Goal: Transaction & Acquisition: Book appointment/travel/reservation

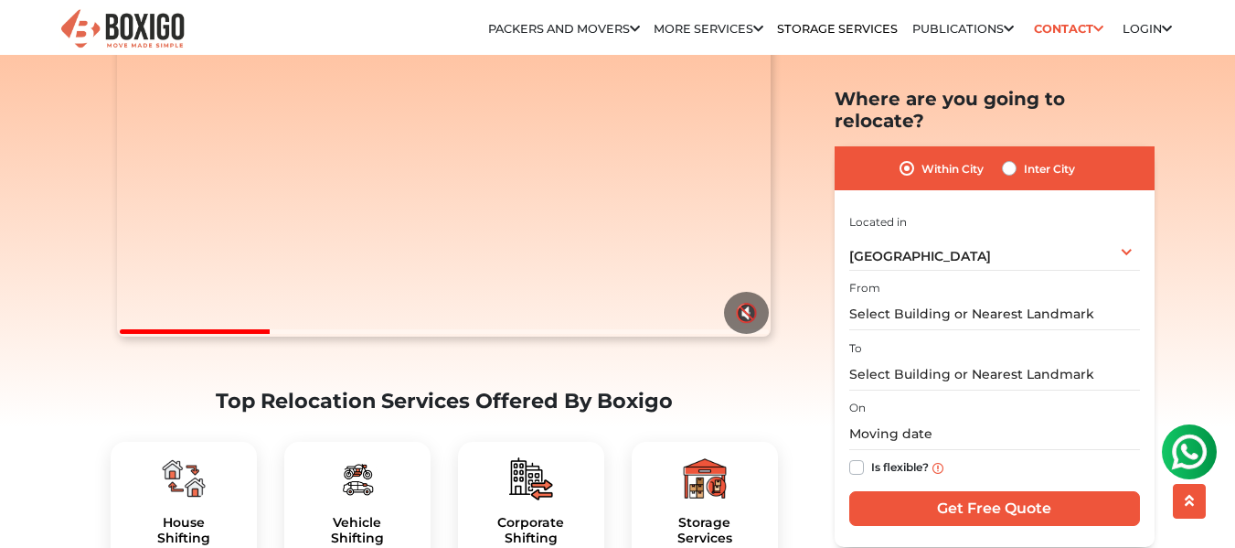
scroll to position [274, 0]
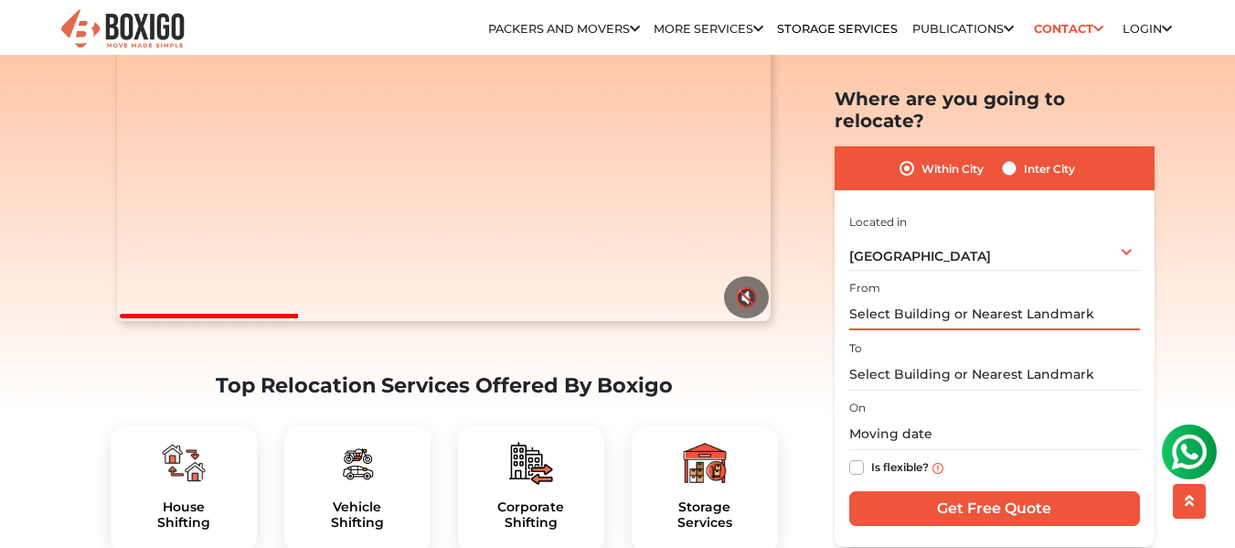
click at [951, 298] on input "text" at bounding box center [994, 314] width 291 height 32
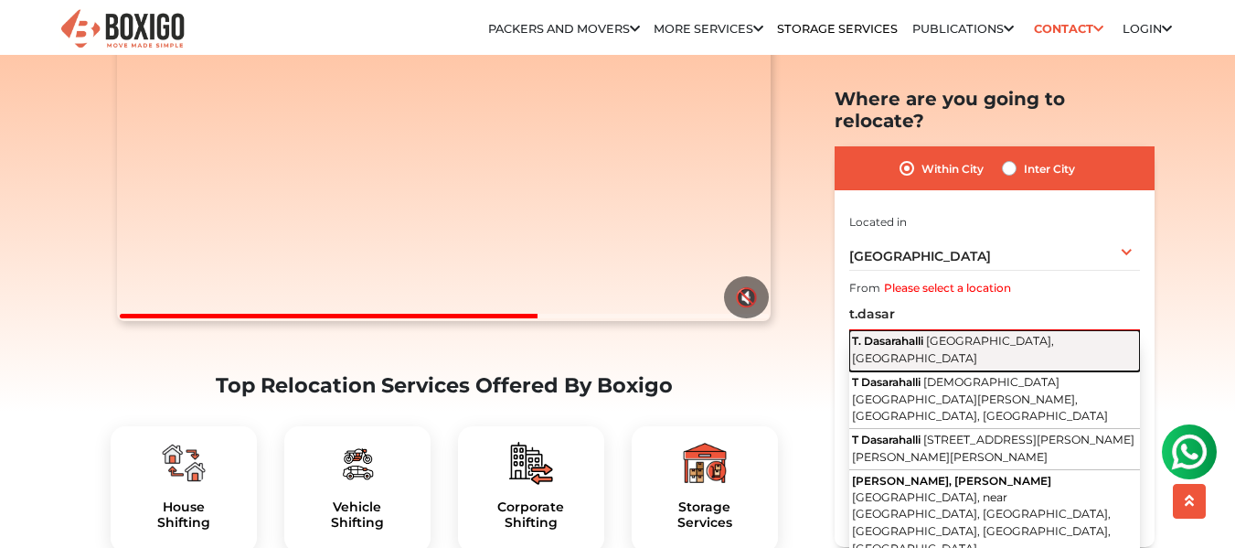
click at [952, 334] on span "[GEOGRAPHIC_DATA], [GEOGRAPHIC_DATA]" at bounding box center [953, 349] width 202 height 31
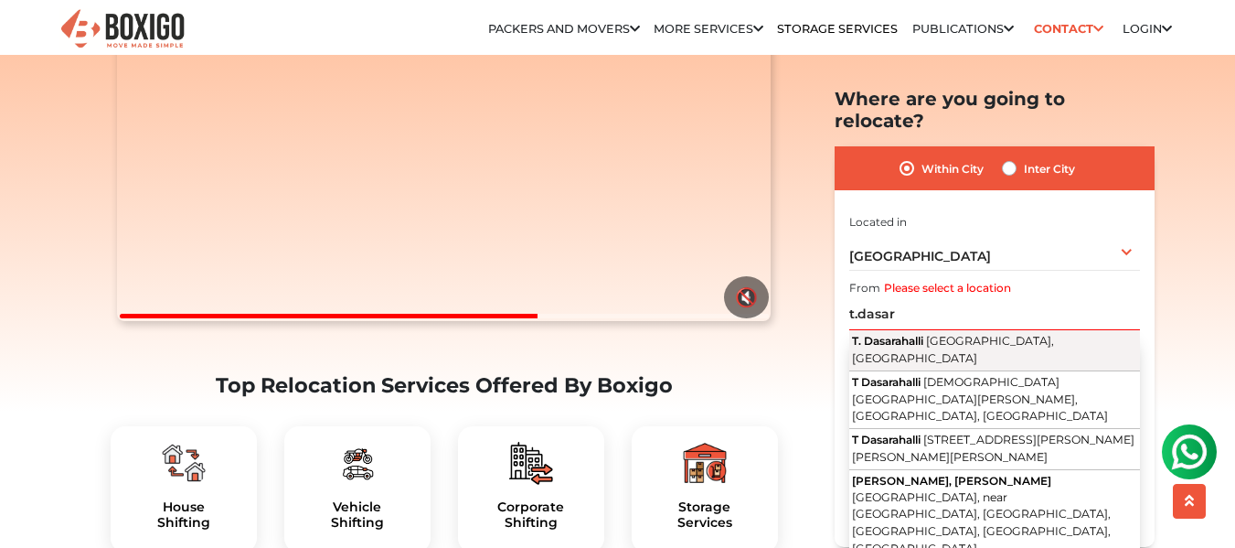
type input "T. Dasarahalli, [GEOGRAPHIC_DATA], [GEOGRAPHIC_DATA]"
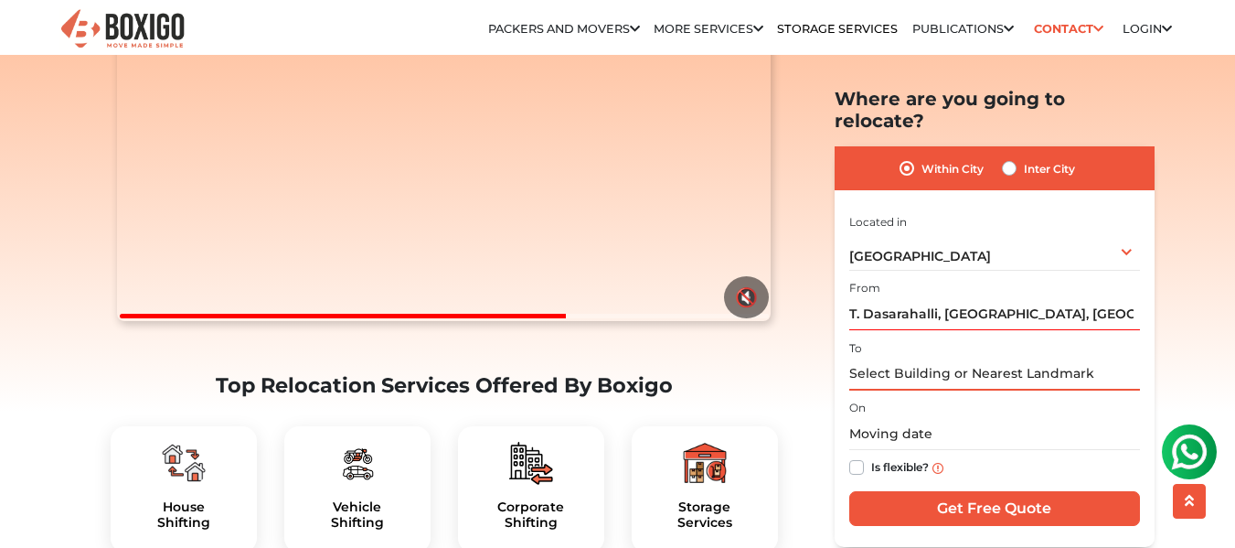
click at [956, 357] on input "text" at bounding box center [994, 373] width 291 height 32
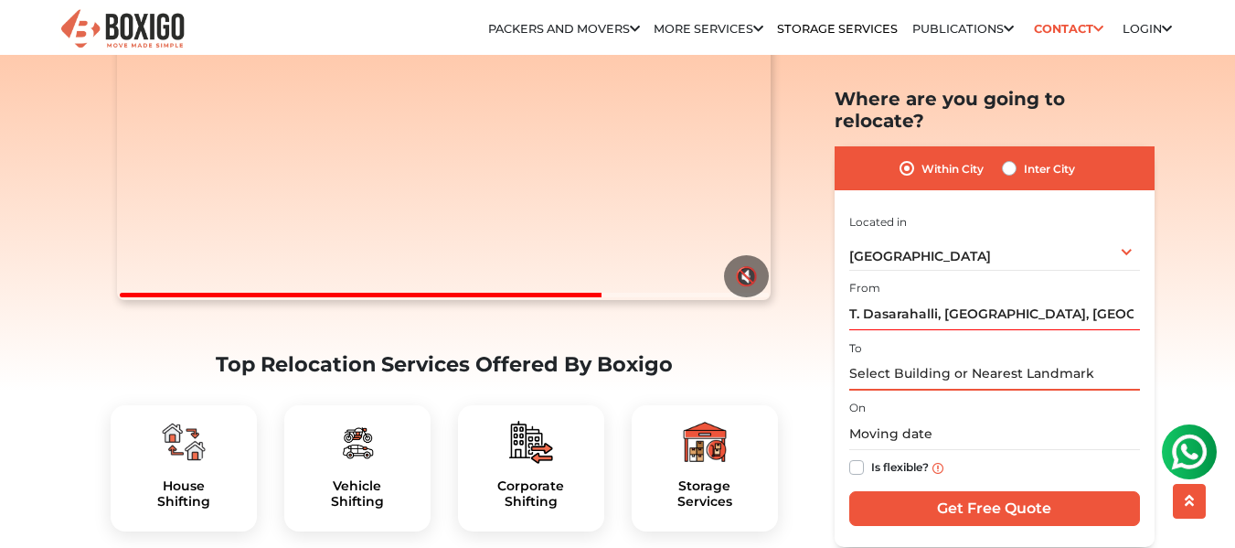
scroll to position [296, 0]
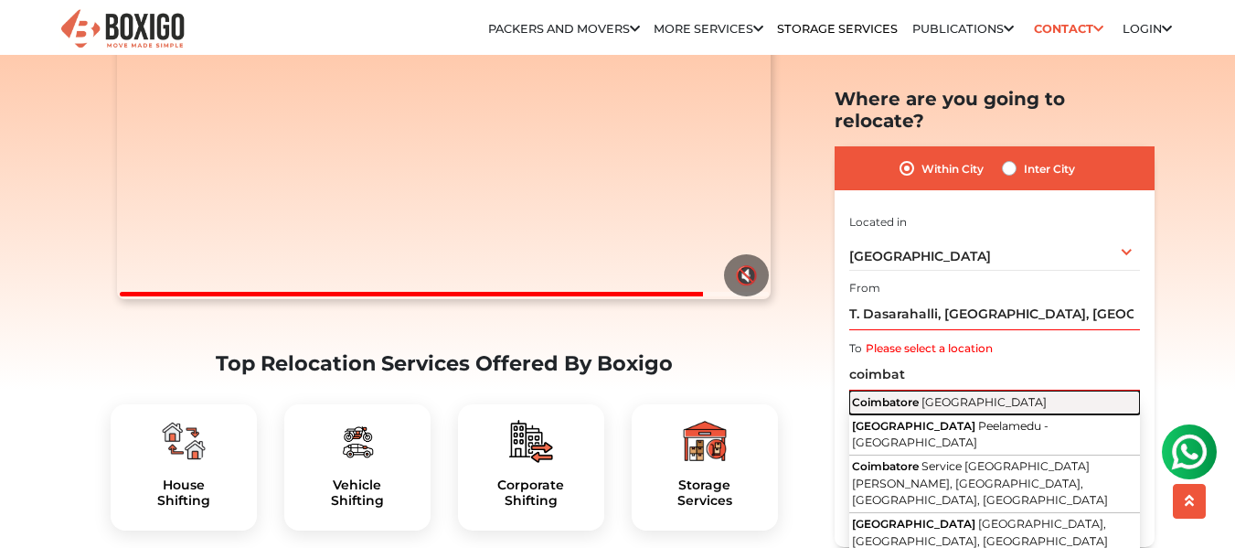
click at [945, 394] on span "[GEOGRAPHIC_DATA]" at bounding box center [983, 401] width 125 height 14
type input "[GEOGRAPHIC_DATA], [GEOGRAPHIC_DATA]"
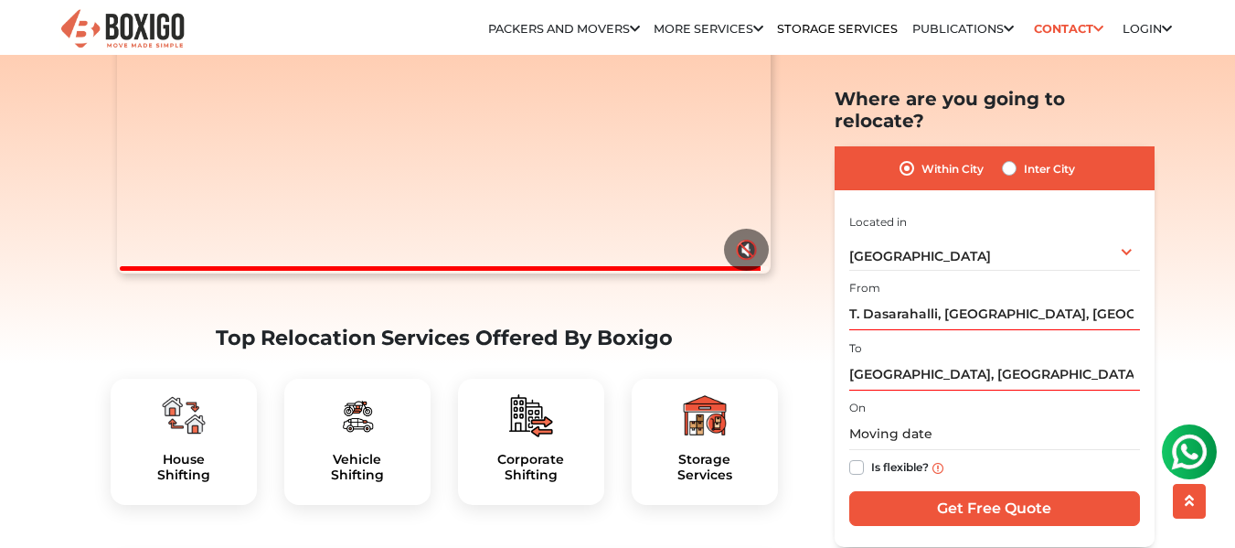
scroll to position [473, 0]
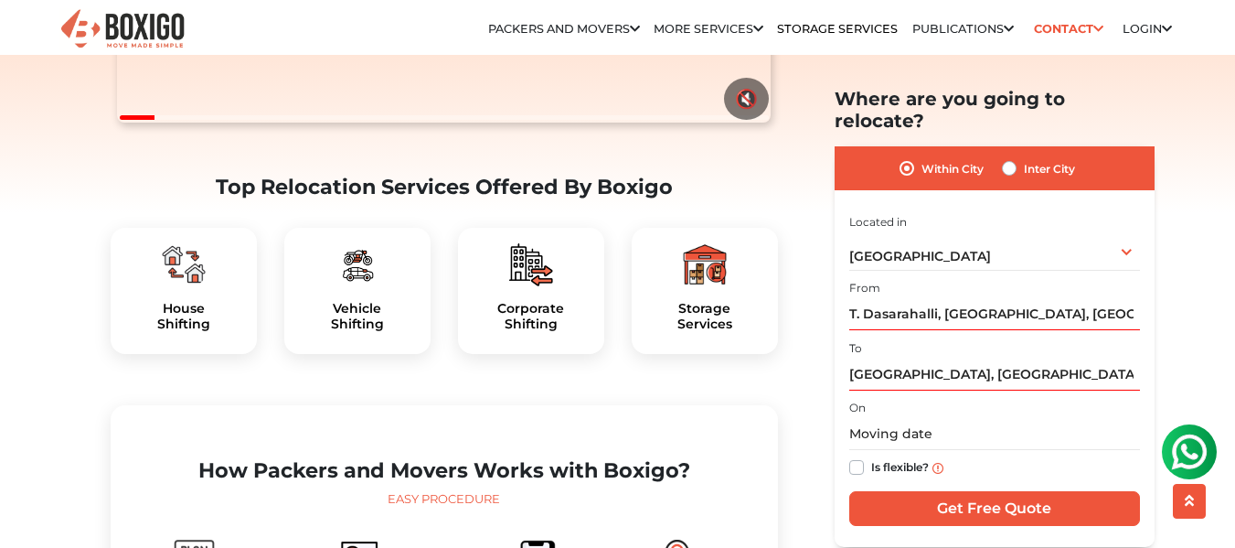
click at [1024, 157] on label "Inter City" at bounding box center [1049, 168] width 51 height 22
click at [1010, 157] on input "Inter City" at bounding box center [1009, 166] width 15 height 18
radio input "true"
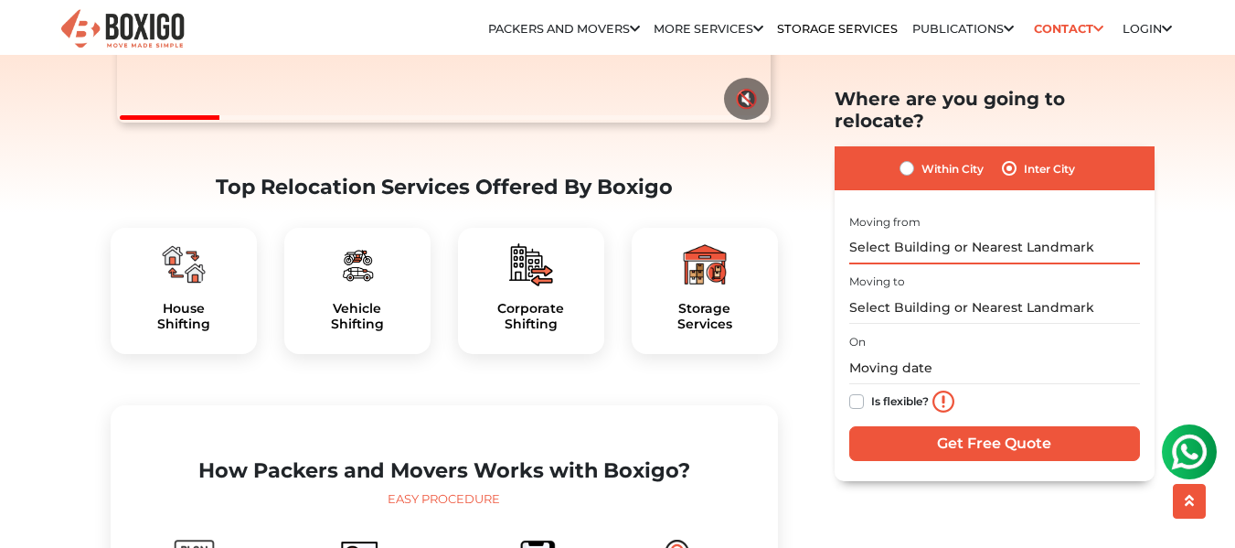
click at [958, 231] on input "text" at bounding box center [994, 247] width 291 height 32
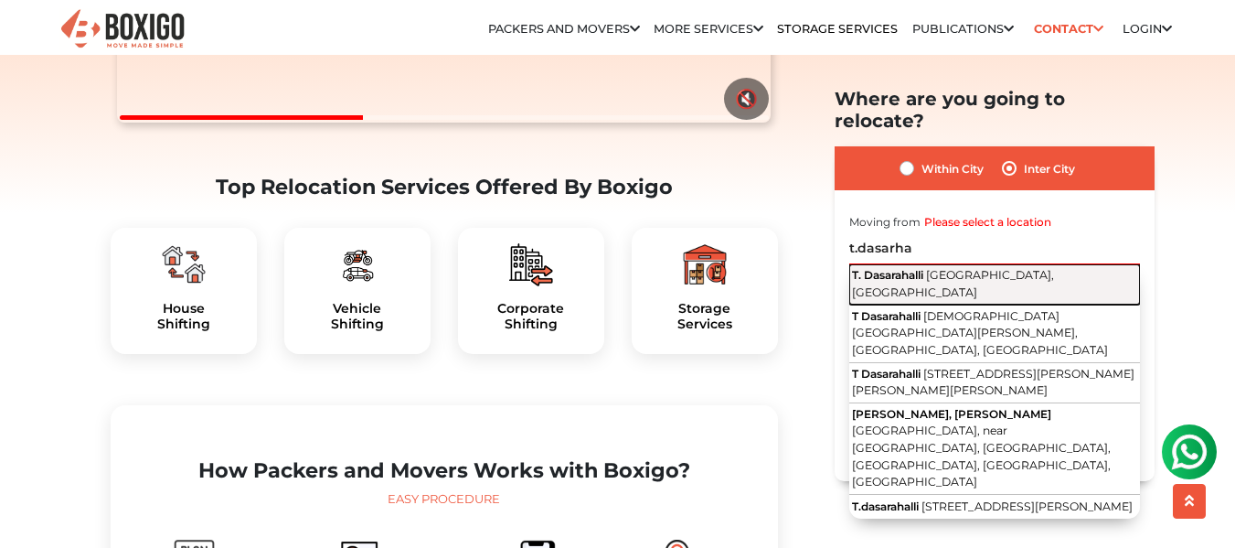
click at [946, 268] on span "[GEOGRAPHIC_DATA], [GEOGRAPHIC_DATA]" at bounding box center [953, 283] width 202 height 31
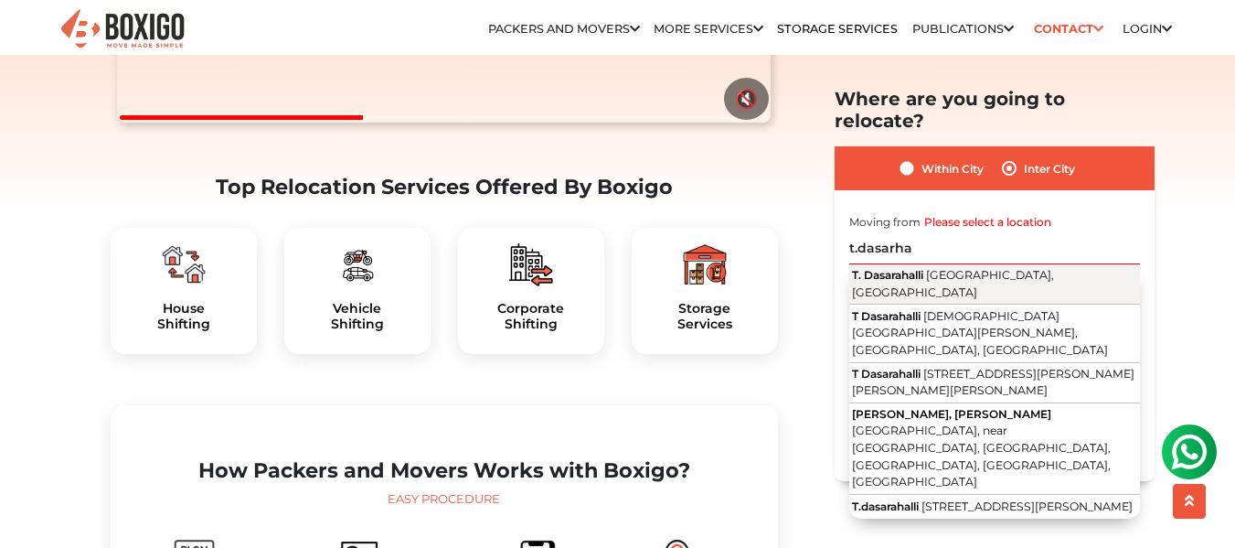
type input "T. Dasarahalli, [GEOGRAPHIC_DATA], [GEOGRAPHIC_DATA]"
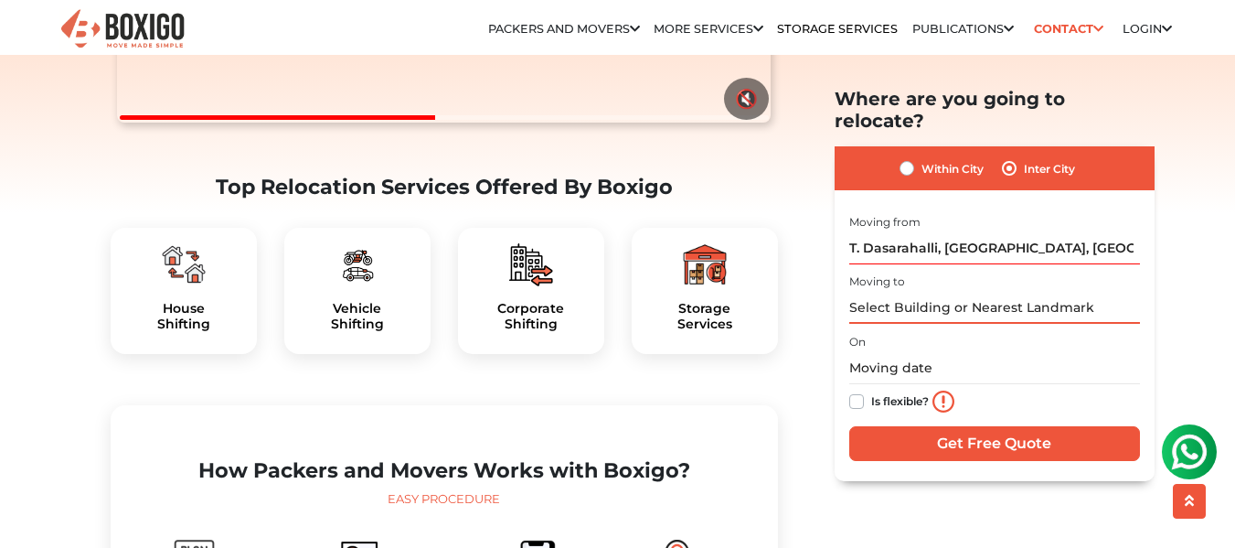
click at [942, 292] on input "text" at bounding box center [994, 308] width 291 height 32
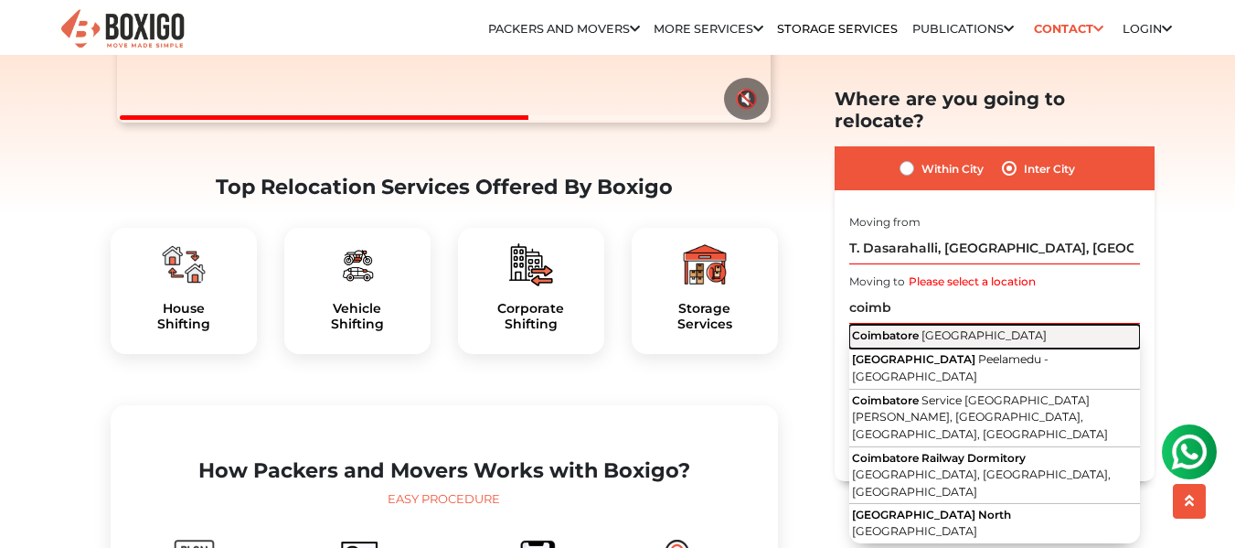
click at [944, 328] on span "[GEOGRAPHIC_DATA]" at bounding box center [983, 335] width 125 height 14
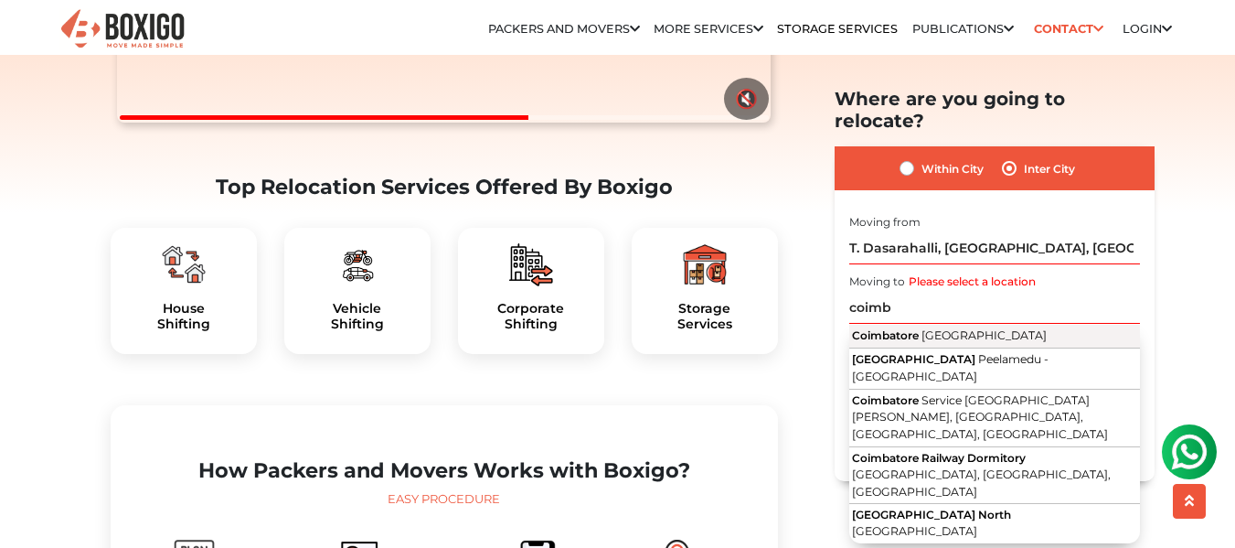
type input "[GEOGRAPHIC_DATA], [GEOGRAPHIC_DATA]"
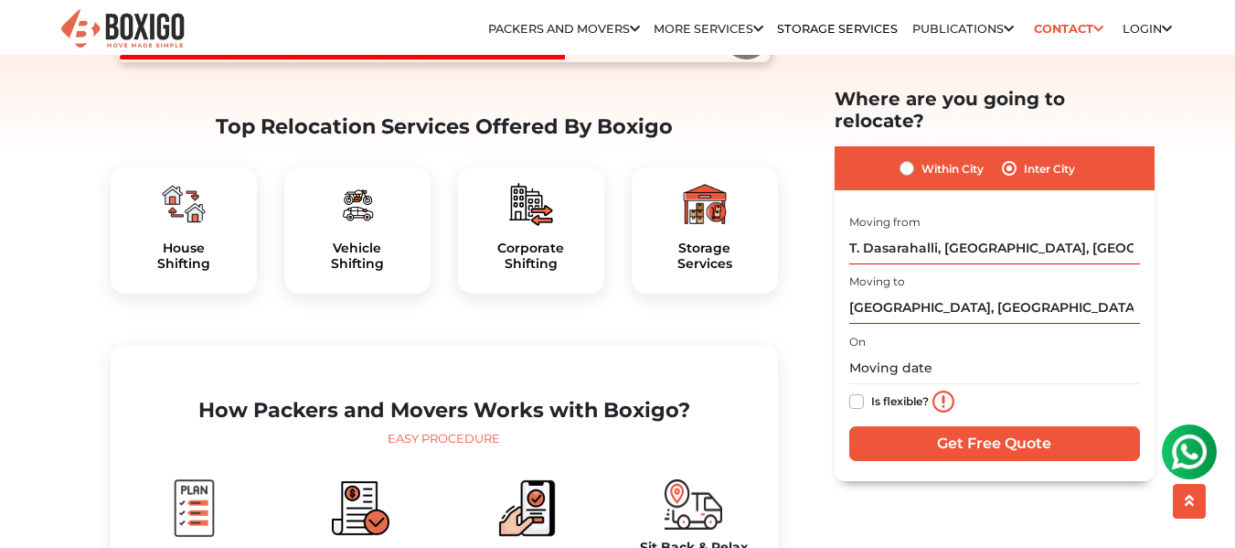
scroll to position [534, 0]
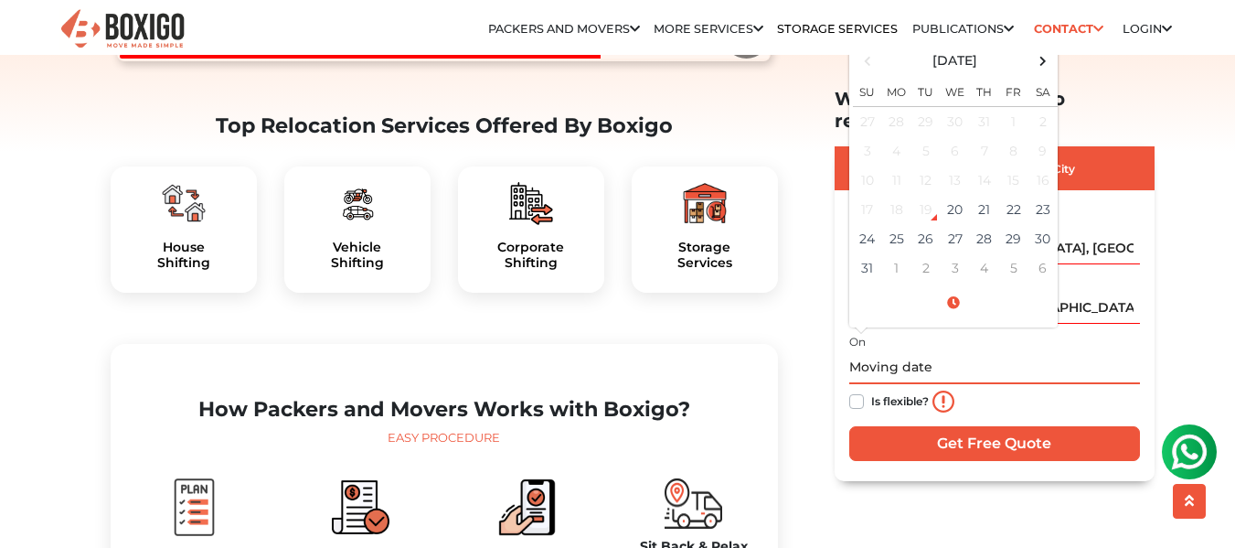
click at [868, 351] on input "text" at bounding box center [994, 367] width 291 height 32
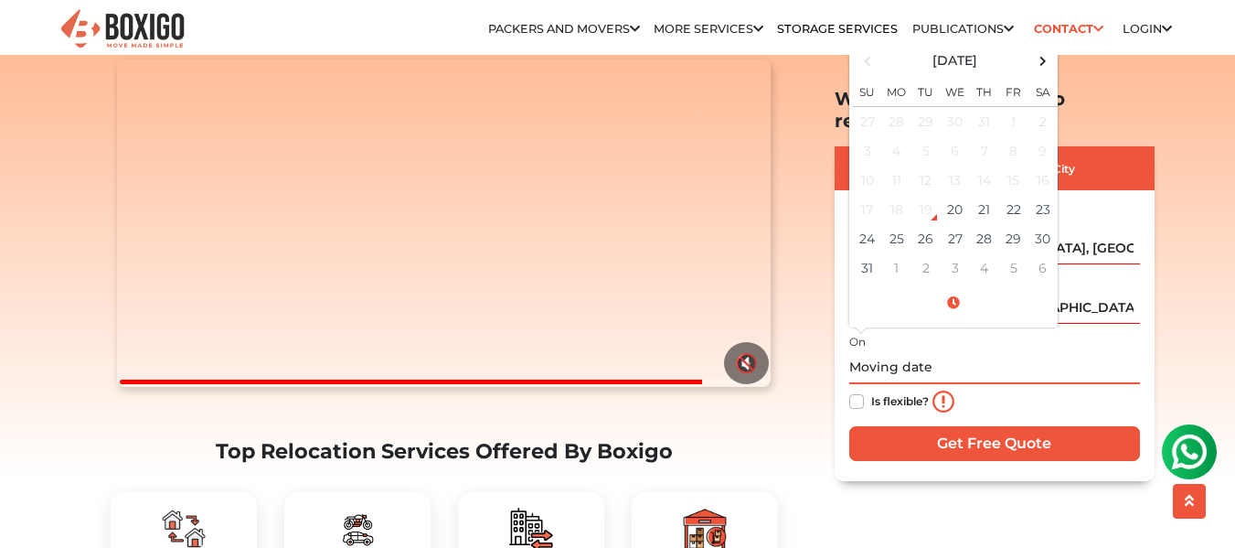
scroll to position [207, 0]
click at [897, 252] on td "1" at bounding box center [896, 266] width 29 height 29
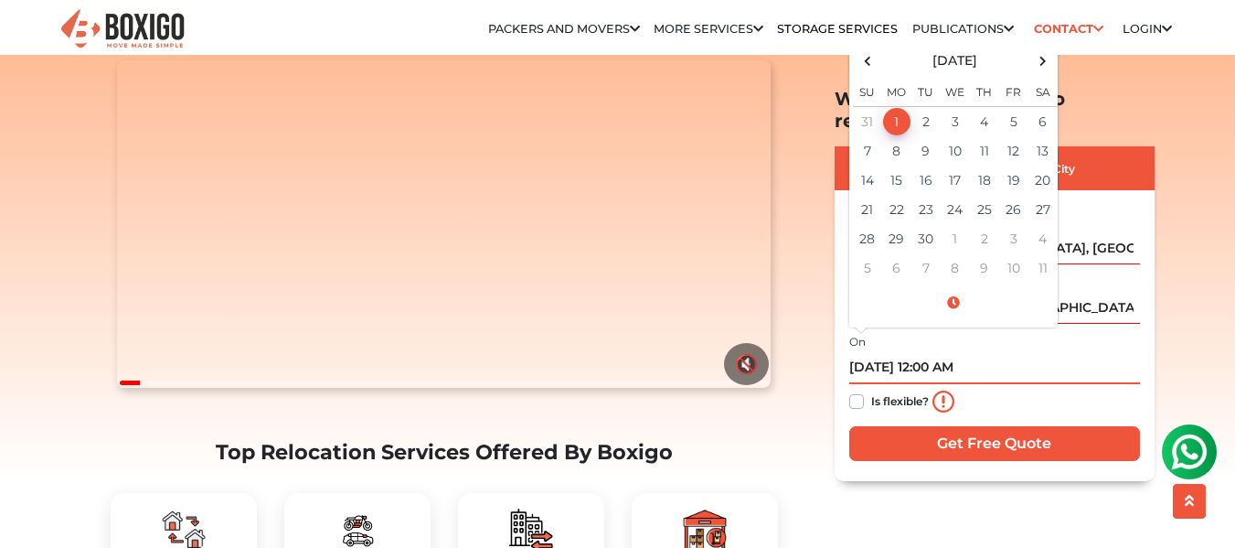
click at [899, 106] on td "1" at bounding box center [896, 121] width 29 height 30
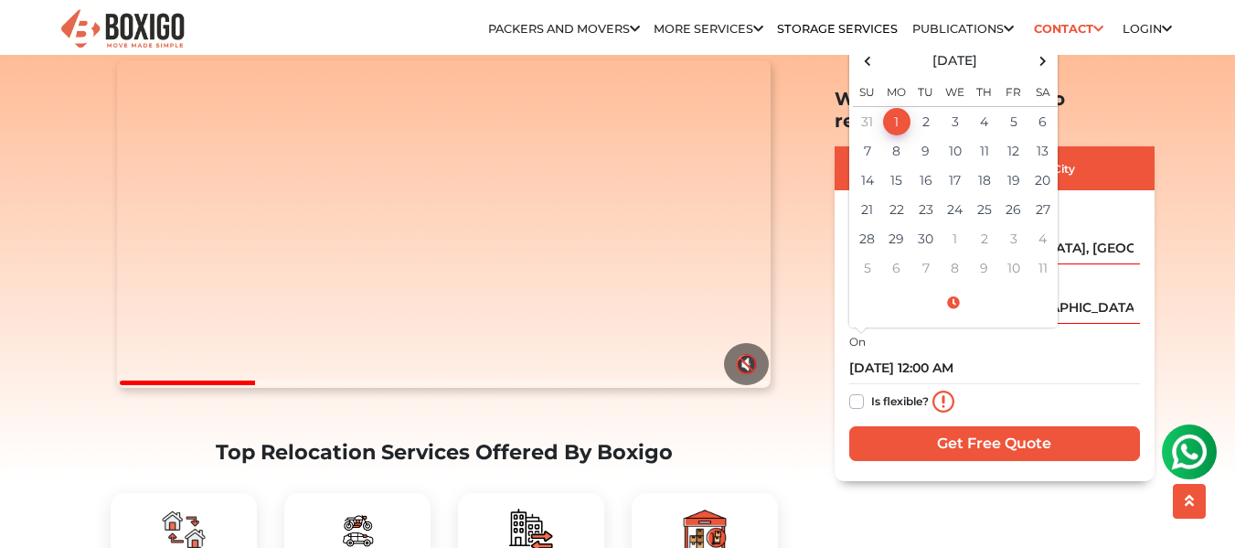
click at [978, 329] on div "On 09/01/2025 12:00 AM September 2025 Su Mo Tu We Th Fr Sa 31 1 2 3 4 5 6 7 8 9…" at bounding box center [994, 374] width 291 height 90
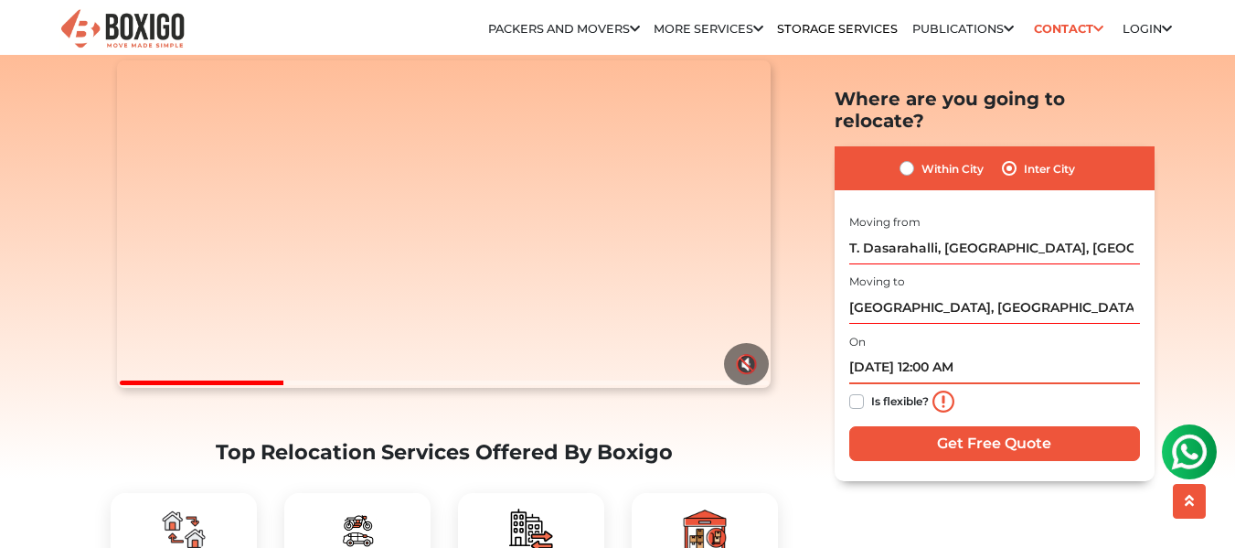
click at [941, 351] on input "09/01/2025 12:00 AM" at bounding box center [994, 367] width 291 height 32
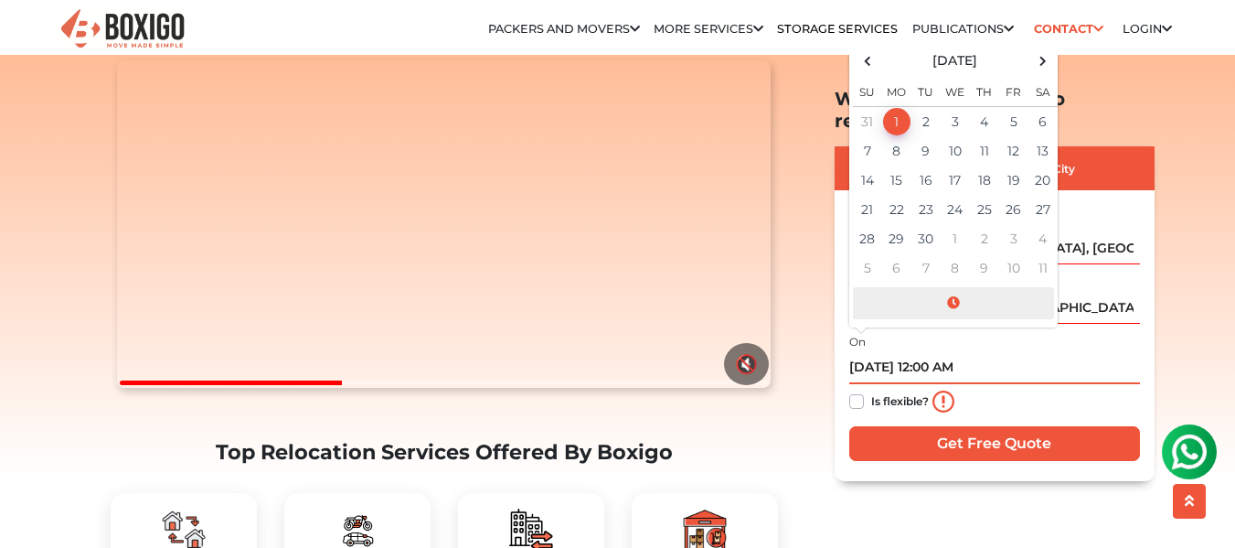
click at [962, 286] on span at bounding box center [953, 302] width 201 height 32
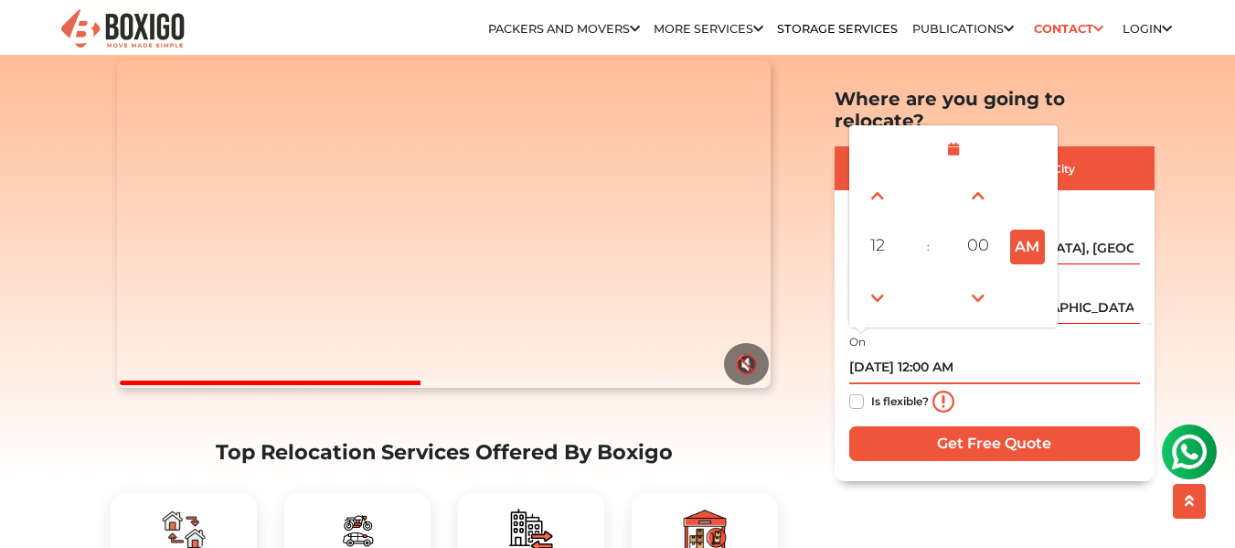
click at [1024, 229] on button "AM" at bounding box center [1027, 246] width 35 height 35
type input "09/01/2025 12:00 PM"
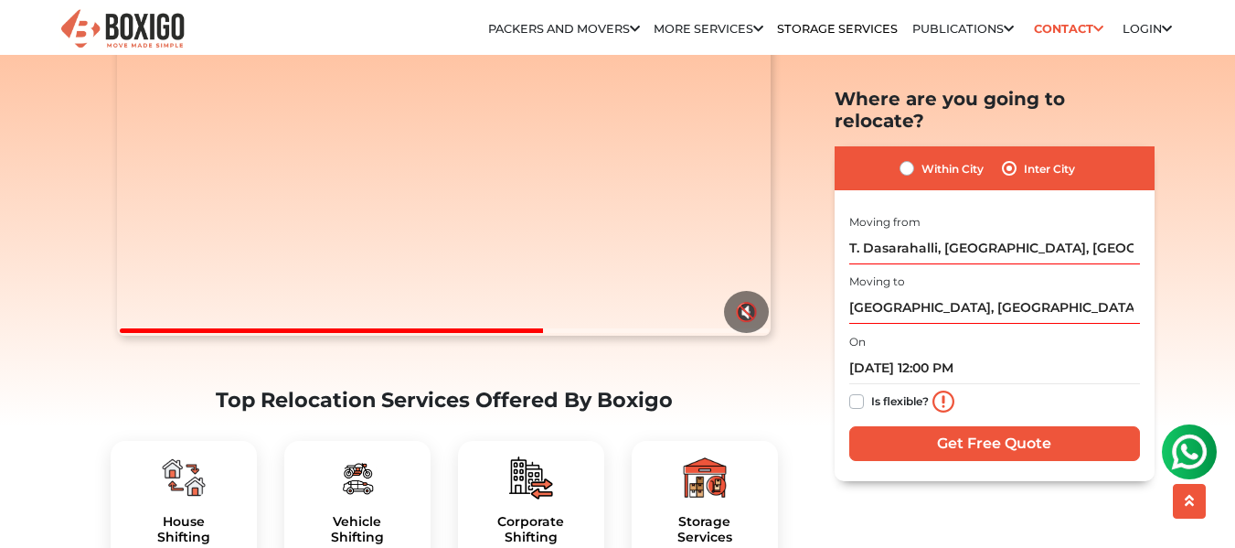
scroll to position [261, 0]
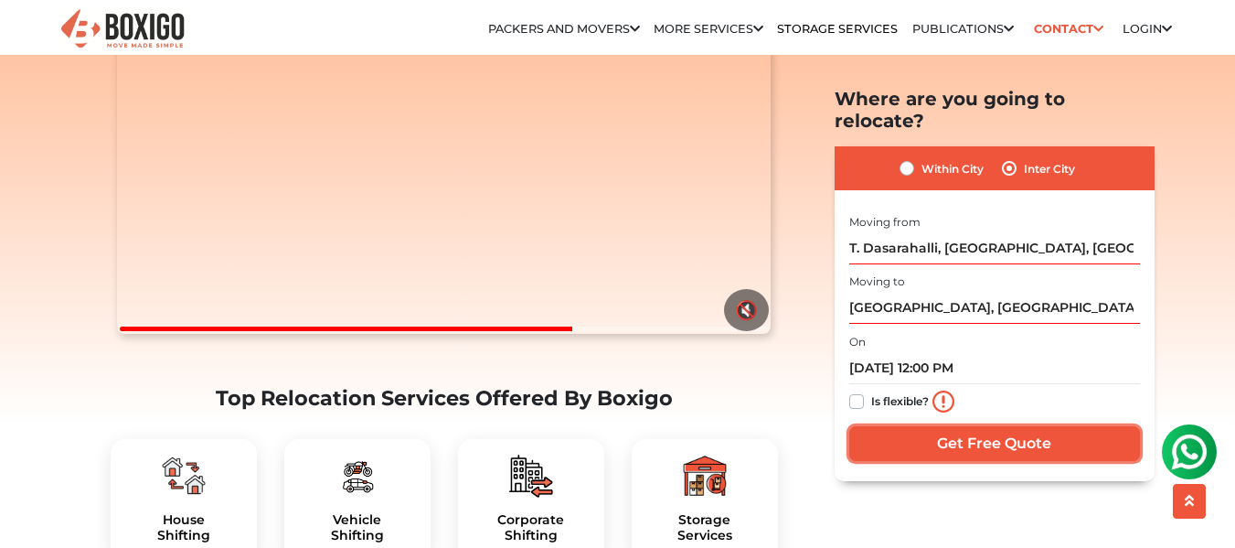
click at [965, 425] on input "Get Free Quote" at bounding box center [994, 442] width 291 height 35
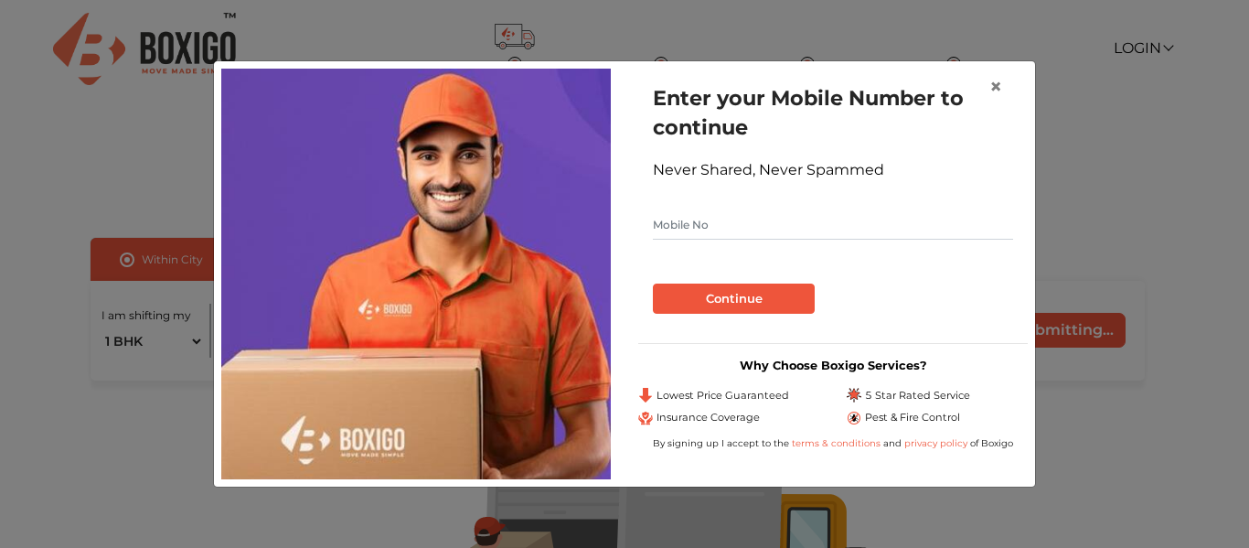
click at [826, 228] on input "text" at bounding box center [833, 224] width 360 height 29
type input "7200526428"
click at [769, 292] on button "Continue" at bounding box center [734, 298] width 162 height 31
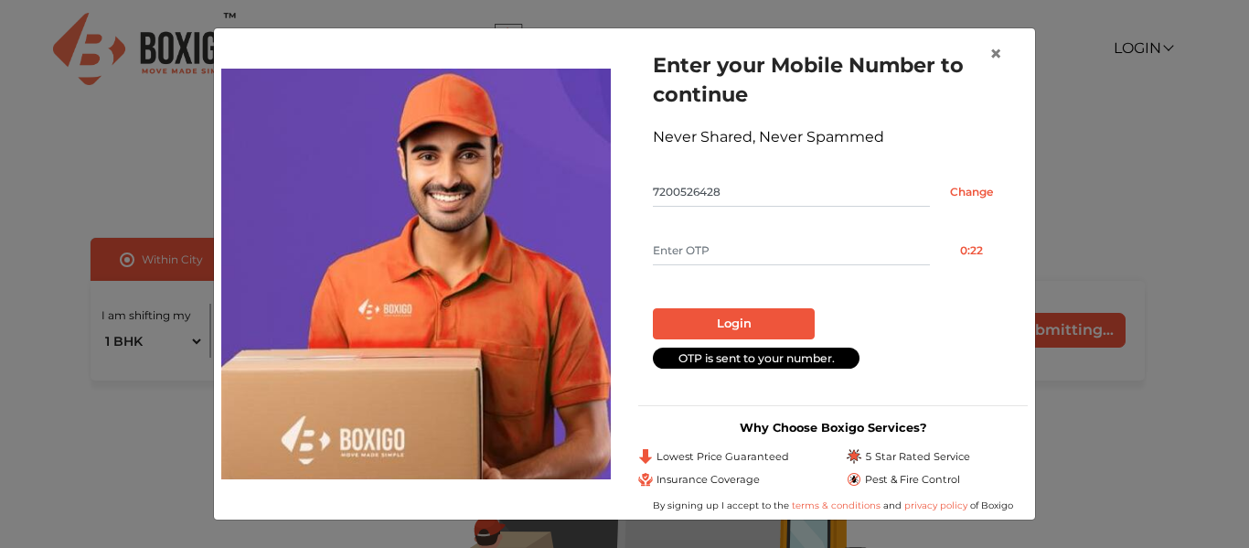
click at [740, 244] on input "text" at bounding box center [791, 250] width 277 height 29
type input "6142"
click at [741, 310] on button "Login" at bounding box center [734, 323] width 162 height 31
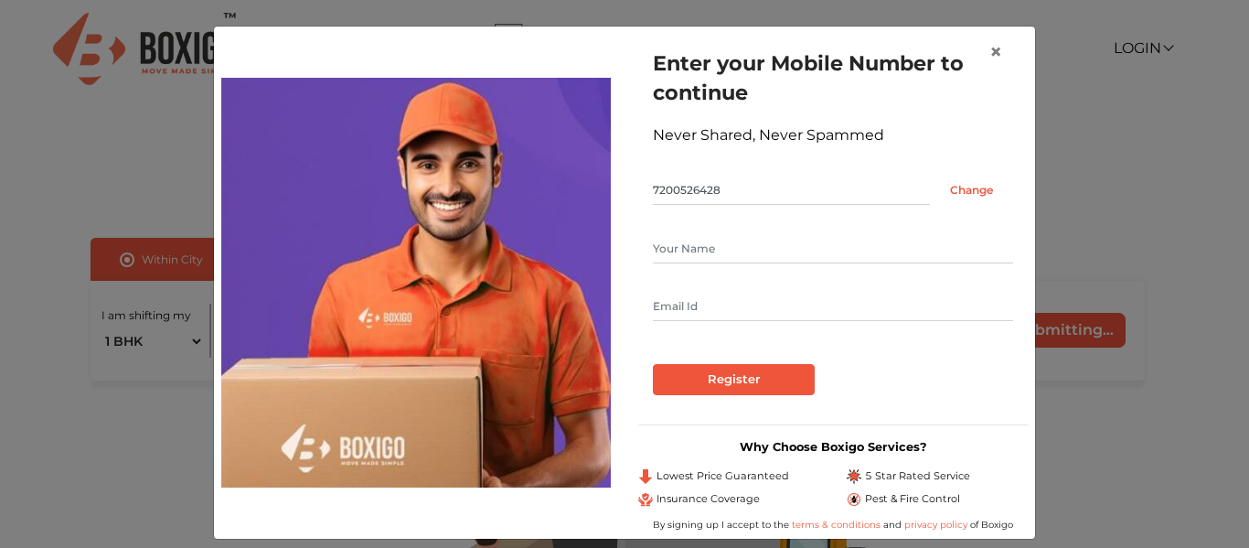
click at [746, 244] on input "text" at bounding box center [833, 248] width 360 height 29
type input "Graj"
click at [751, 306] on input "text" at bounding box center [833, 306] width 360 height 29
type input "[EMAIL_ADDRESS][DOMAIN_NAME]"
click at [766, 391] on input "Register" at bounding box center [734, 379] width 162 height 31
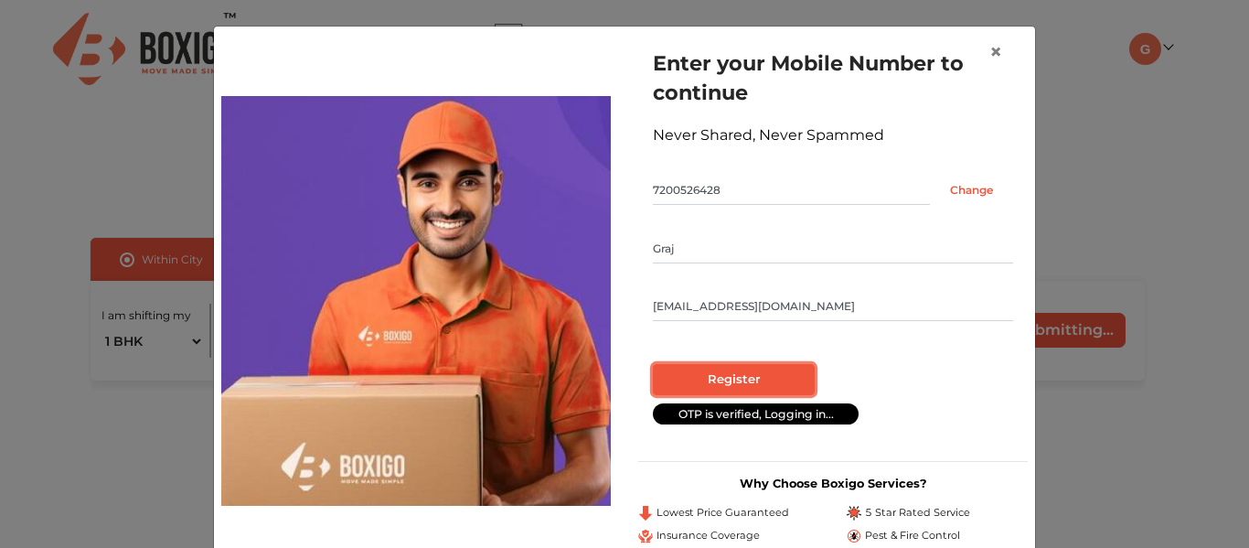
radio input "false"
radio input "true"
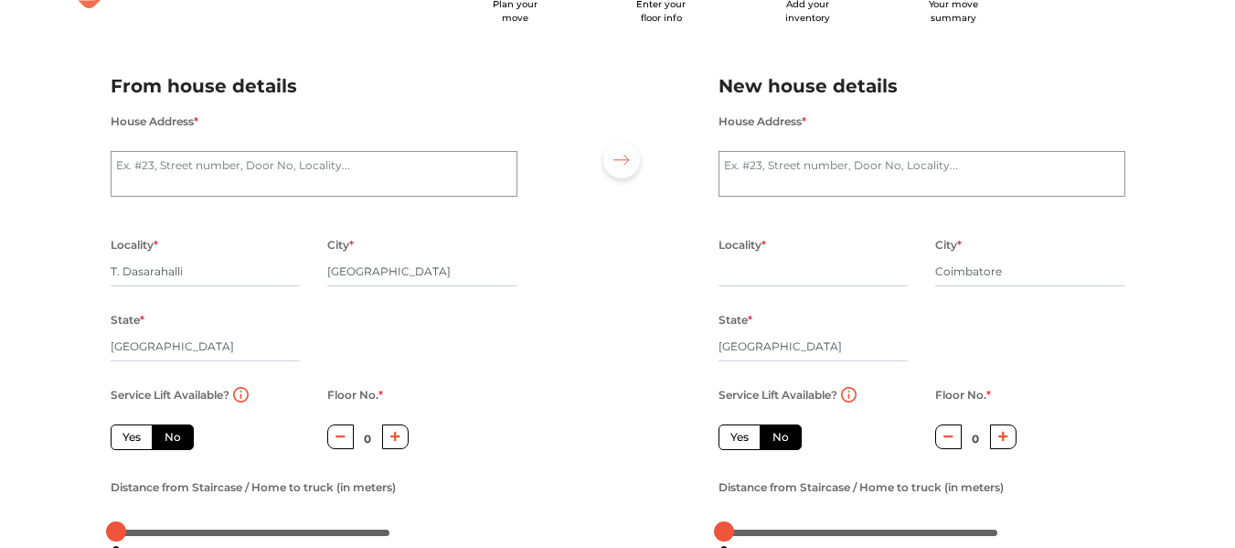
scroll to position [73, 0]
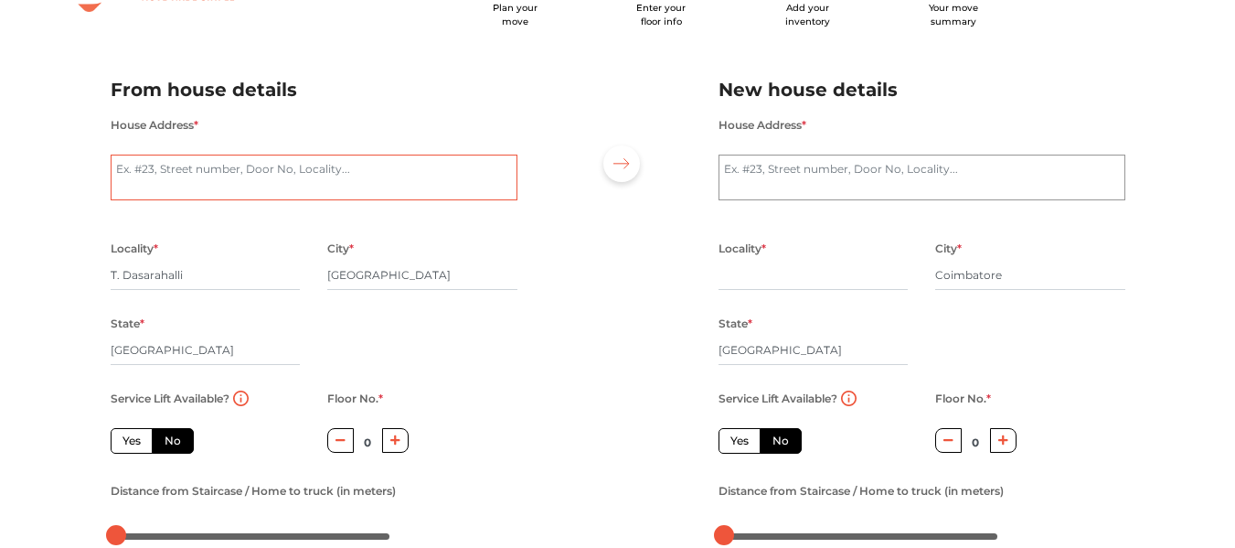
click at [352, 171] on textarea "House Address *" at bounding box center [314, 177] width 407 height 46
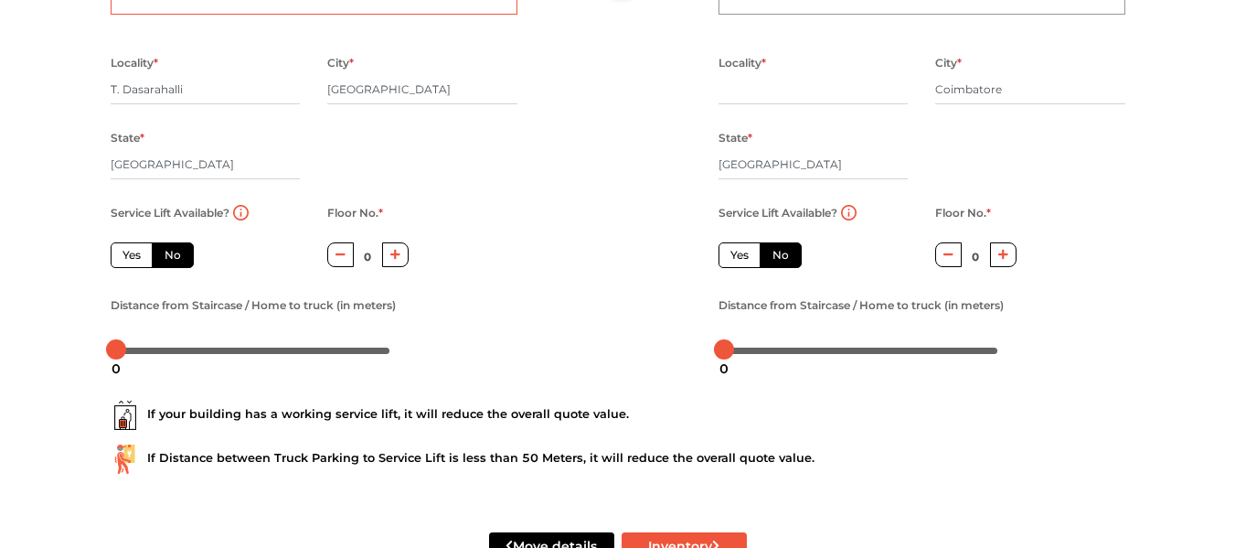
scroll to position [315, 0]
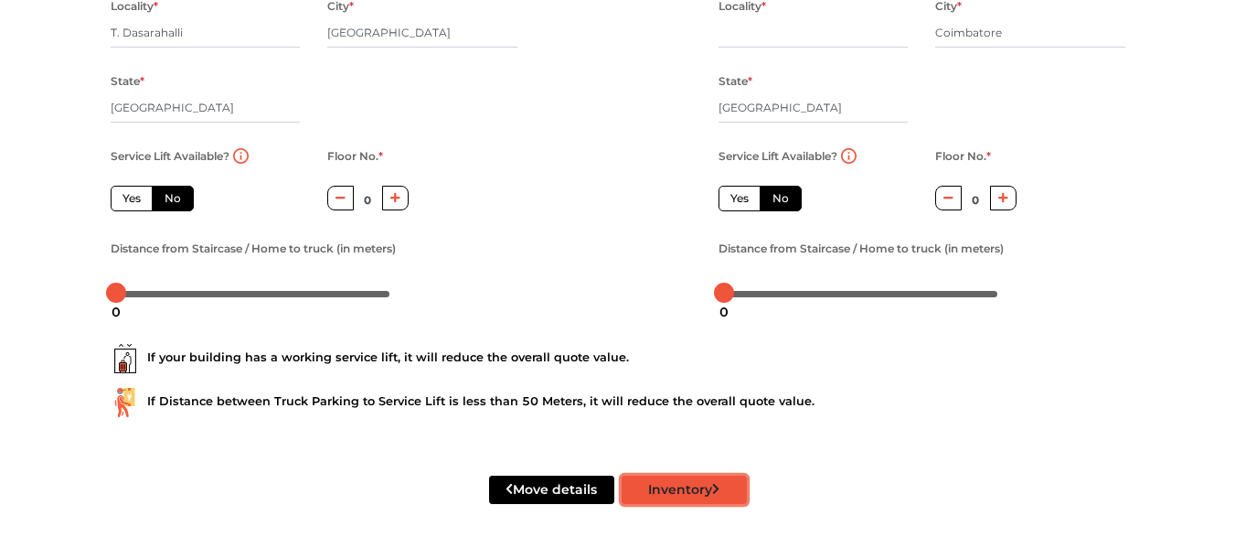
click at [682, 490] on button "Inventory" at bounding box center [684, 489] width 125 height 28
radio input "true"
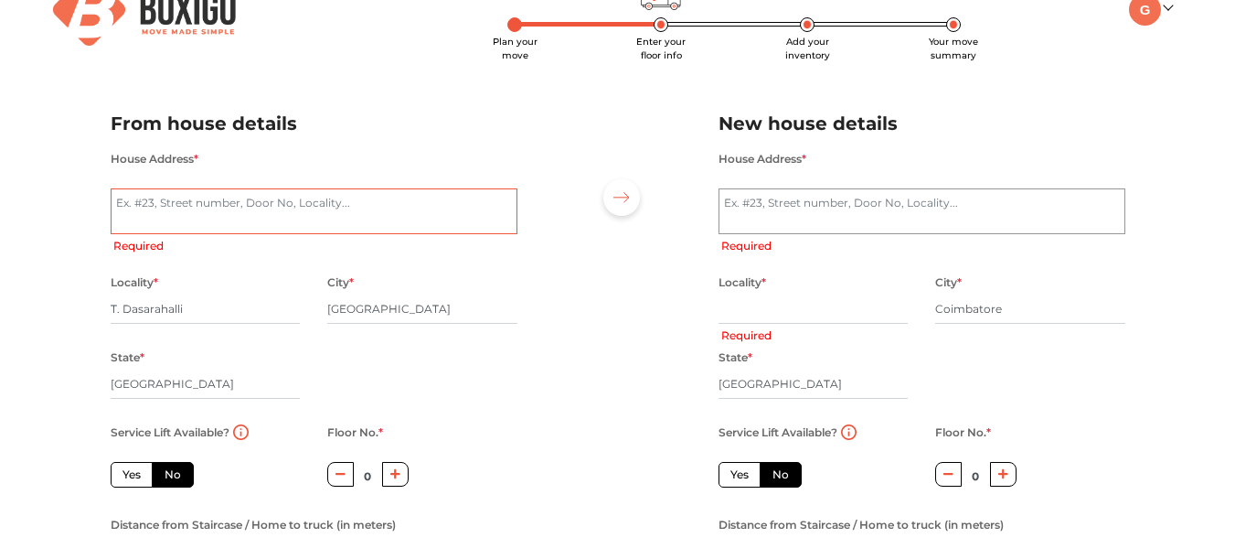
scroll to position [0, 0]
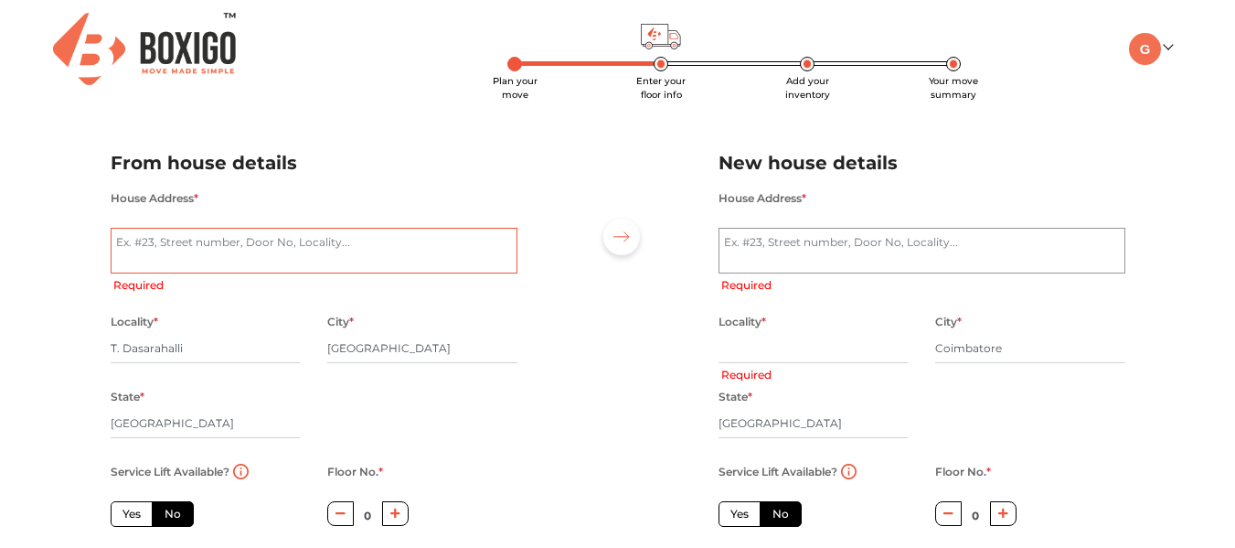
click at [314, 250] on textarea "House Address *" at bounding box center [314, 251] width 407 height 46
type textarea "p"
radio input "true"
type textarea "pip"
radio input "true"
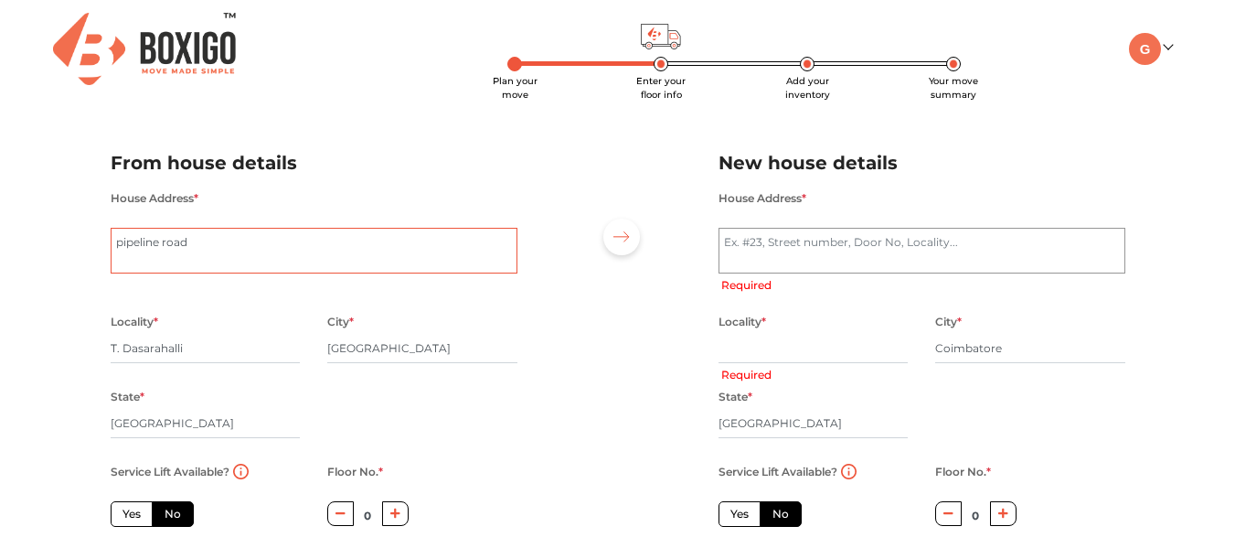
type textarea "pipeline road"
click at [812, 255] on textarea "House Address *" at bounding box center [921, 251] width 407 height 46
radio input "true"
type textarea "ra"
radio input "true"
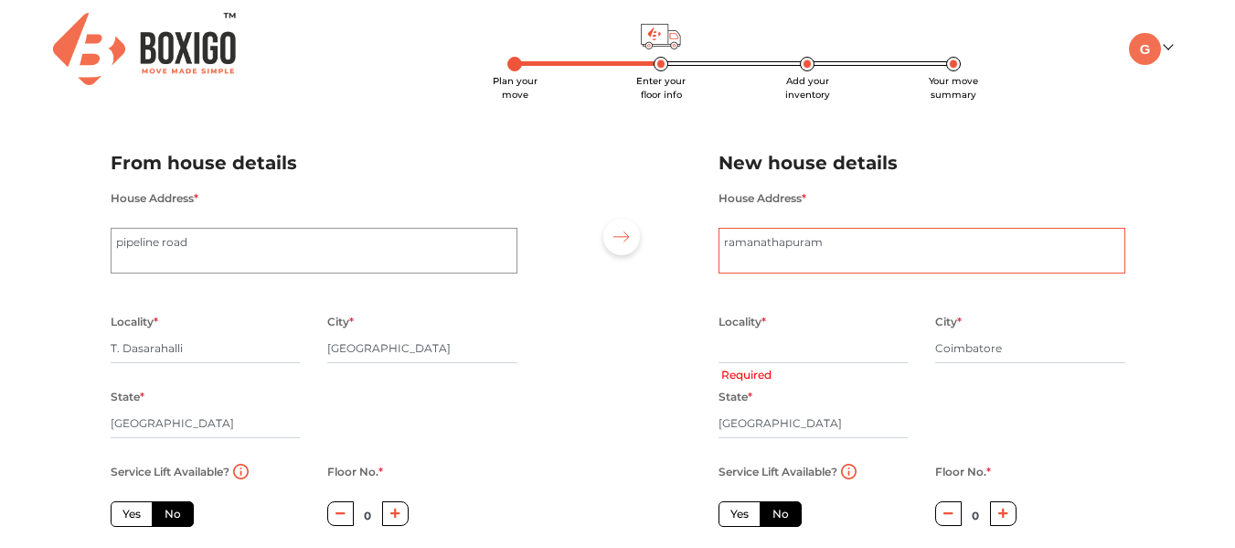
type textarea "ramanathapuram"
click at [817, 272] on div "House Address * [GEOGRAPHIC_DATA]" at bounding box center [921, 240] width 407 height 109
drag, startPoint x: 833, startPoint y: 244, endPoint x: 686, endPoint y: 231, distance: 146.8
click at [686, 231] on div "From house details House Address * pipeline road Locality * T. [GEOGRAPHIC_DATA…" at bounding box center [618, 378] width 1042 height 504
click at [752, 356] on input "text" at bounding box center [813, 348] width 190 height 29
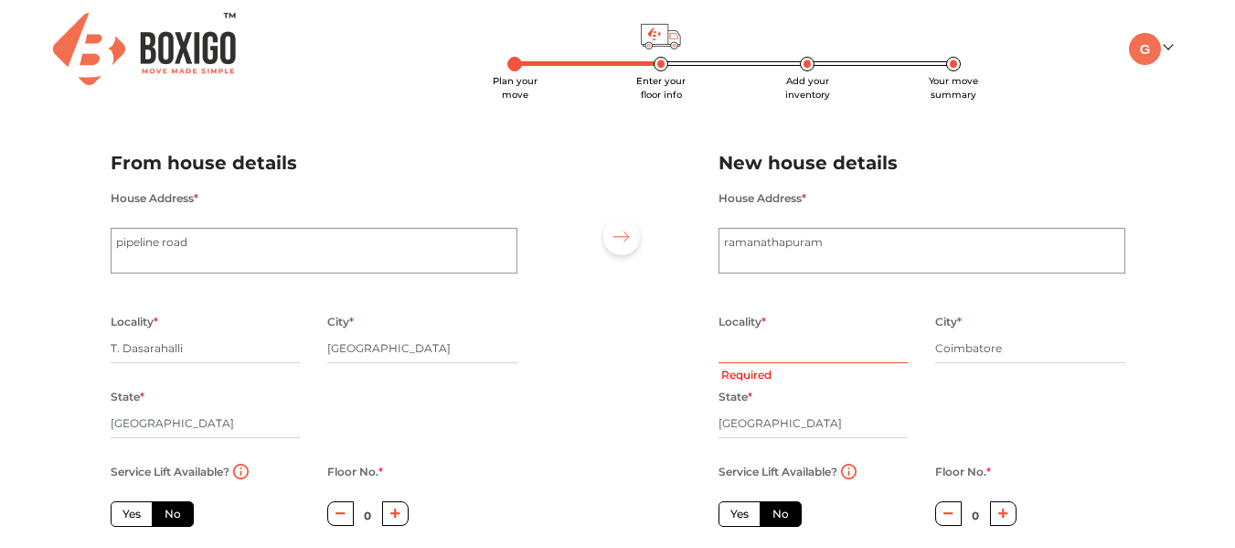
paste input "ramanathapuram"
radio input "true"
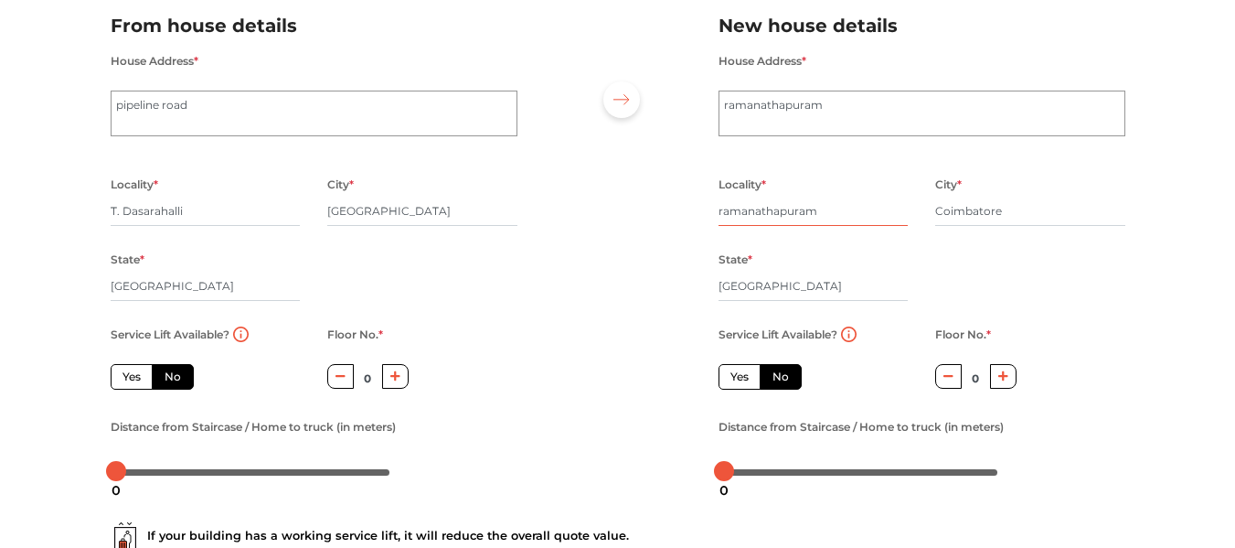
scroll to position [138, 0]
type input "ramanathapuram"
click at [803, 280] on input "[GEOGRAPHIC_DATA]" at bounding box center [813, 285] width 190 height 29
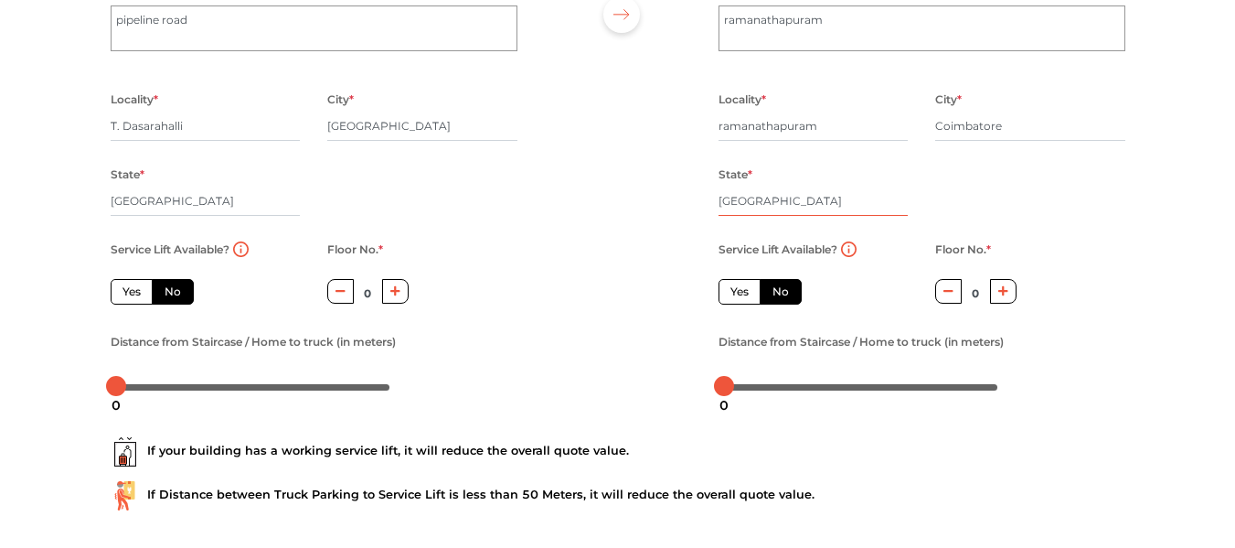
scroll to position [315, 0]
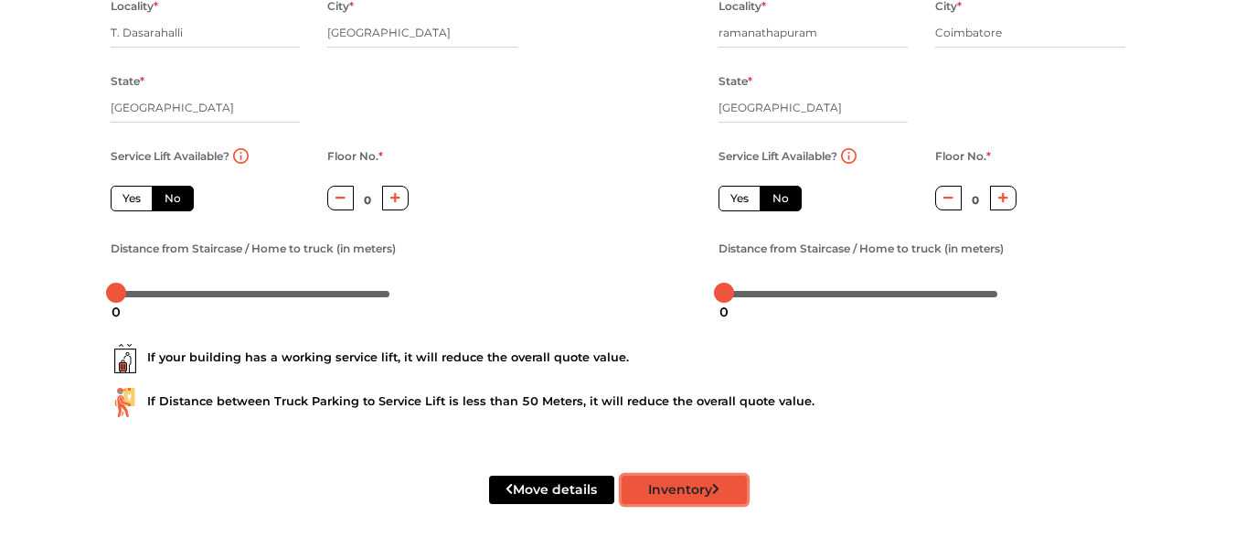
click at [697, 493] on button "Inventory" at bounding box center [684, 489] width 125 height 28
radio input "true"
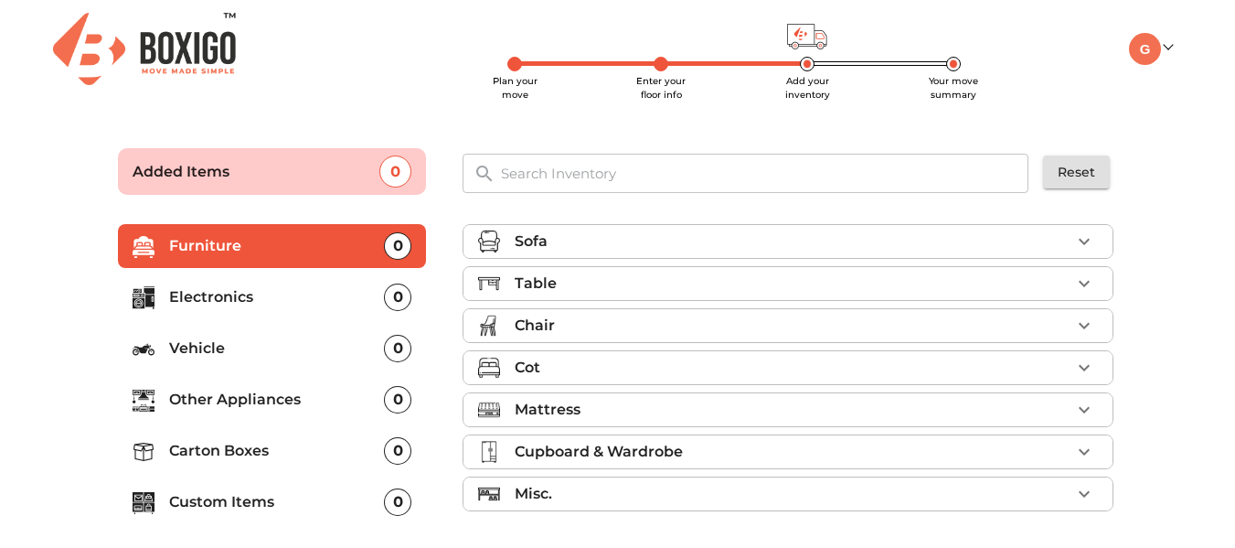
click at [794, 239] on div "Sofa" at bounding box center [793, 241] width 556 height 22
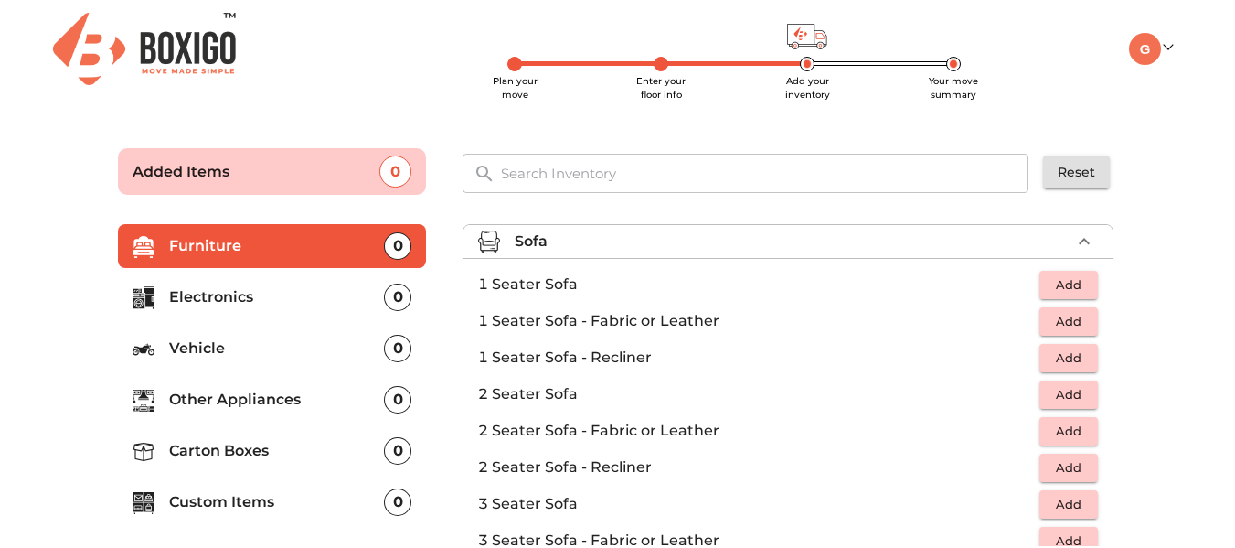
click at [1058, 277] on span "Add" at bounding box center [1068, 284] width 40 height 21
click at [1078, 282] on icon "button" at bounding box center [1084, 284] width 13 height 13
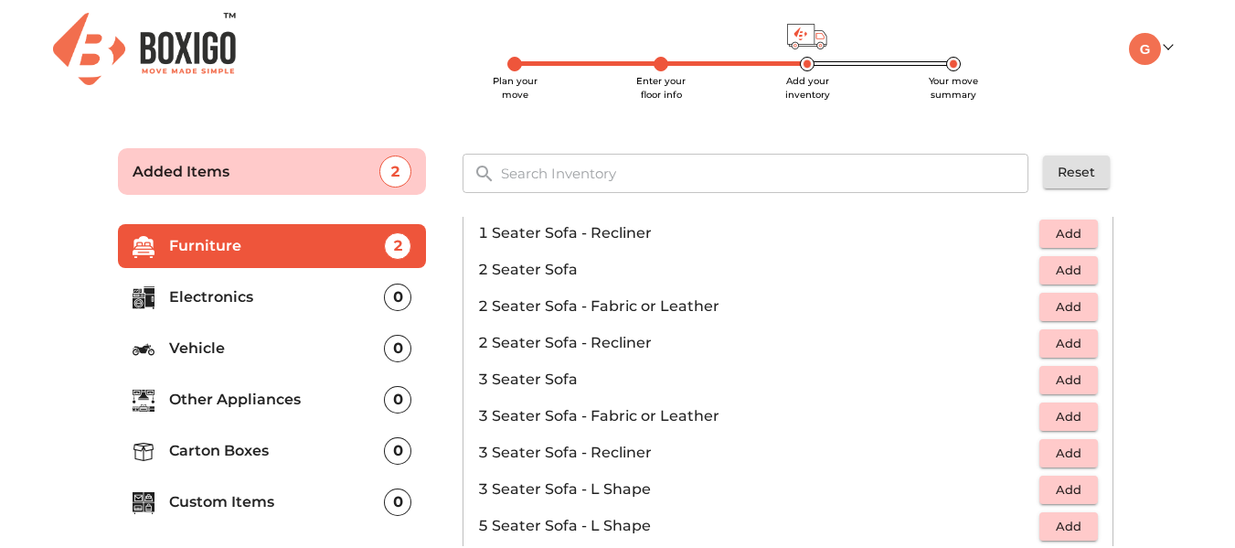
scroll to position [183, 0]
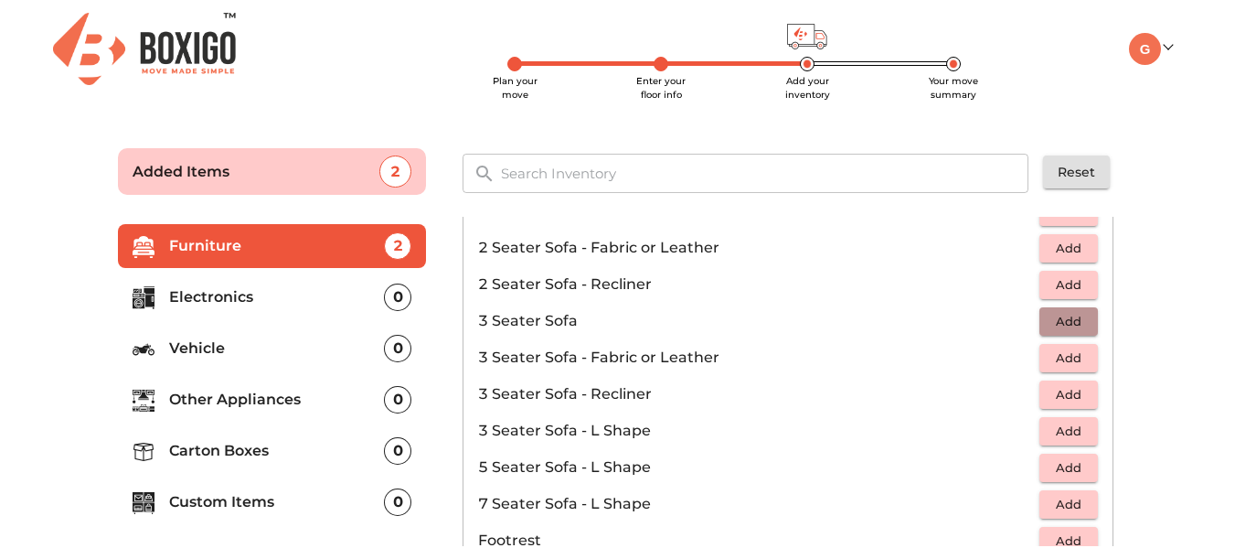
click at [1067, 322] on span "Add" at bounding box center [1068, 321] width 40 height 21
click at [1218, 194] on main "Plan your move Enter your floor info Add your inventory Your move summary Added…" at bounding box center [617, 373] width 1235 height 503
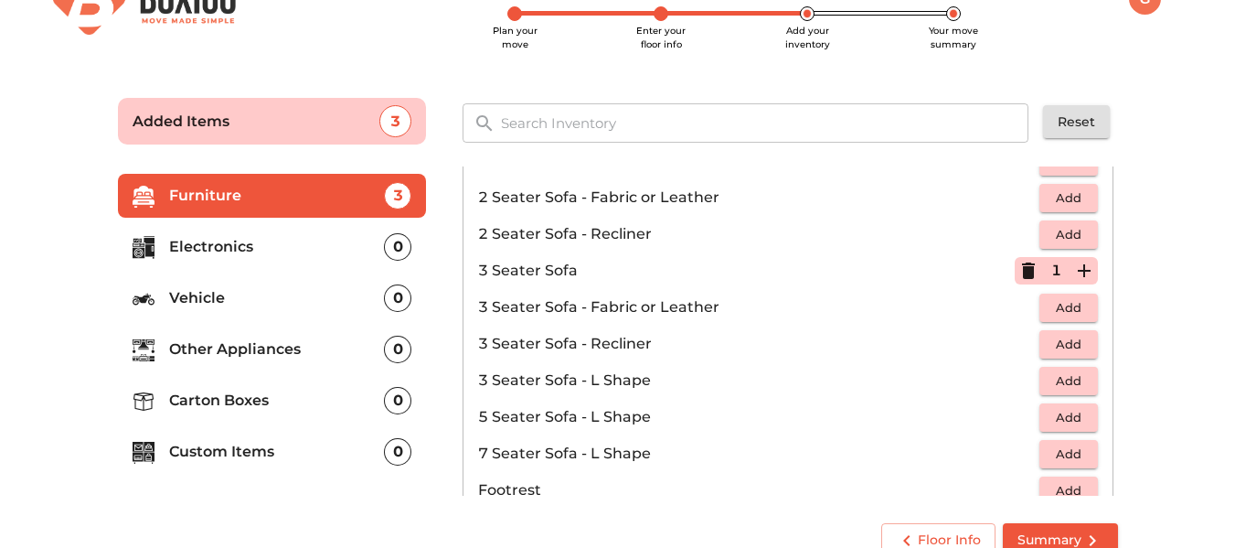
scroll to position [78, 0]
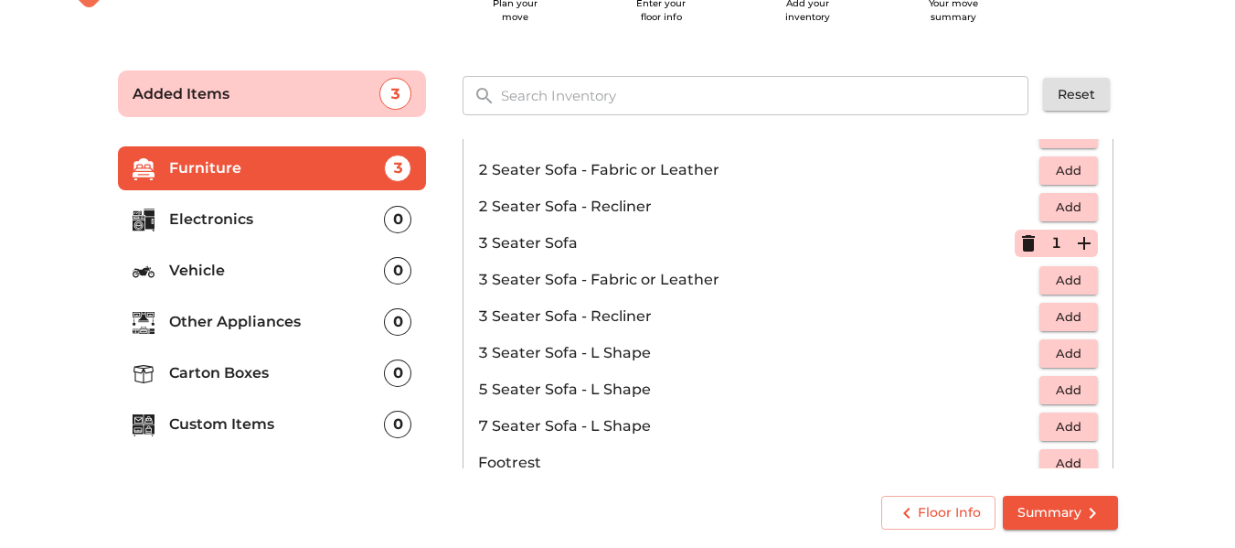
click at [187, 227] on p "Electronics" at bounding box center [277, 219] width 216 height 22
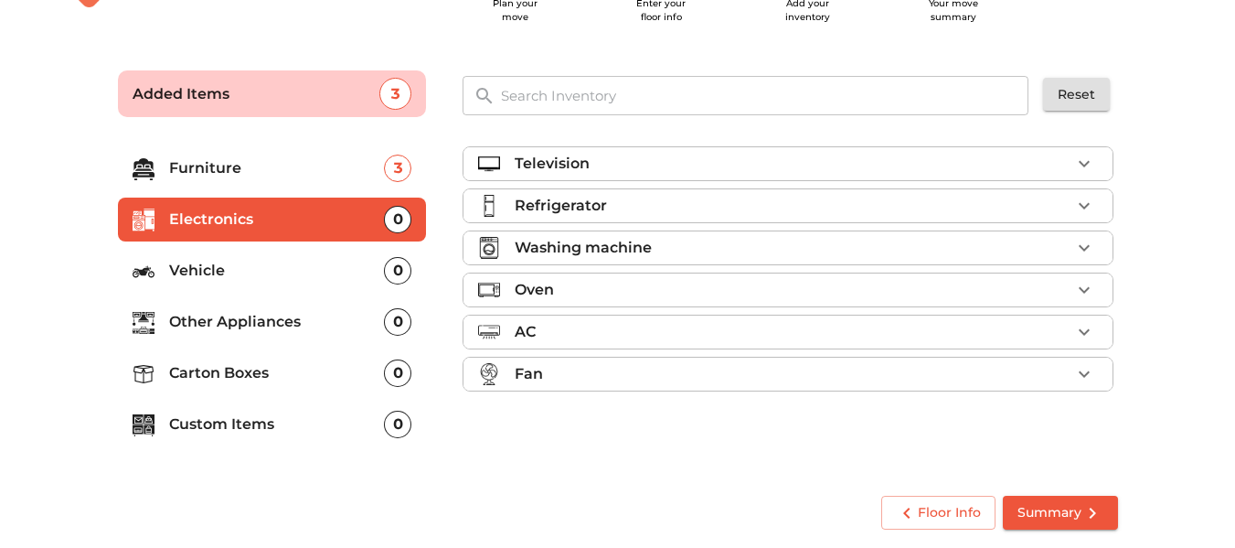
click at [860, 166] on div "Television" at bounding box center [793, 164] width 556 height 22
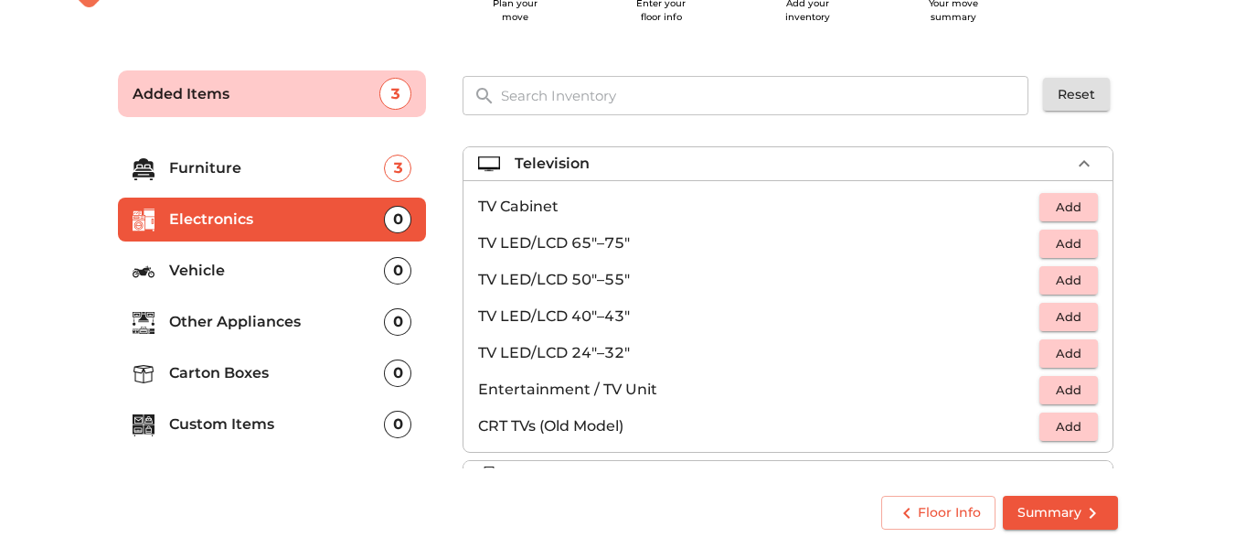
click at [1070, 346] on span "Add" at bounding box center [1068, 353] width 40 height 21
click at [299, 274] on p "Vehicle" at bounding box center [277, 271] width 216 height 22
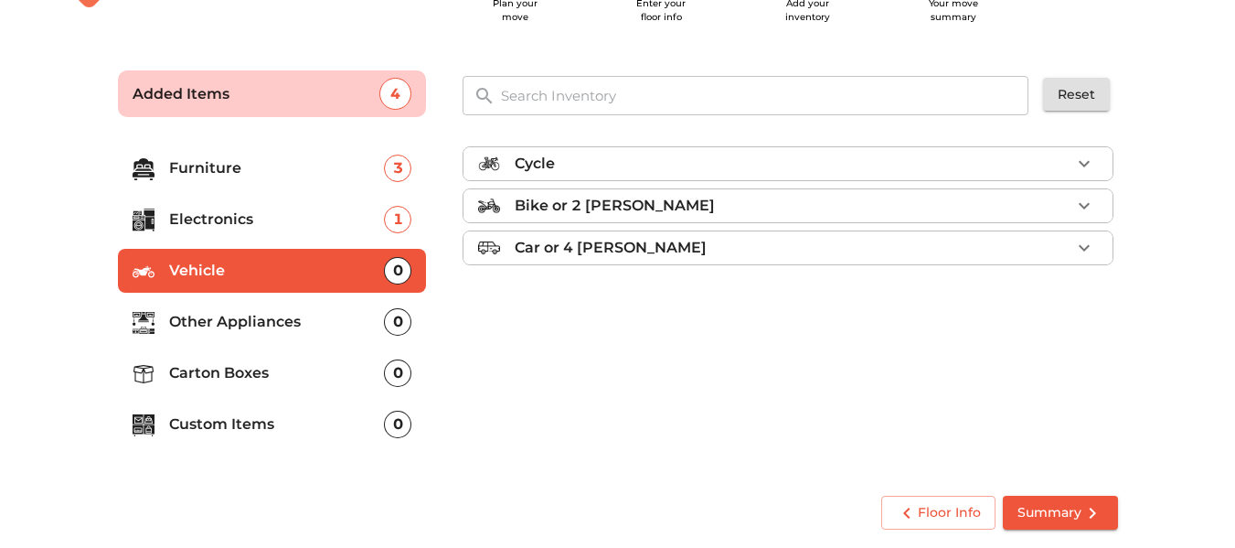
click at [951, 204] on div "Bike or 2 [PERSON_NAME]" at bounding box center [793, 206] width 556 height 22
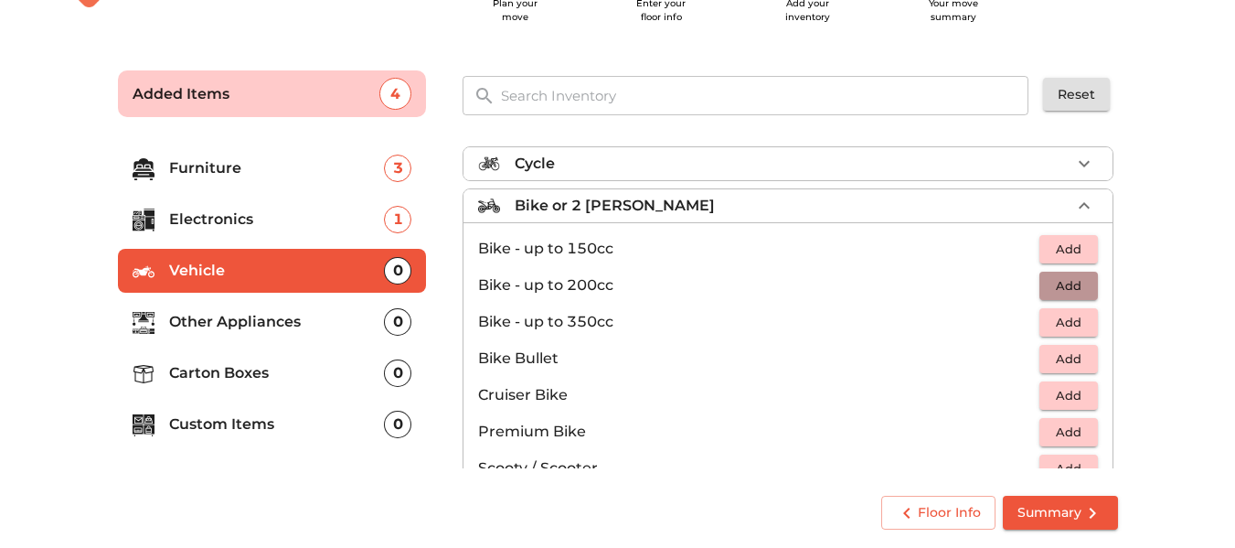
click at [1048, 292] on span "Add" at bounding box center [1068, 285] width 40 height 21
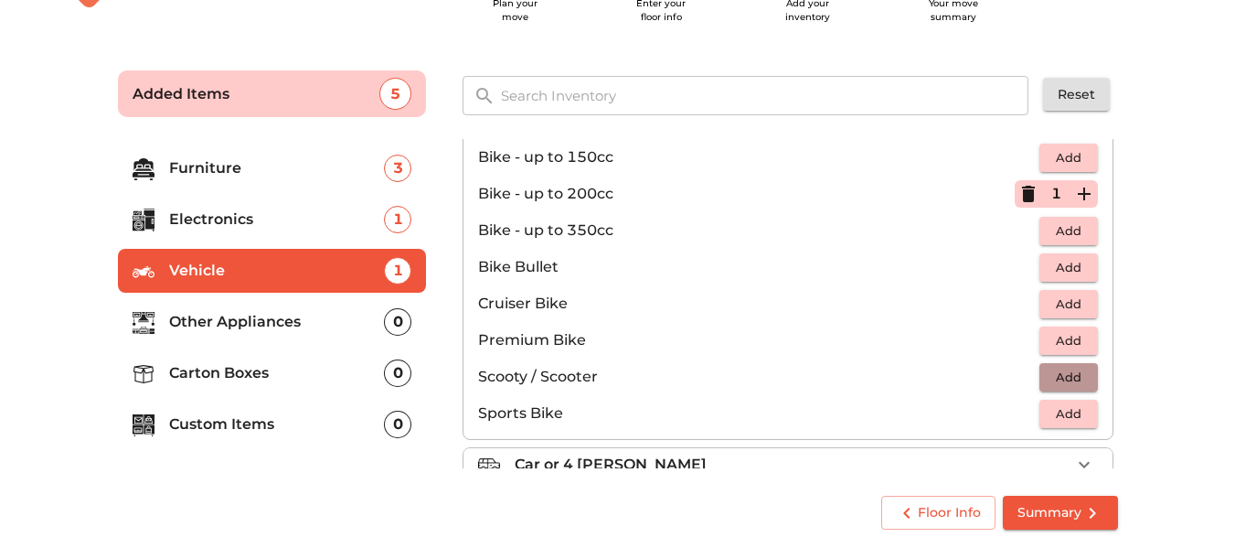
click at [1069, 375] on span "Add" at bounding box center [1068, 377] width 40 height 21
click at [281, 309] on li "Other Appliances 0" at bounding box center [272, 322] width 309 height 44
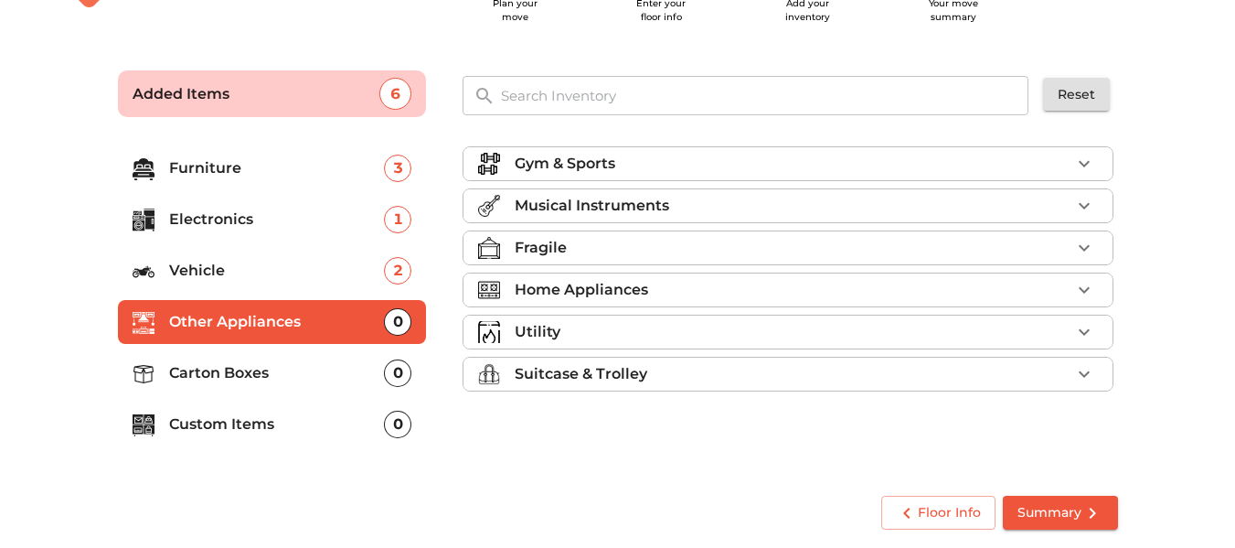
click at [581, 333] on div "Utility" at bounding box center [793, 332] width 556 height 22
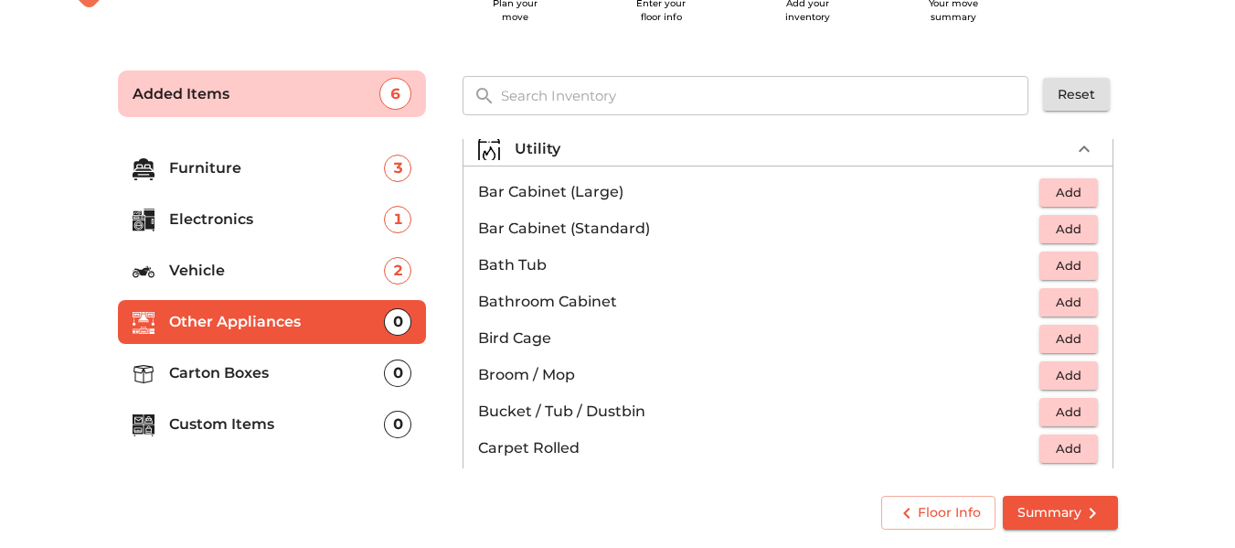
scroll to position [91, 0]
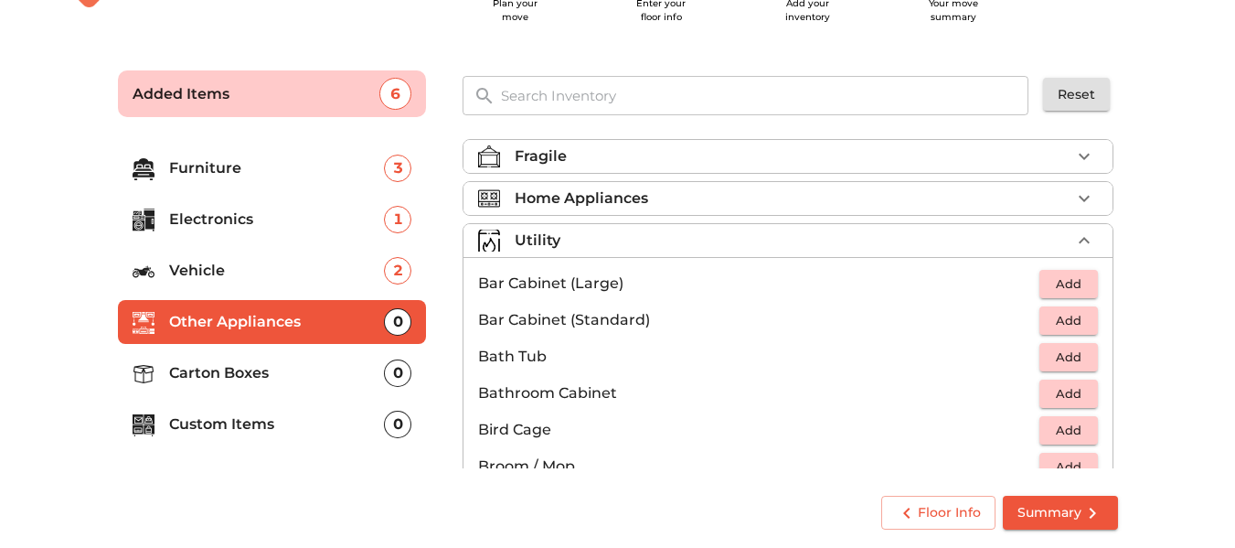
click at [585, 240] on div "Utility" at bounding box center [793, 240] width 556 height 22
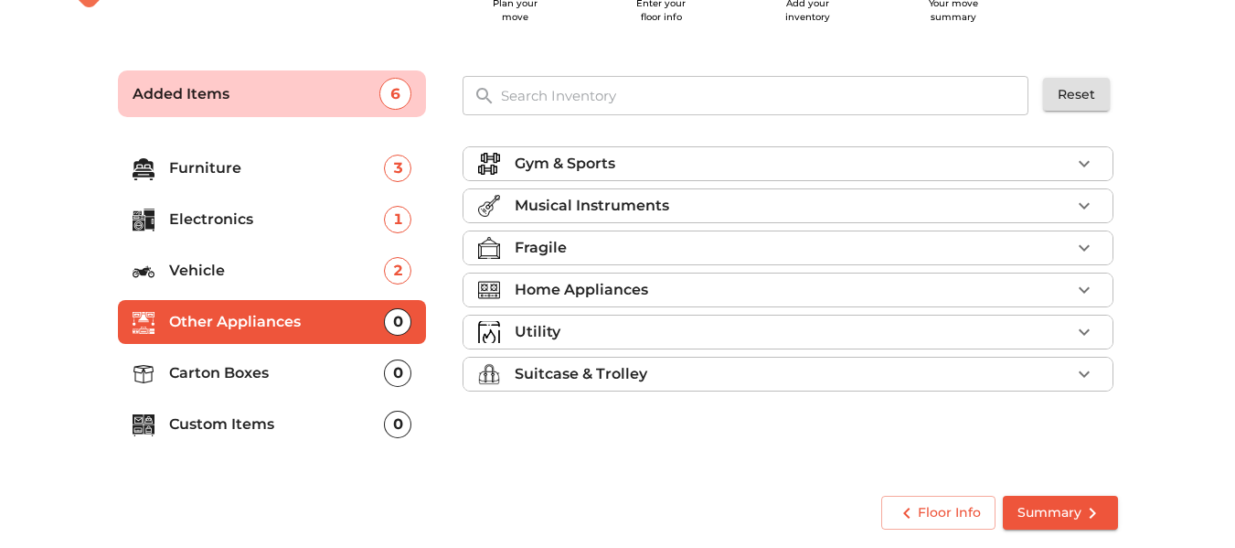
scroll to position [0, 0]
click at [723, 371] on div "Suitcase & Trolley" at bounding box center [793, 374] width 556 height 22
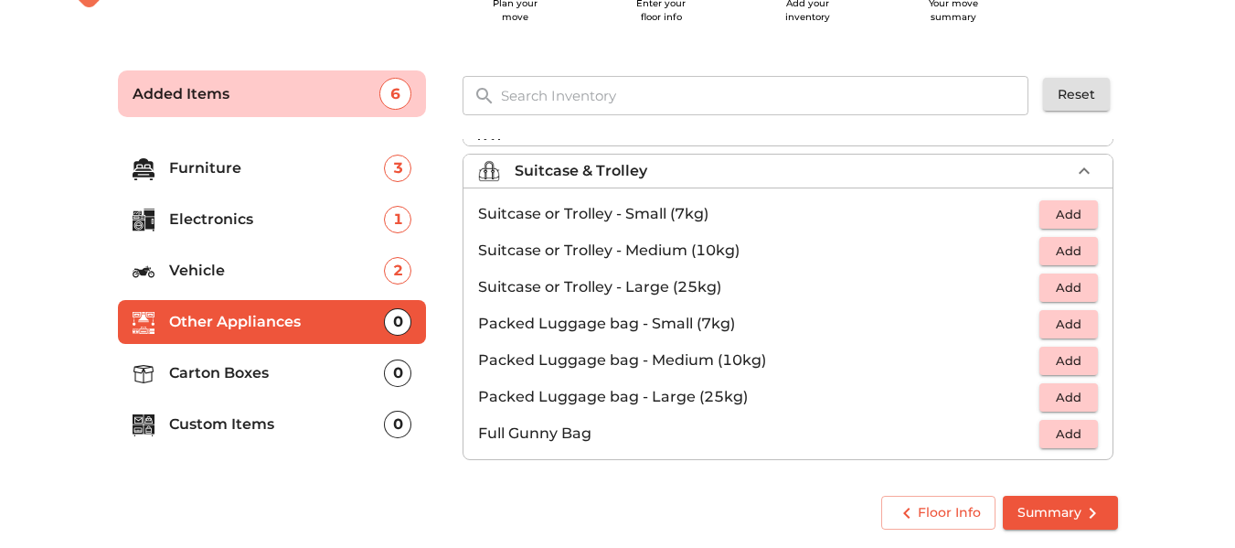
scroll to position [209, 0]
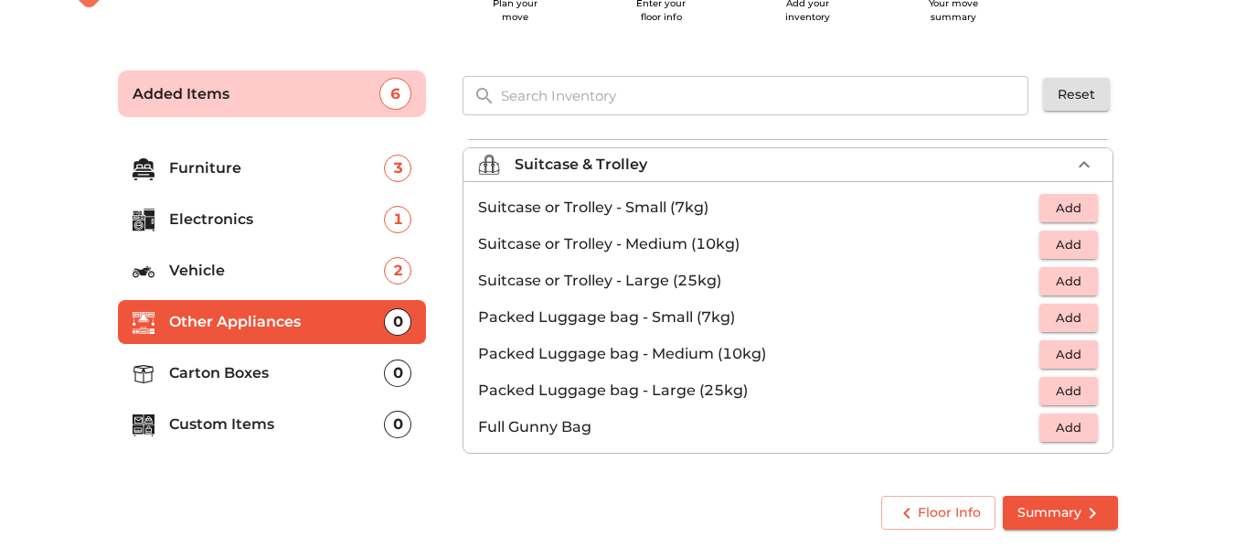
click at [222, 360] on li "Carton Boxes 0" at bounding box center [272, 373] width 309 height 44
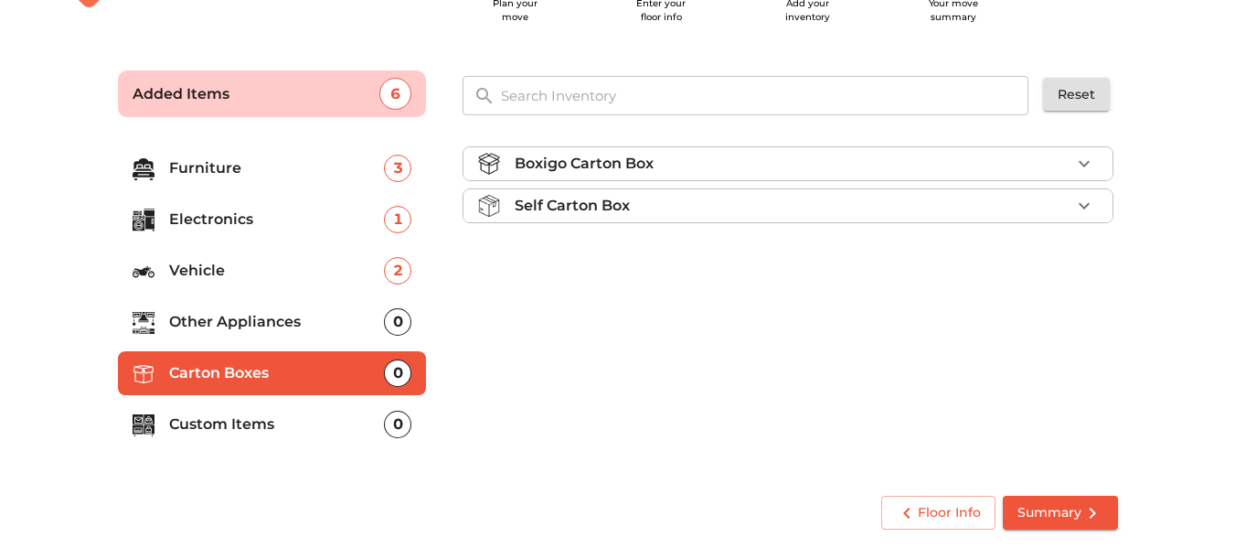
scroll to position [0, 0]
click at [728, 159] on div "Boxigo Carton Box" at bounding box center [793, 164] width 556 height 22
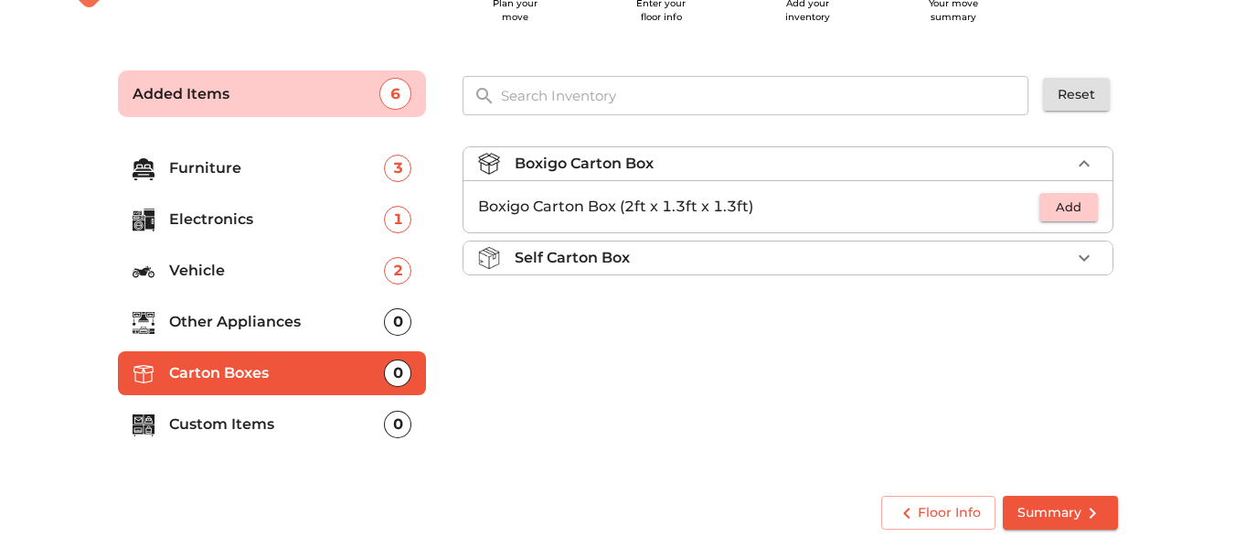
click at [728, 159] on div "Boxigo Carton Box" at bounding box center [793, 164] width 556 height 22
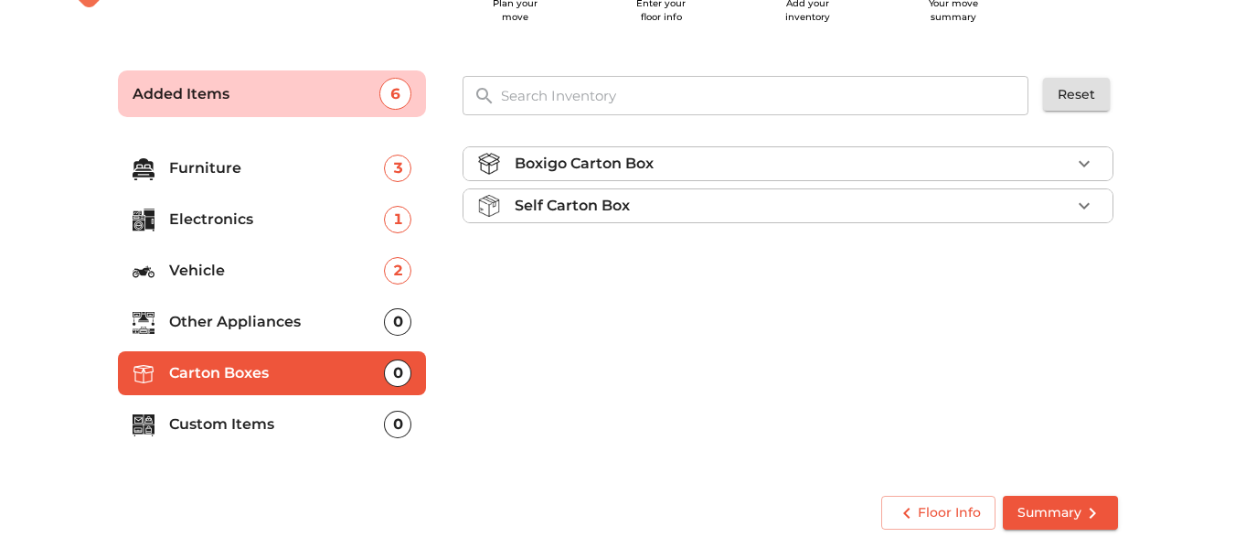
click at [729, 161] on div "Boxigo Carton Box" at bounding box center [793, 164] width 556 height 22
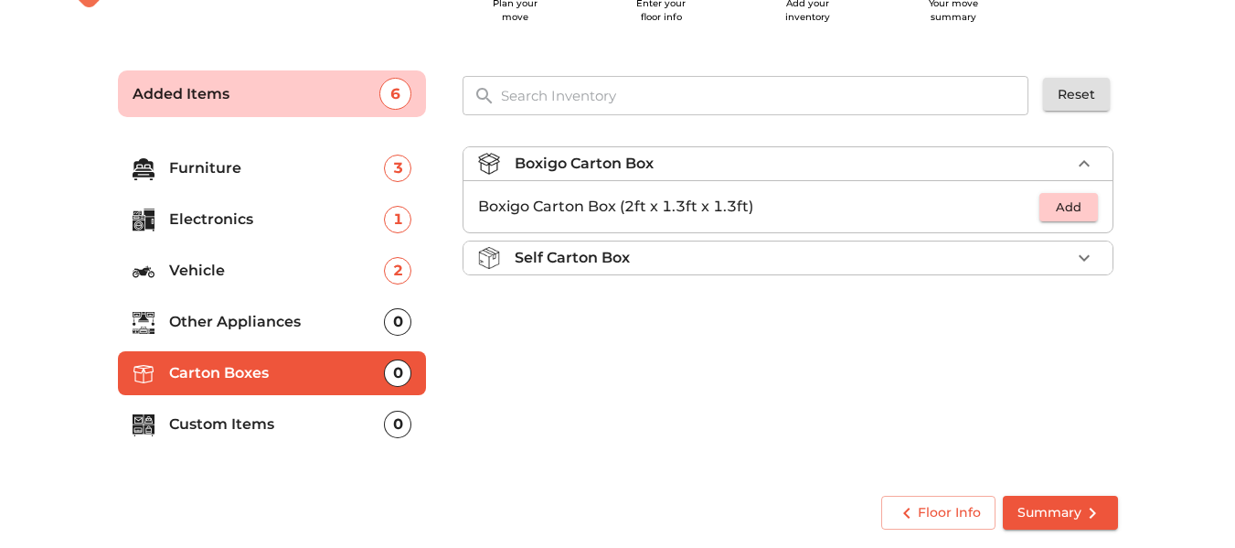
click at [729, 161] on div "Boxigo Carton Box" at bounding box center [793, 164] width 556 height 22
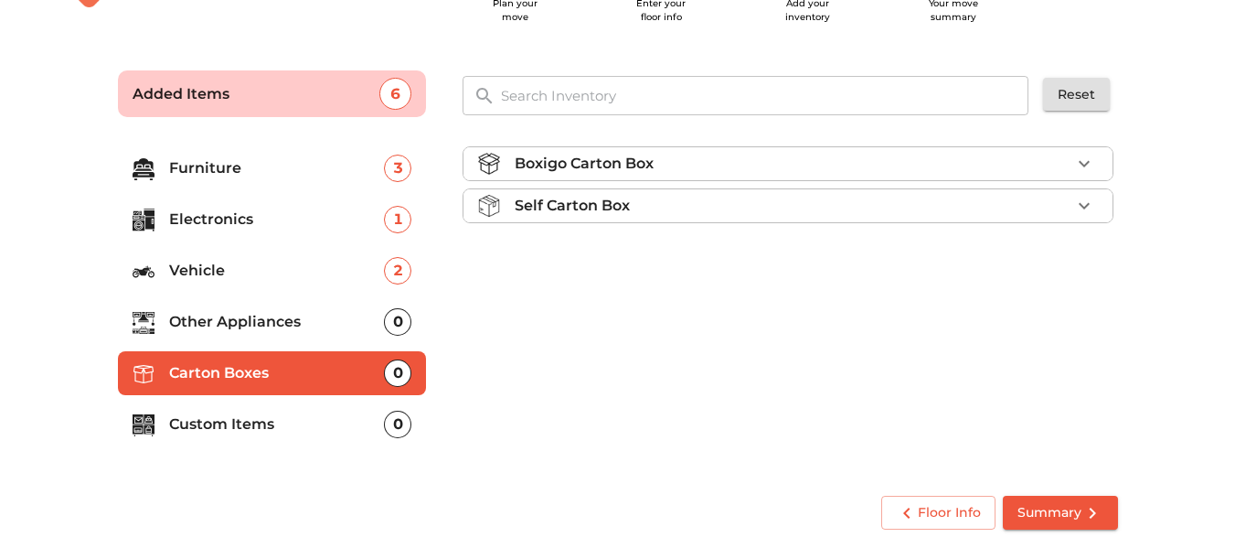
click at [944, 212] on div "Self Carton Box" at bounding box center [793, 206] width 556 height 22
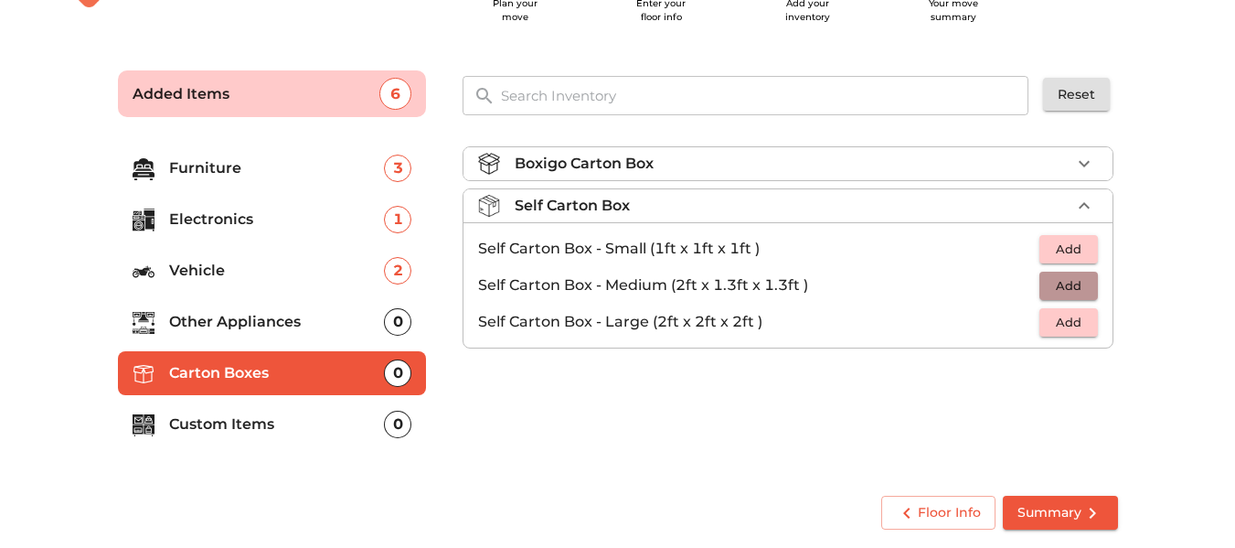
click at [1064, 280] on span "Add" at bounding box center [1068, 285] width 40 height 21
click at [1083, 286] on icon "button" at bounding box center [1084, 285] width 13 height 13
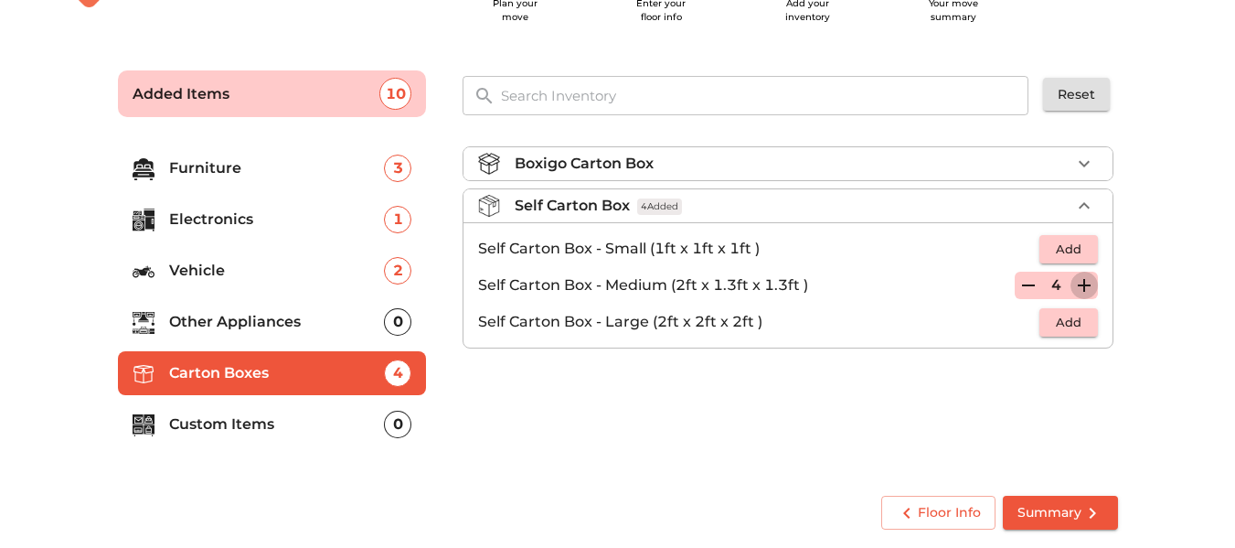
click at [1083, 286] on icon "button" at bounding box center [1084, 285] width 13 height 13
click at [1079, 314] on span "Add" at bounding box center [1068, 322] width 40 height 21
click at [1079, 314] on icon "button" at bounding box center [1084, 322] width 22 height 22
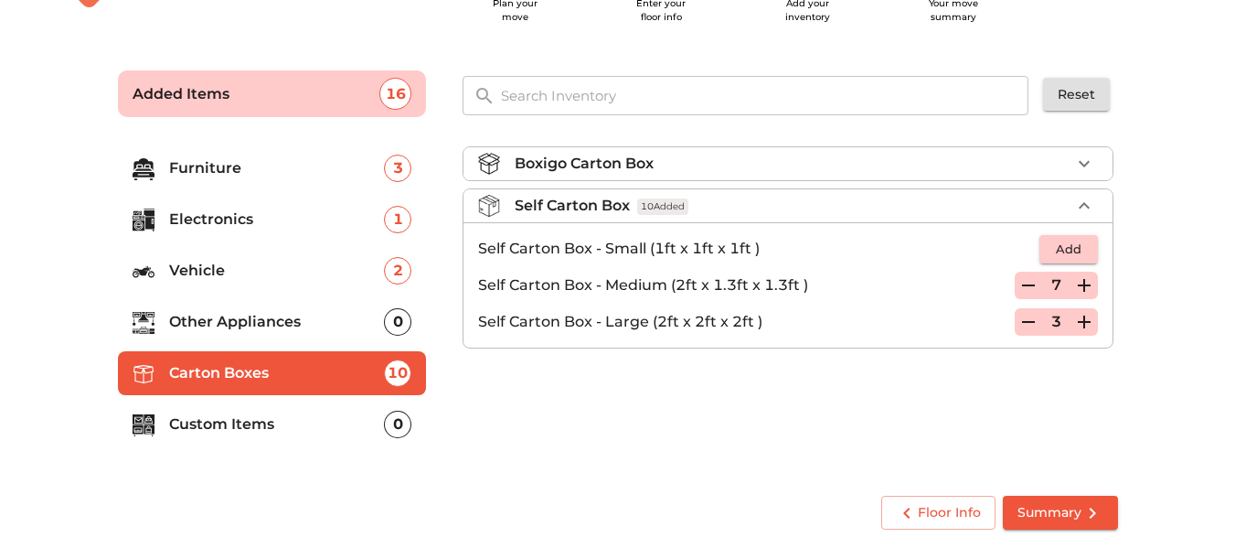
click at [1079, 314] on icon "button" at bounding box center [1084, 322] width 22 height 22
click at [1078, 241] on span "Add" at bounding box center [1068, 249] width 40 height 21
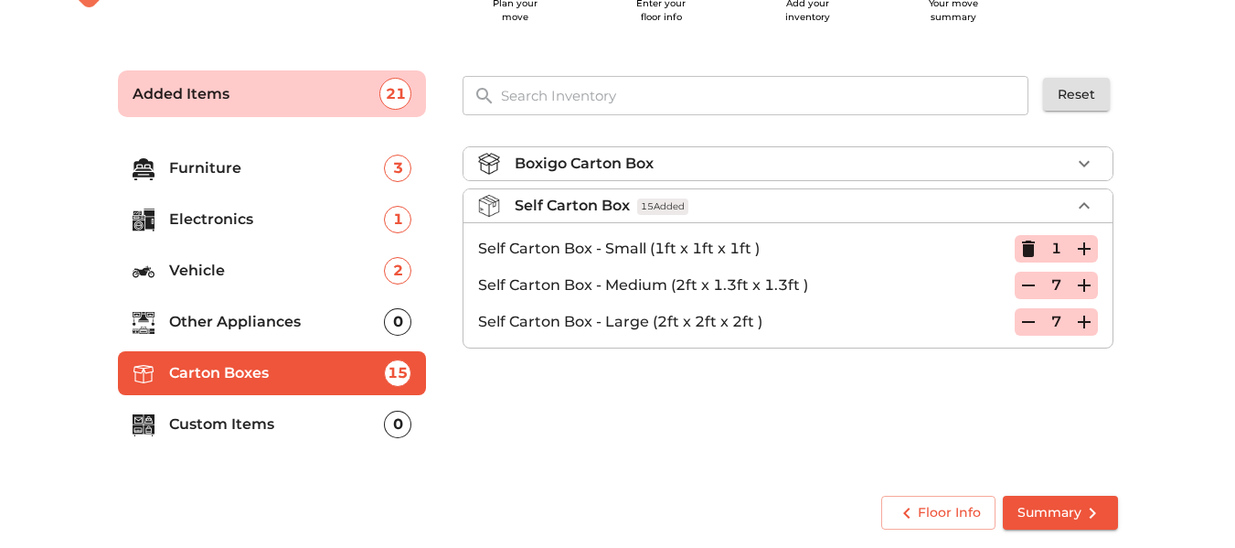
click at [1078, 241] on icon "button" at bounding box center [1084, 249] width 22 height 22
click at [301, 428] on p "Custom Items" at bounding box center [277, 424] width 216 height 22
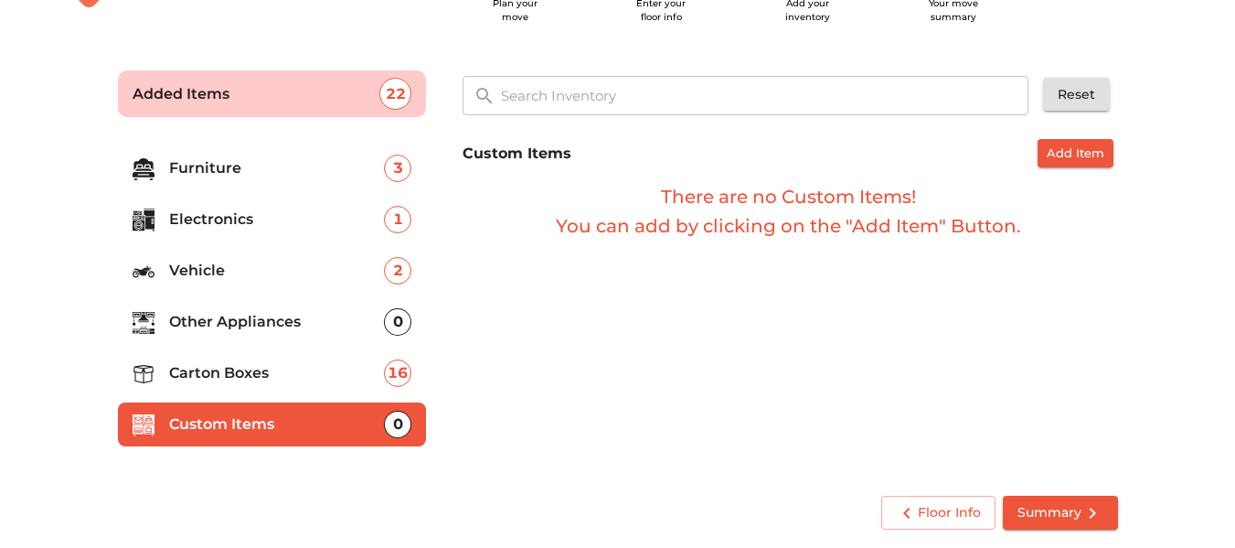
click at [280, 389] on li "Carton Boxes 16" at bounding box center [272, 373] width 309 height 44
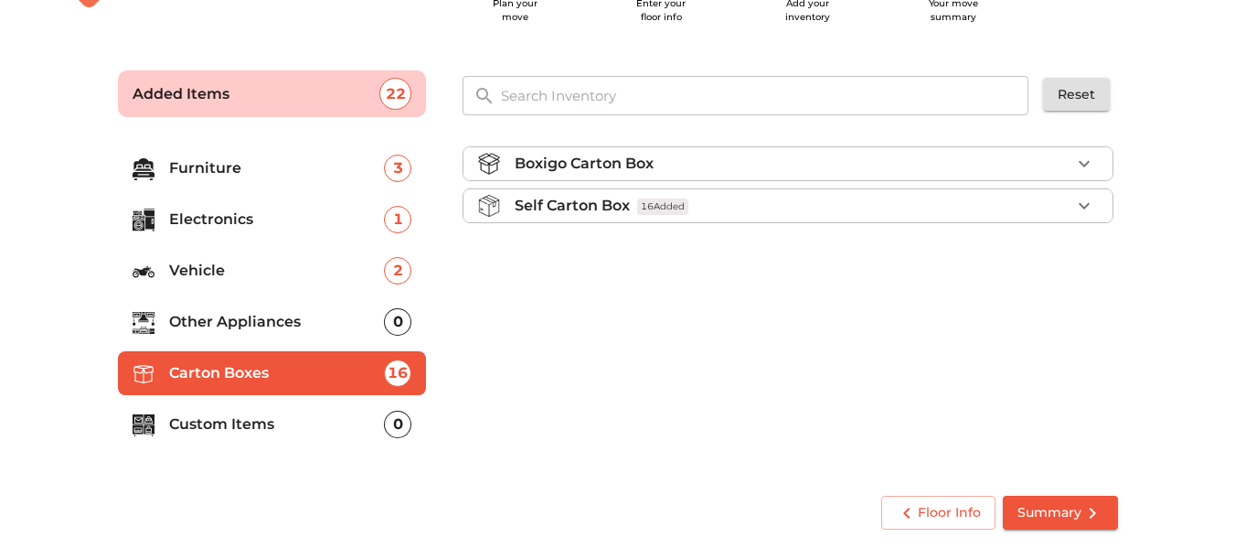
click at [227, 281] on p "Vehicle" at bounding box center [277, 271] width 216 height 22
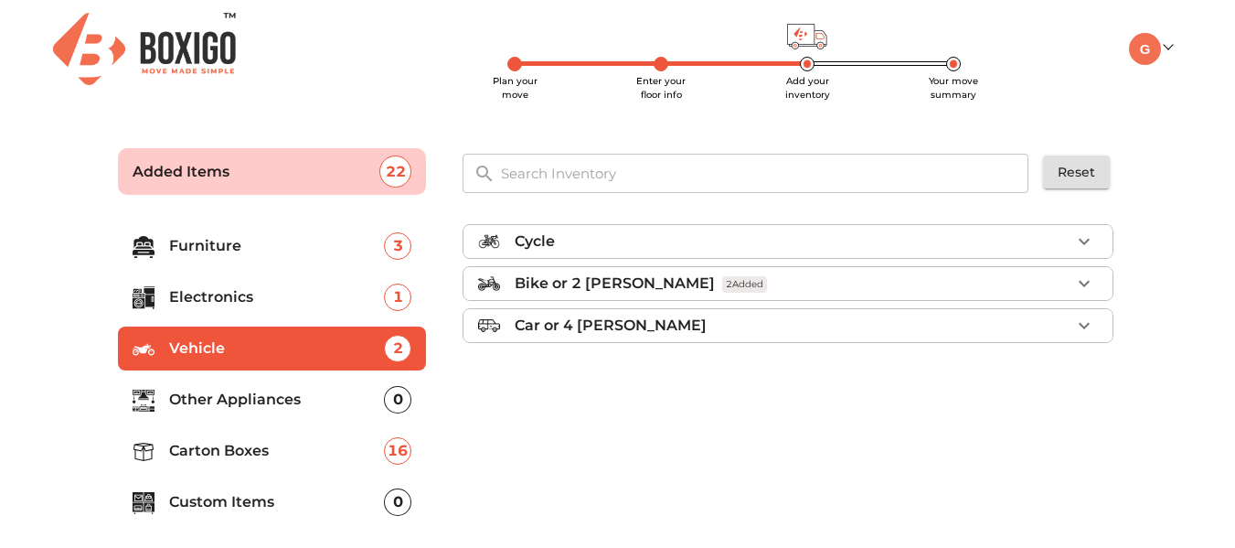
click at [234, 293] on p "Electronics" at bounding box center [277, 297] width 216 height 22
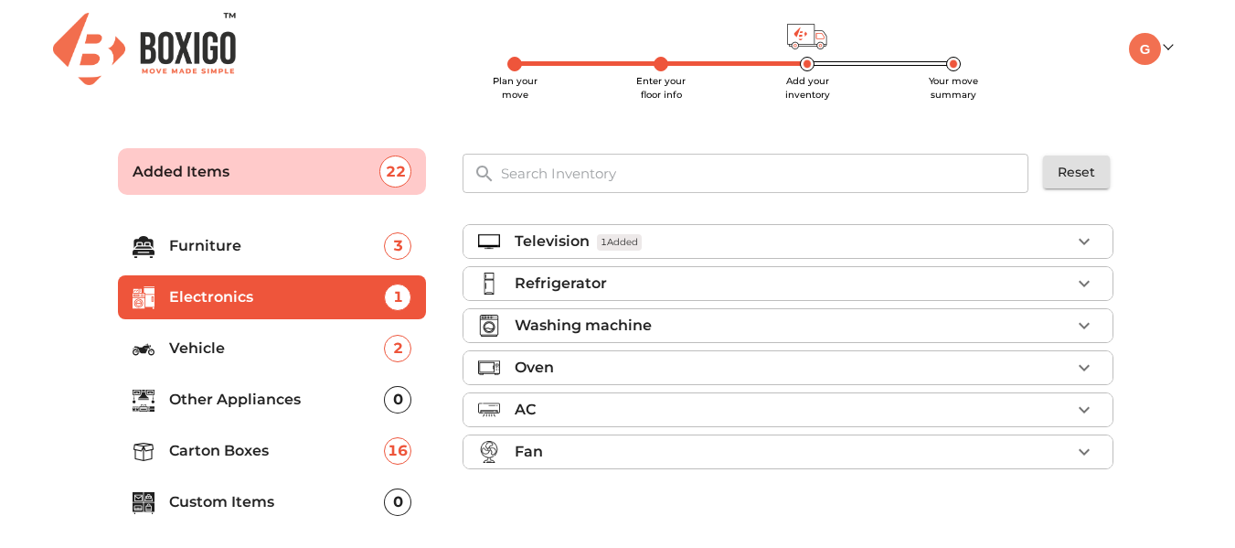
click at [572, 334] on p "Washing machine" at bounding box center [583, 325] width 137 height 22
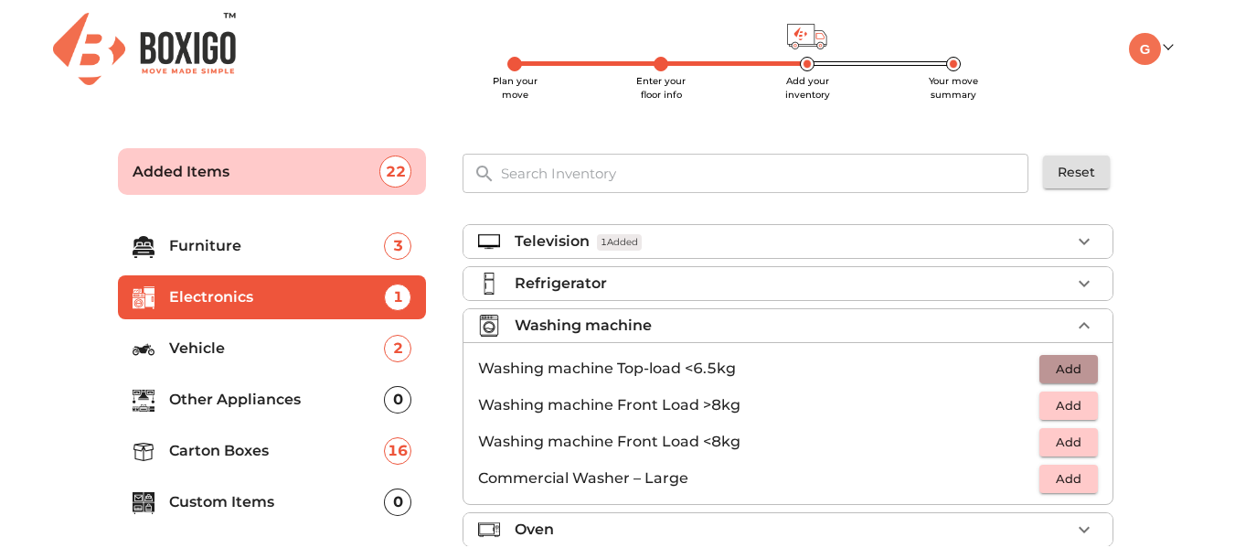
click at [1048, 373] on span "Add" at bounding box center [1068, 368] width 40 height 21
click at [260, 252] on p "Furniture" at bounding box center [277, 246] width 216 height 22
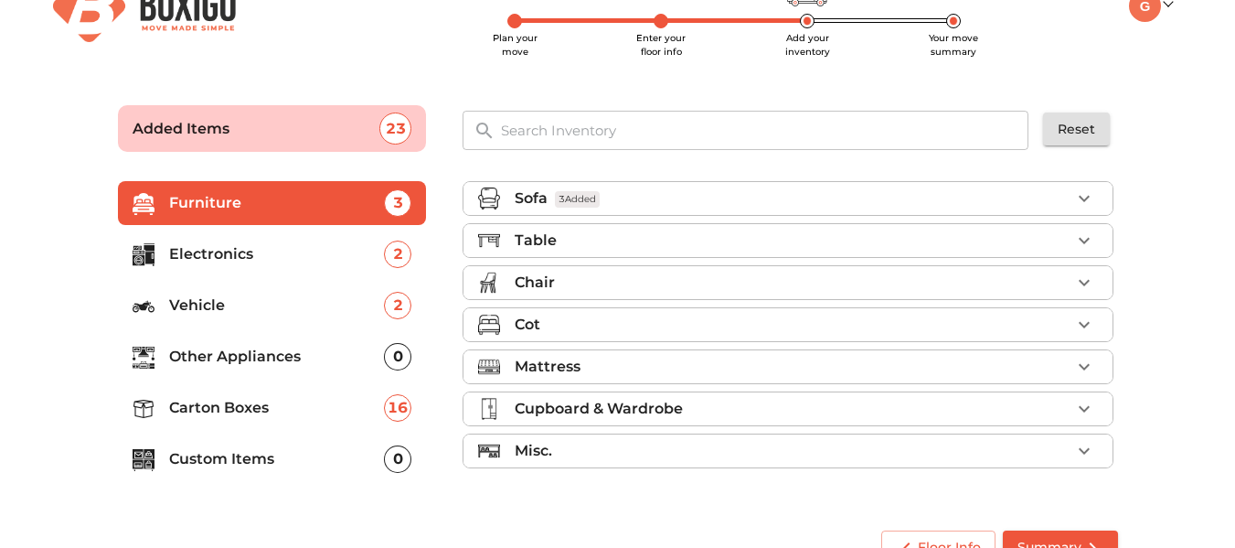
scroll to position [78, 0]
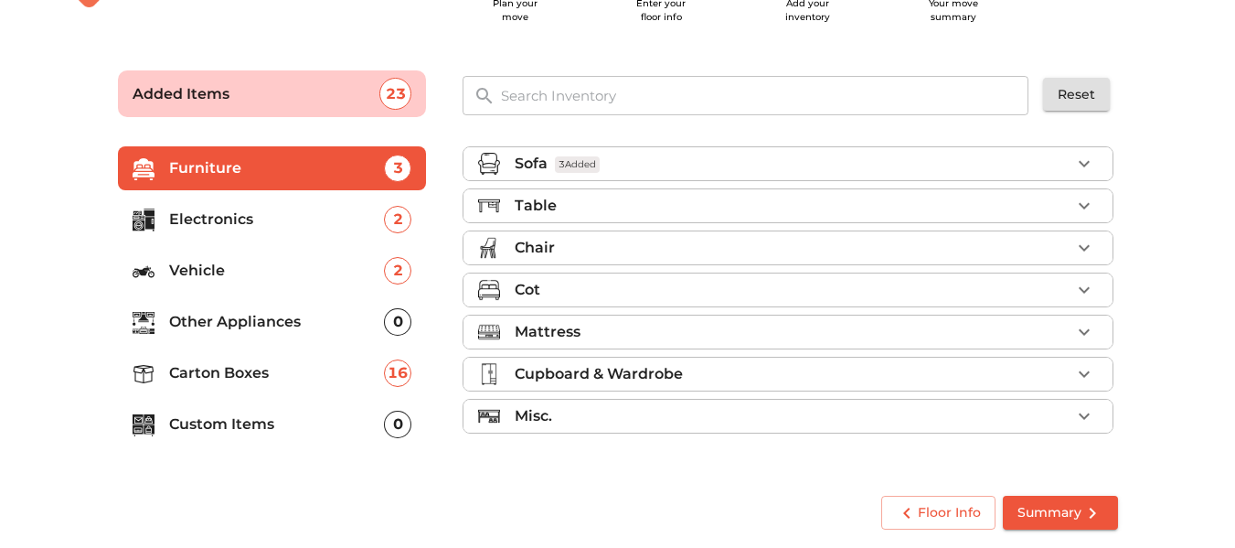
click at [1055, 514] on span "Summary" at bounding box center [1060, 512] width 86 height 23
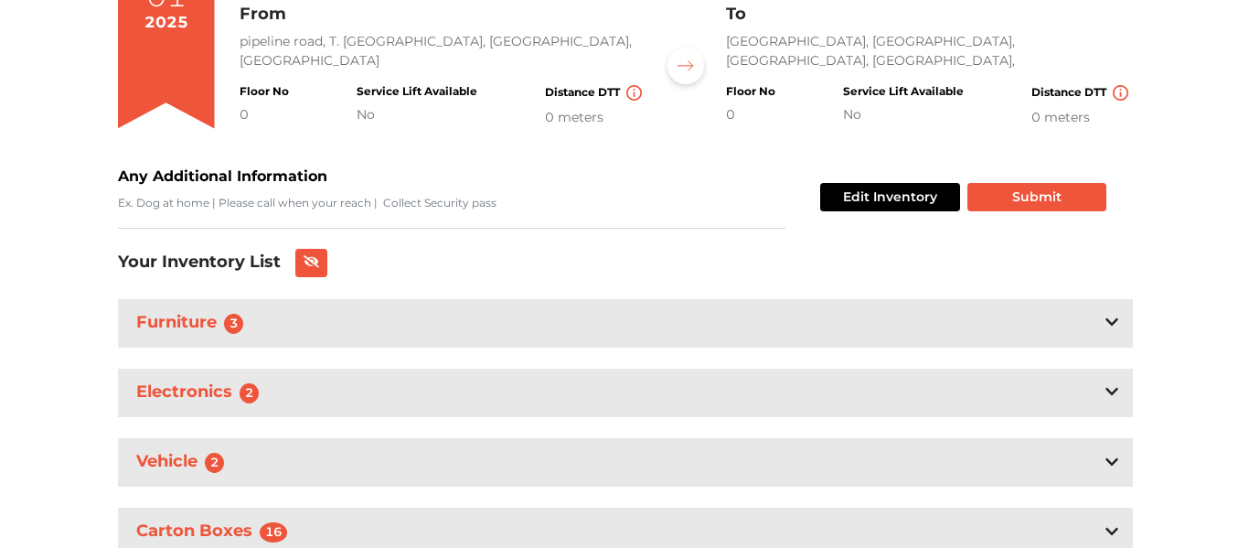
scroll to position [115, 0]
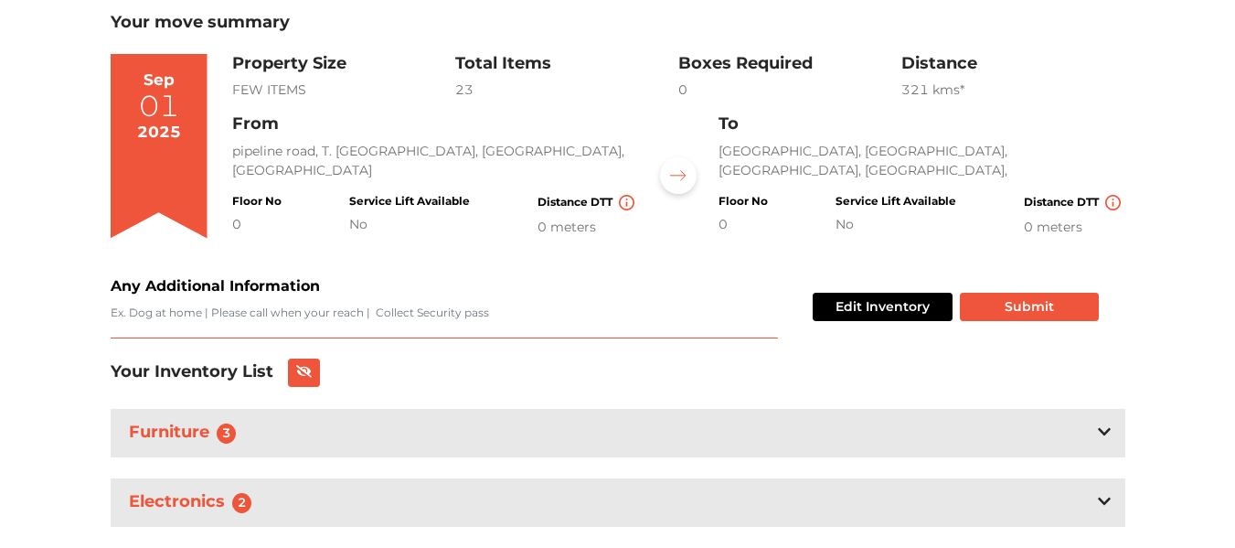
click at [185, 315] on textarea "Any Additional Information" at bounding box center [444, 321] width 667 height 34
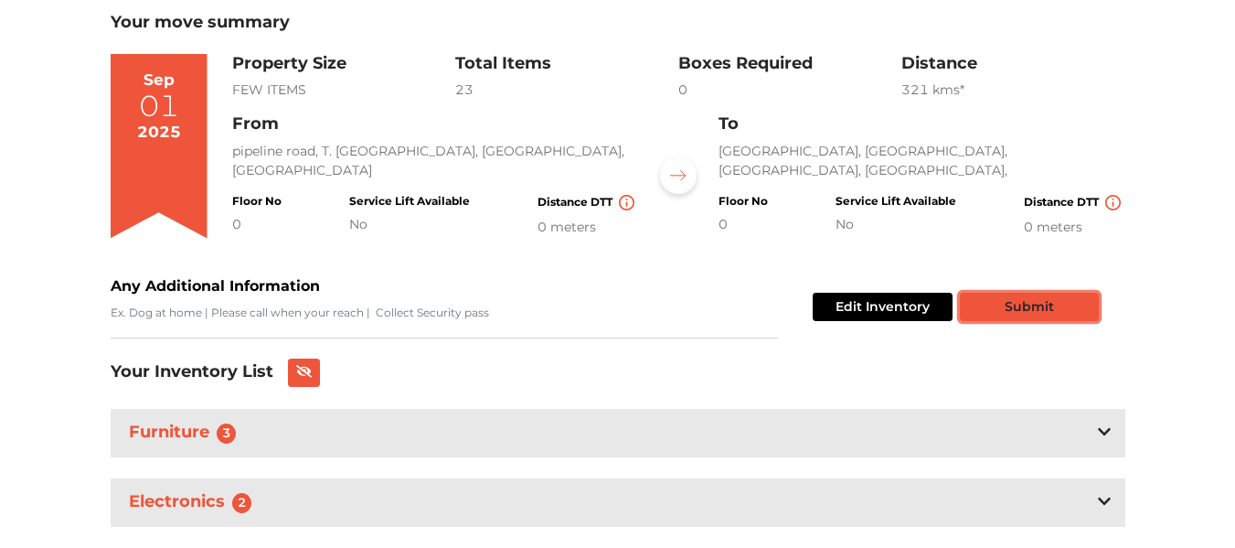
click at [1033, 301] on button "Submit" at bounding box center [1029, 306] width 139 height 28
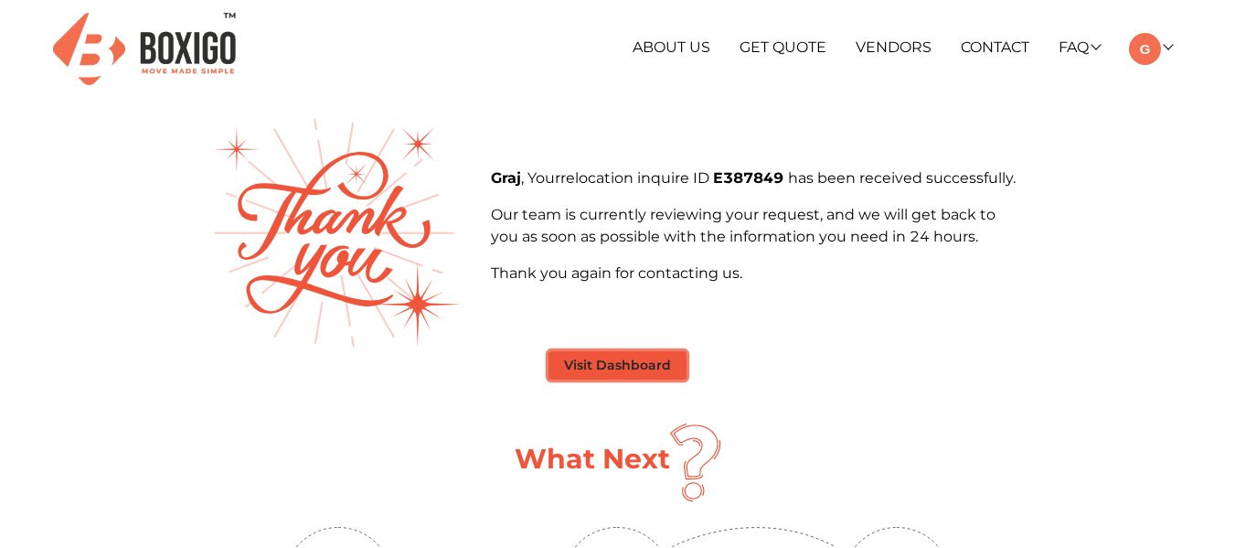
click at [643, 371] on button "Visit Dashboard" at bounding box center [617, 365] width 138 height 28
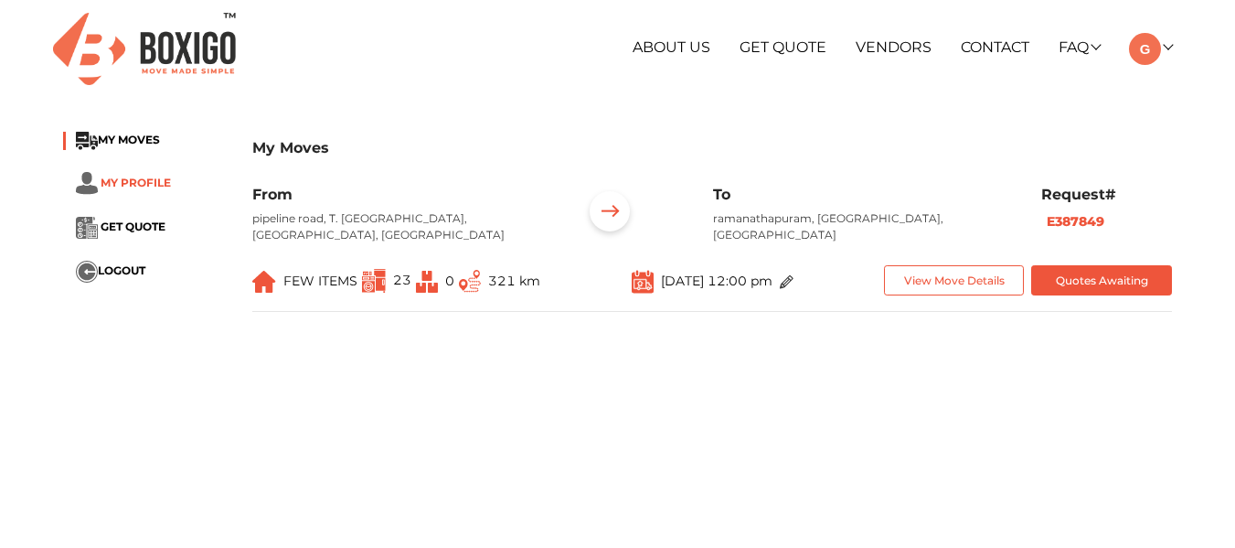
click at [142, 186] on span "MY PROFILE" at bounding box center [136, 182] width 70 height 14
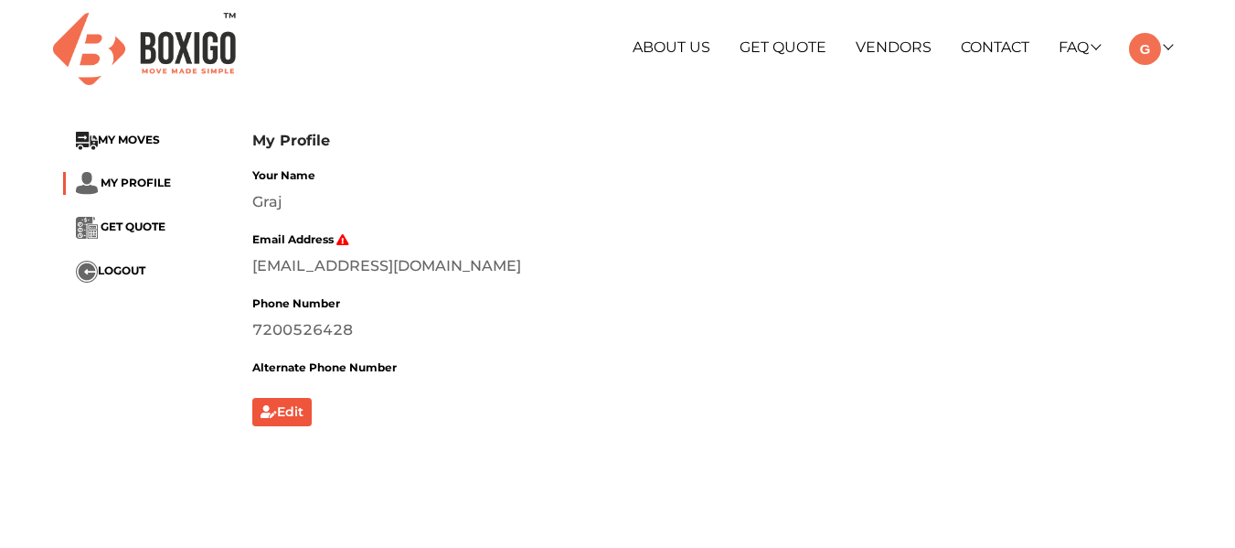
click at [142, 212] on ul "MY MOVES MY PROFILE GET QUOTE LOGOUT" at bounding box center [144, 207] width 162 height 151
click at [142, 217] on li "GET QUOTE" at bounding box center [144, 228] width 162 height 22
click at [141, 223] on span "GET QUOTE" at bounding box center [133, 226] width 65 height 14
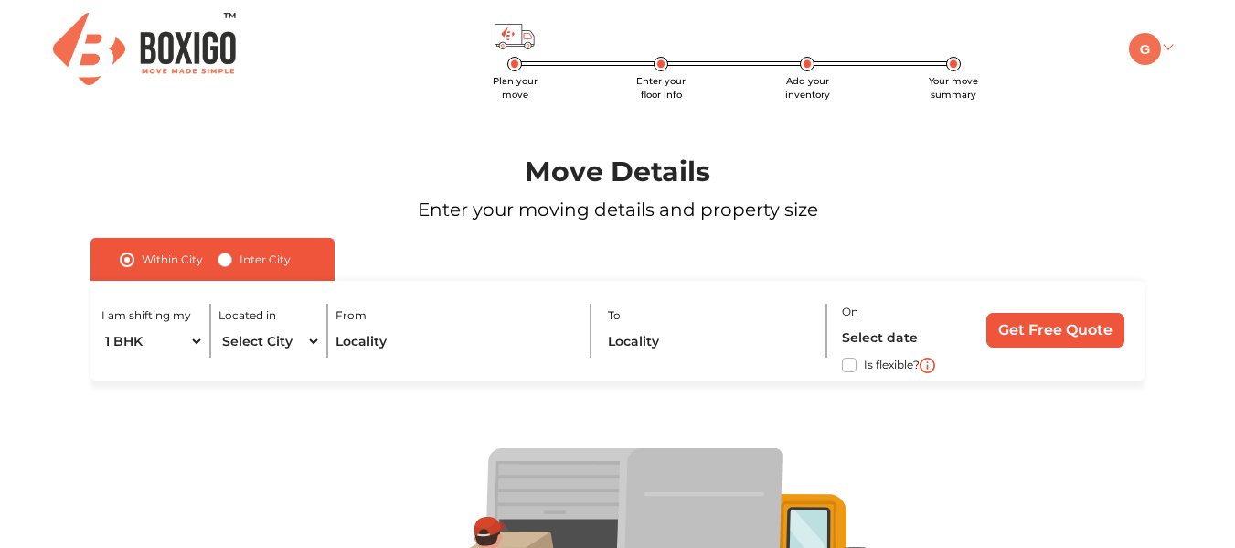
click at [1166, 44] on link at bounding box center [1150, 46] width 43 height 17
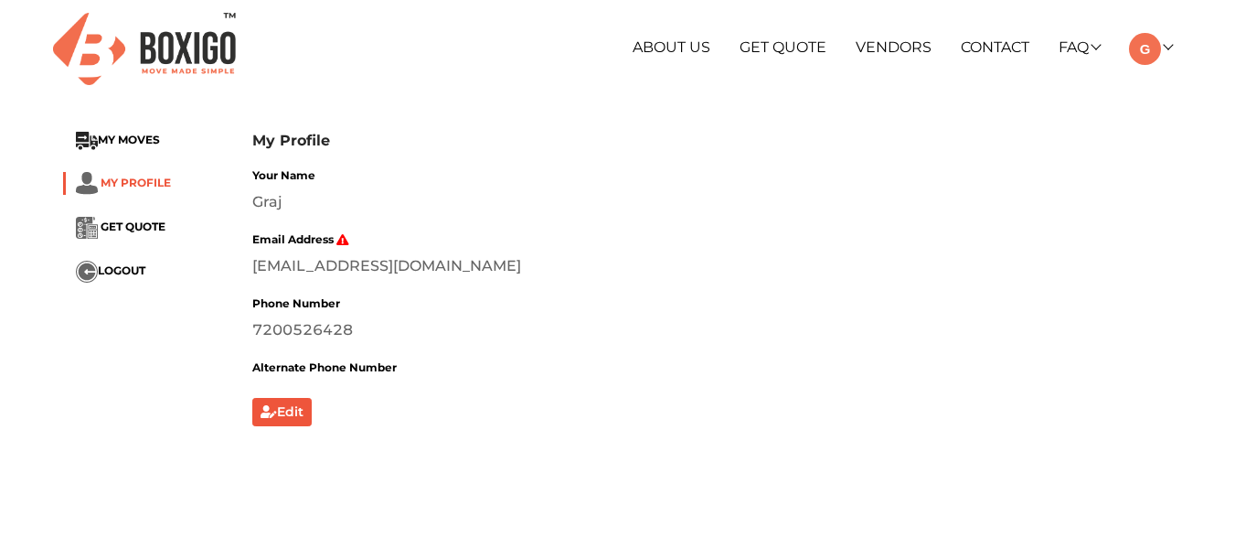
click at [145, 180] on span "MY PROFILE" at bounding box center [136, 182] width 70 height 14
click at [137, 141] on span "MY MOVES" at bounding box center [129, 140] width 62 height 14
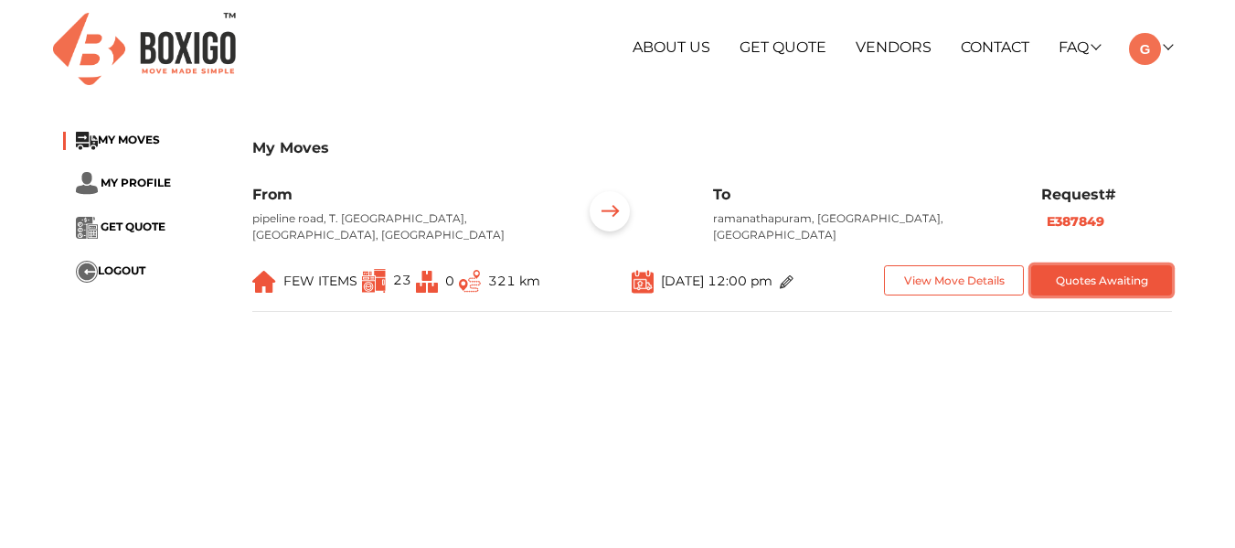
click at [1135, 265] on button "Quotes Awaiting" at bounding box center [1101, 280] width 141 height 30
click at [132, 227] on span "GET QUOTE" at bounding box center [133, 226] width 65 height 14
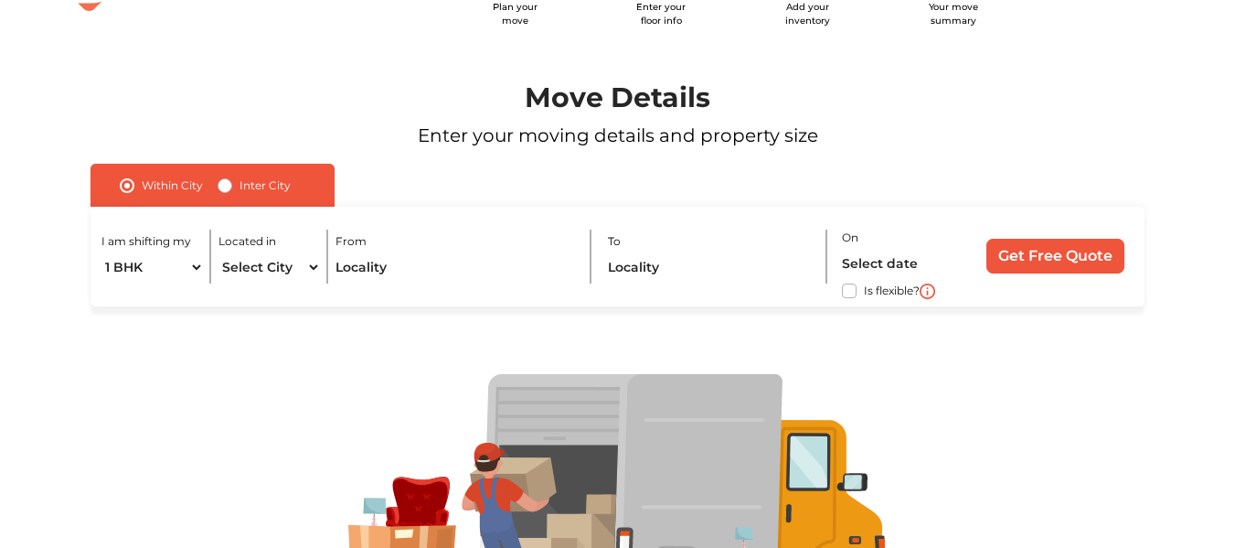
scroll to position [46, 0]
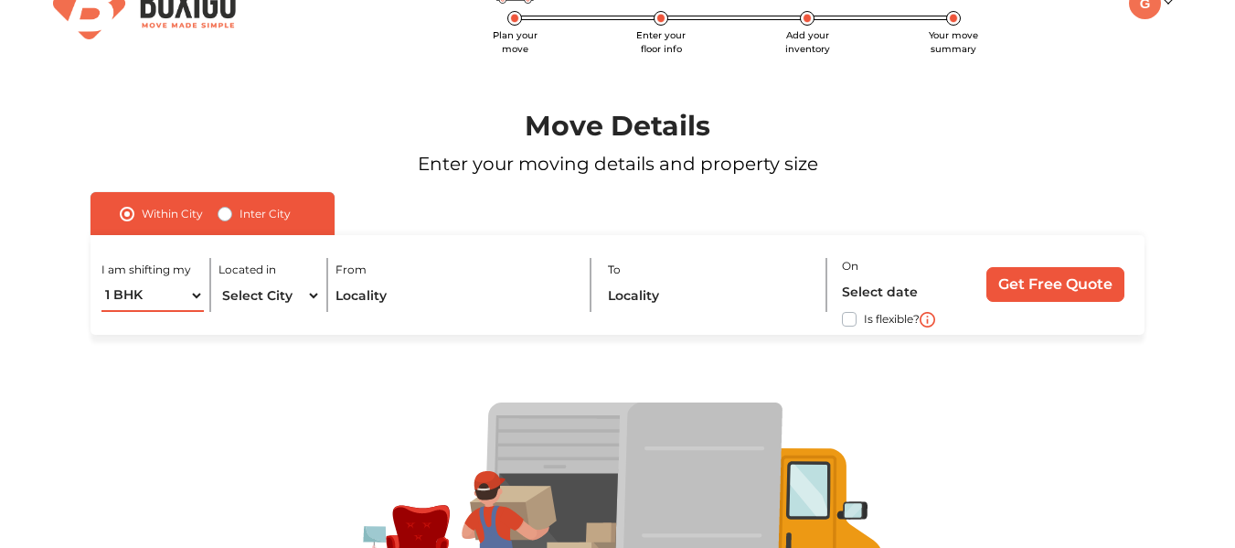
click at [188, 299] on select "1 BHK 2 BHK 3 BHK 3 + BHK FEW ITEMS" at bounding box center [152, 296] width 102 height 32
select select "2 BHK"
click at [101, 280] on select "1 BHK 2 BHK 3 BHK 3 + BHK FEW ITEMS" at bounding box center [152, 296] width 102 height 32
click at [252, 301] on select "Select City [GEOGRAPHIC_DATA] [GEOGRAPHIC_DATA] [GEOGRAPHIC_DATA] [GEOGRAPHIC_D…" at bounding box center [269, 296] width 102 height 32
select select "Bhopal"
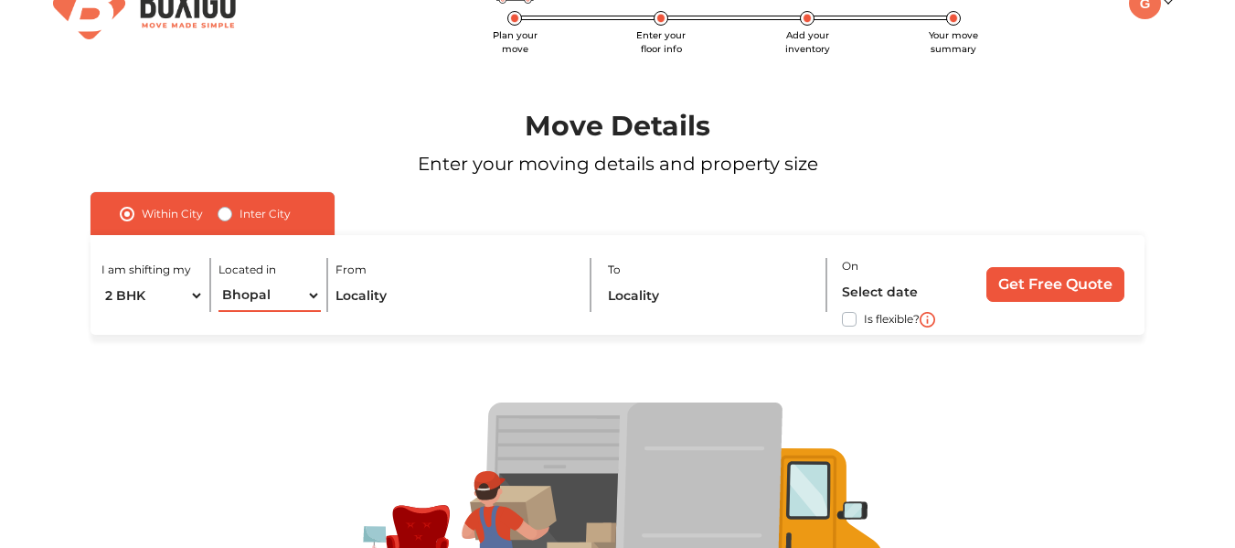
click at [218, 280] on select "Select City [GEOGRAPHIC_DATA] [GEOGRAPHIC_DATA] [GEOGRAPHIC_DATA] [GEOGRAPHIC_D…" at bounding box center [269, 296] width 102 height 32
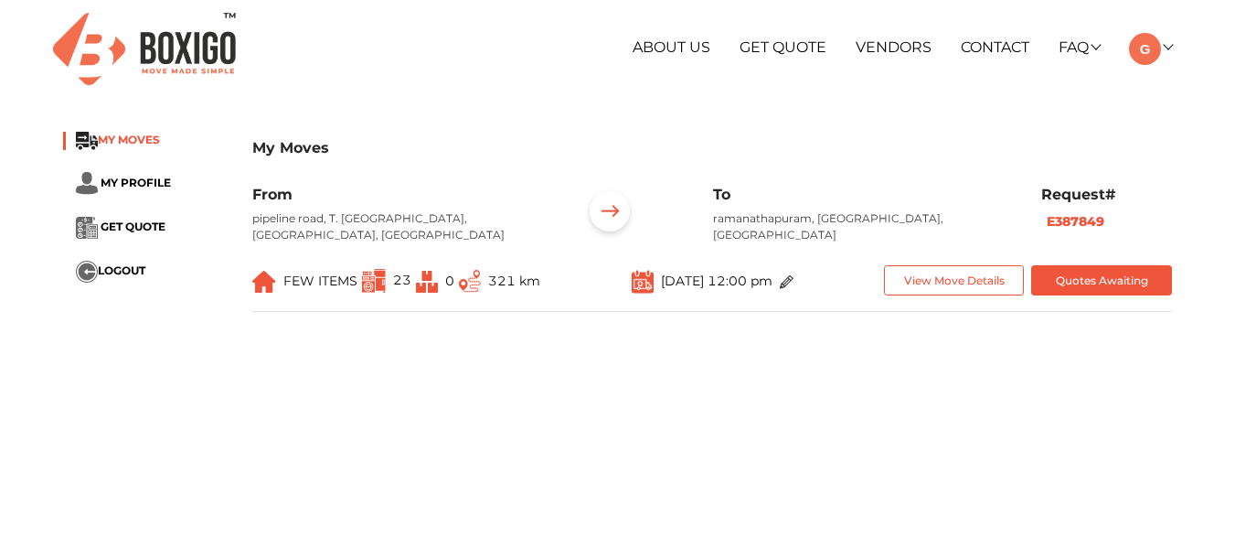
click at [127, 144] on span "MY MOVES" at bounding box center [129, 140] width 62 height 14
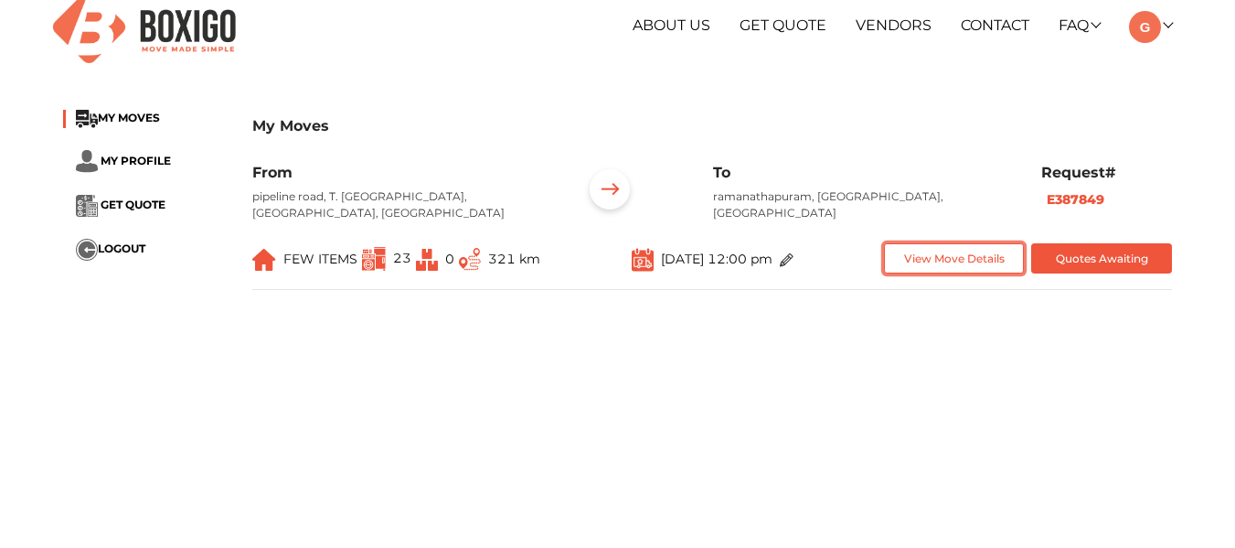
click at [964, 251] on button "View Move Details" at bounding box center [954, 258] width 141 height 30
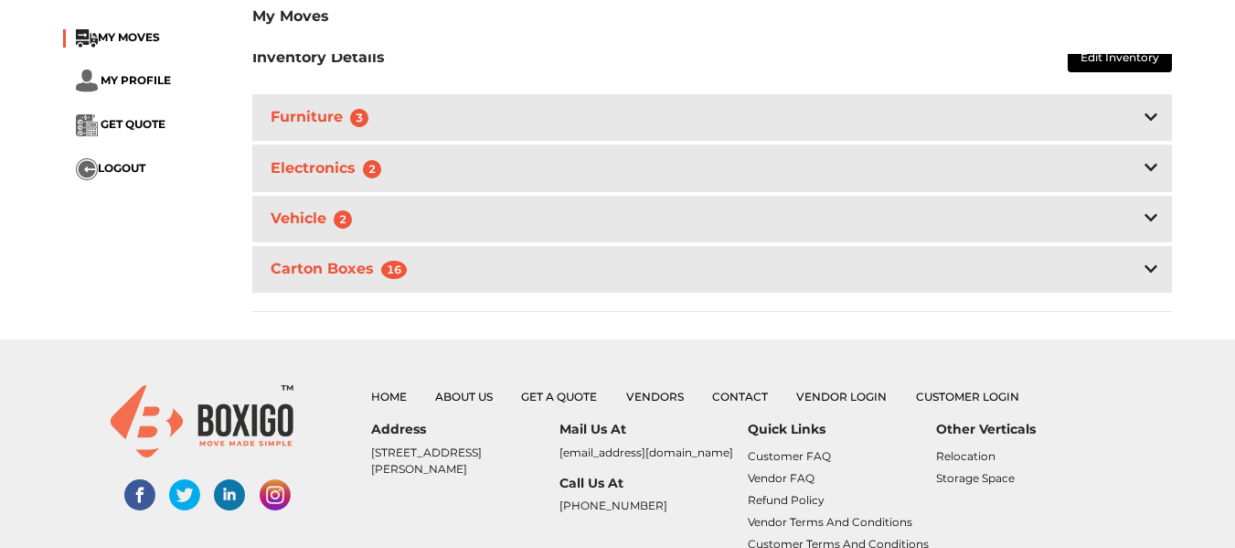
scroll to position [590, 0]
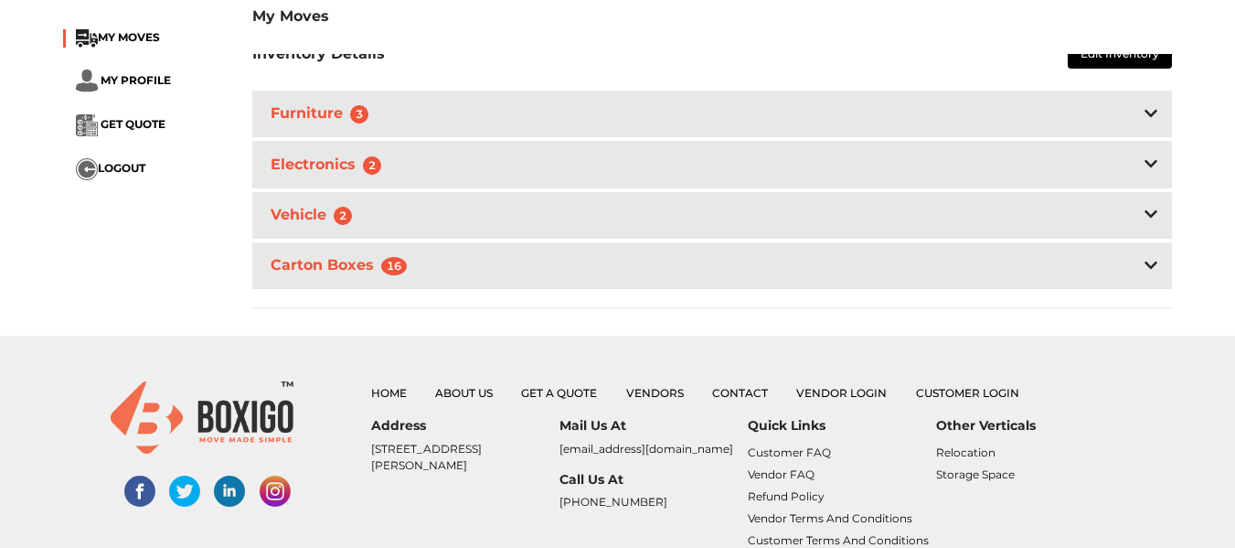
click at [997, 103] on div "Furniture 3" at bounding box center [712, 113] width 920 height 47
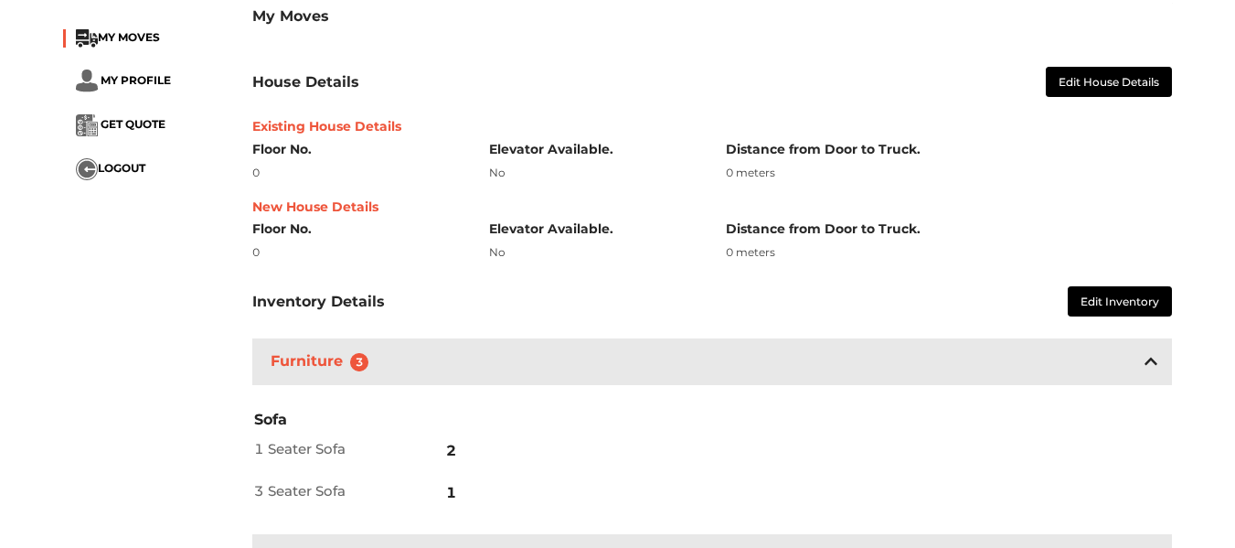
scroll to position [318, 0]
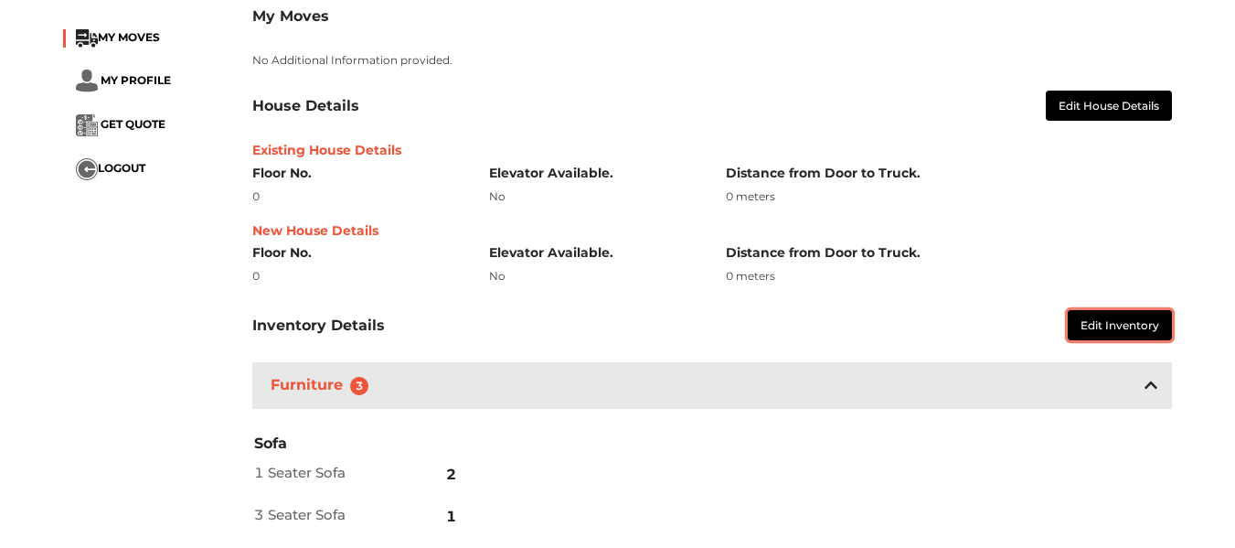
click at [1098, 310] on button "Edit Inventory" at bounding box center [1120, 325] width 104 height 30
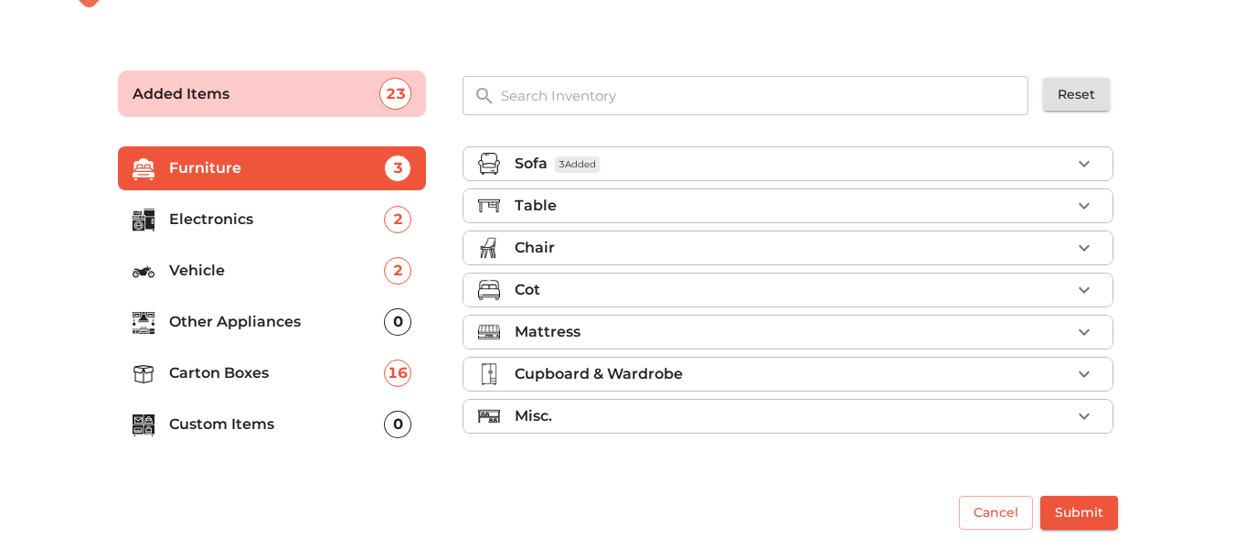
scroll to position [78, 0]
click at [643, 286] on div "Cot" at bounding box center [793, 290] width 556 height 22
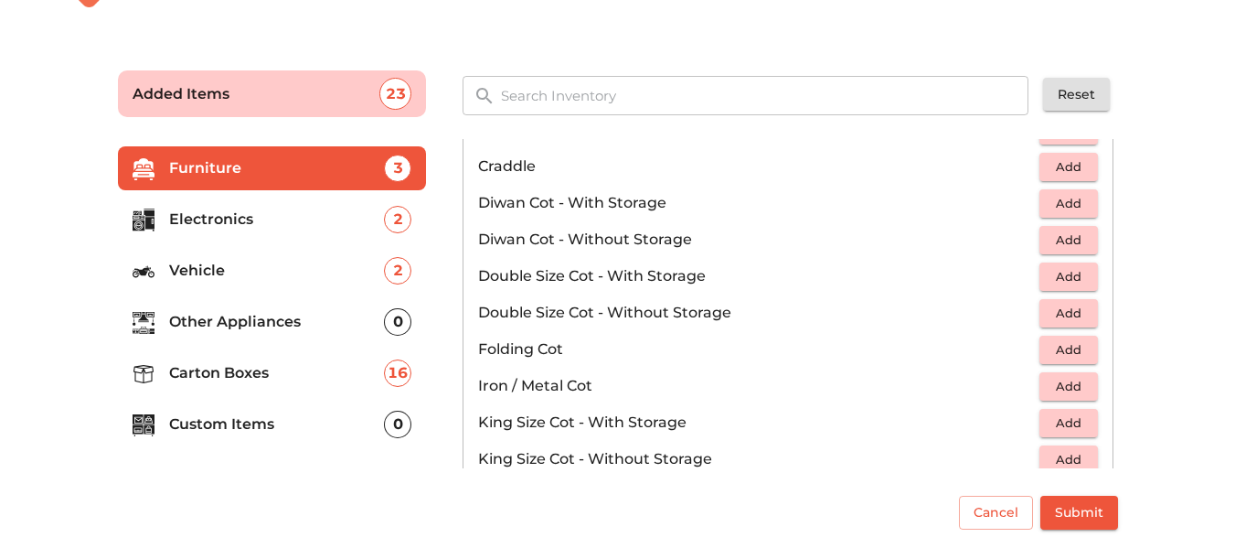
scroll to position [240, 0]
click at [1058, 314] on span "Add" at bounding box center [1068, 312] width 40 height 21
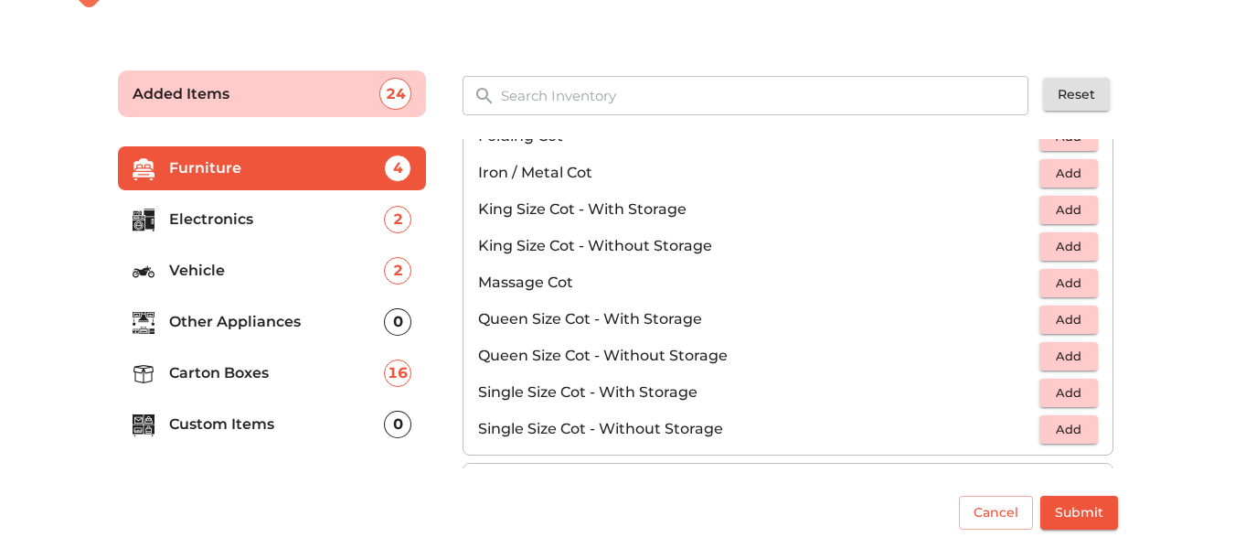
scroll to position [453, 0]
click at [1049, 388] on span "Add" at bounding box center [1068, 391] width 40 height 21
click at [1074, 508] on span "Submit" at bounding box center [1079, 512] width 48 height 23
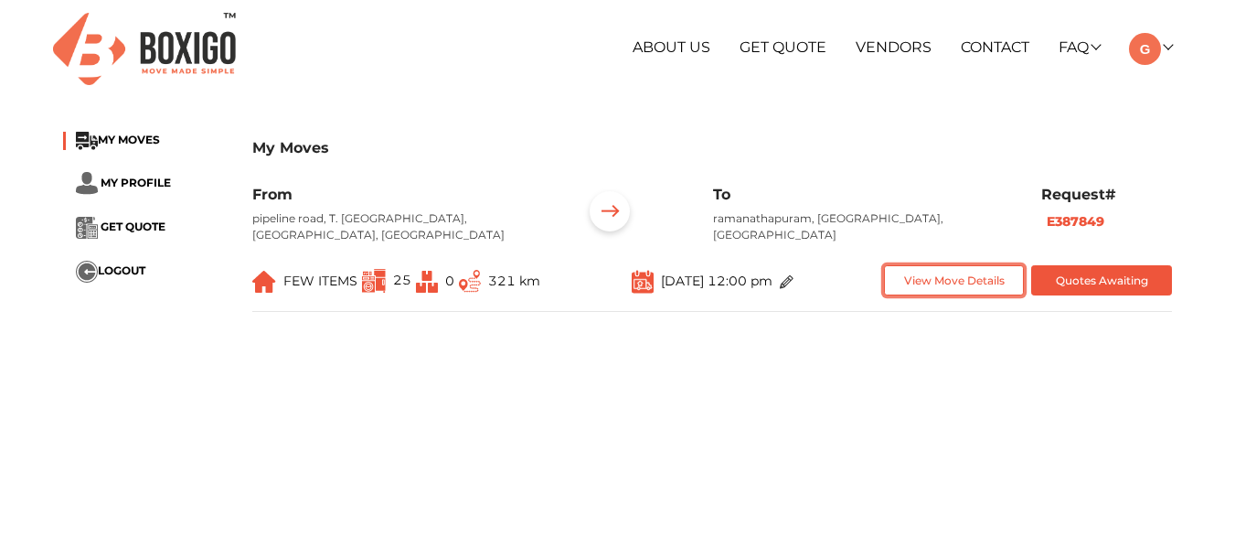
click at [928, 265] on button "View Move Details" at bounding box center [954, 280] width 141 height 30
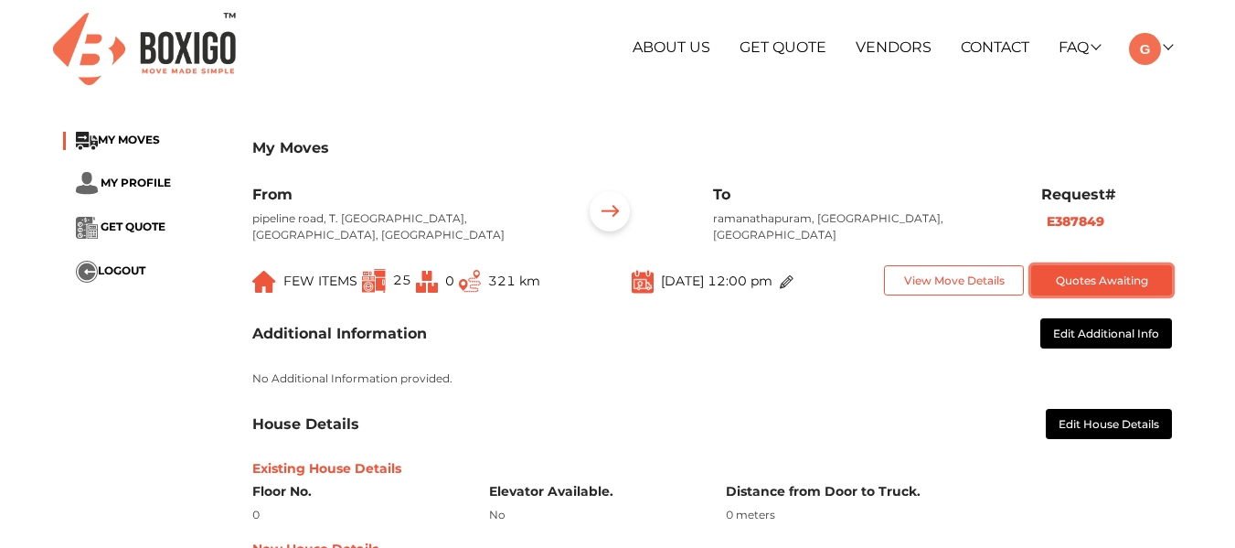
click at [1056, 268] on button "Quotes Awaiting" at bounding box center [1101, 280] width 141 height 30
click at [132, 223] on span "GET QUOTE" at bounding box center [133, 226] width 65 height 14
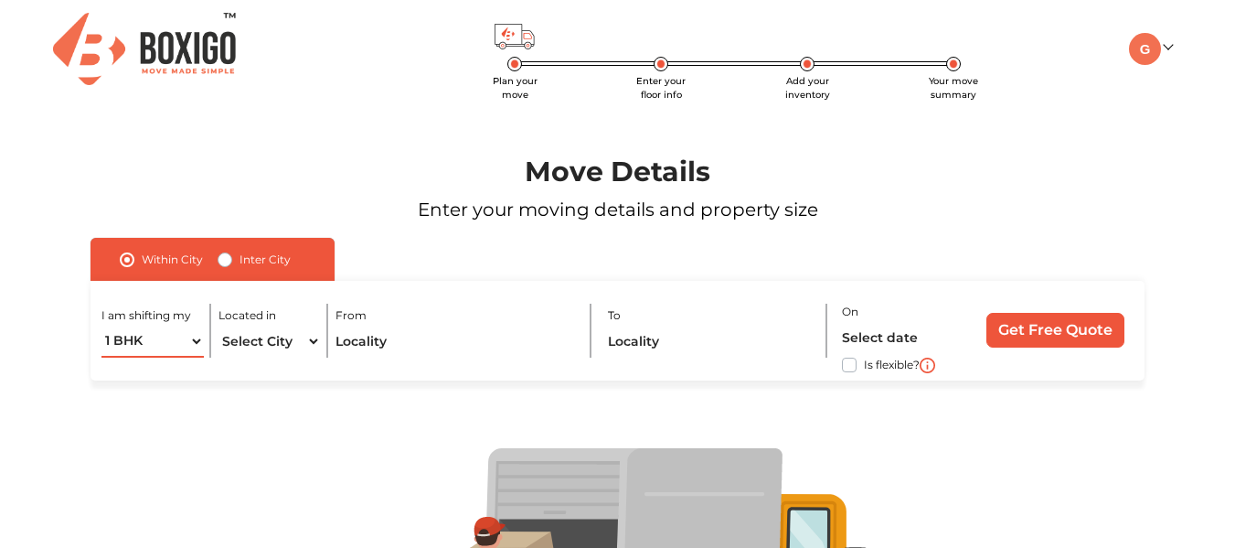
click at [186, 335] on select "1 BHK 2 BHK 3 BHK 3 + BHK FEW ITEMS" at bounding box center [152, 341] width 102 height 32
select select "2 BHK"
click at [101, 325] on select "1 BHK 2 BHK 3 BHK 3 + BHK FEW ITEMS" at bounding box center [152, 341] width 102 height 32
click at [288, 335] on select "Select City [GEOGRAPHIC_DATA] [GEOGRAPHIC_DATA] [GEOGRAPHIC_DATA] [GEOGRAPHIC_D…" at bounding box center [269, 341] width 102 height 32
select select "[GEOGRAPHIC_DATA]"
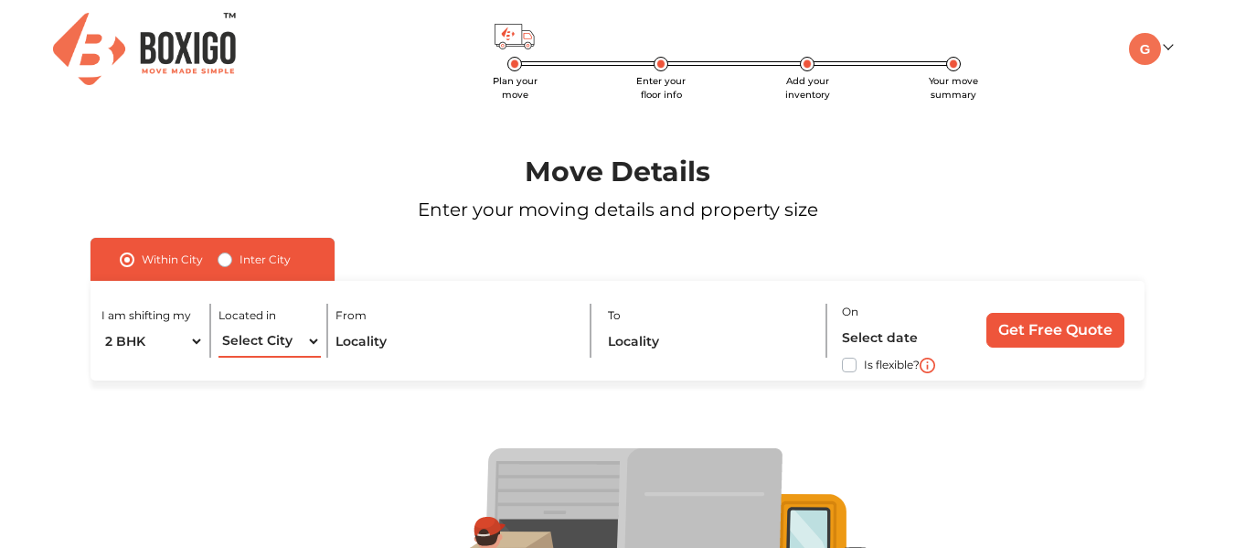
click at [218, 325] on select "Select City [GEOGRAPHIC_DATA] [GEOGRAPHIC_DATA] [GEOGRAPHIC_DATA] [GEOGRAPHIC_D…" at bounding box center [269, 341] width 102 height 32
click at [398, 339] on input "text" at bounding box center [455, 341] width 241 height 32
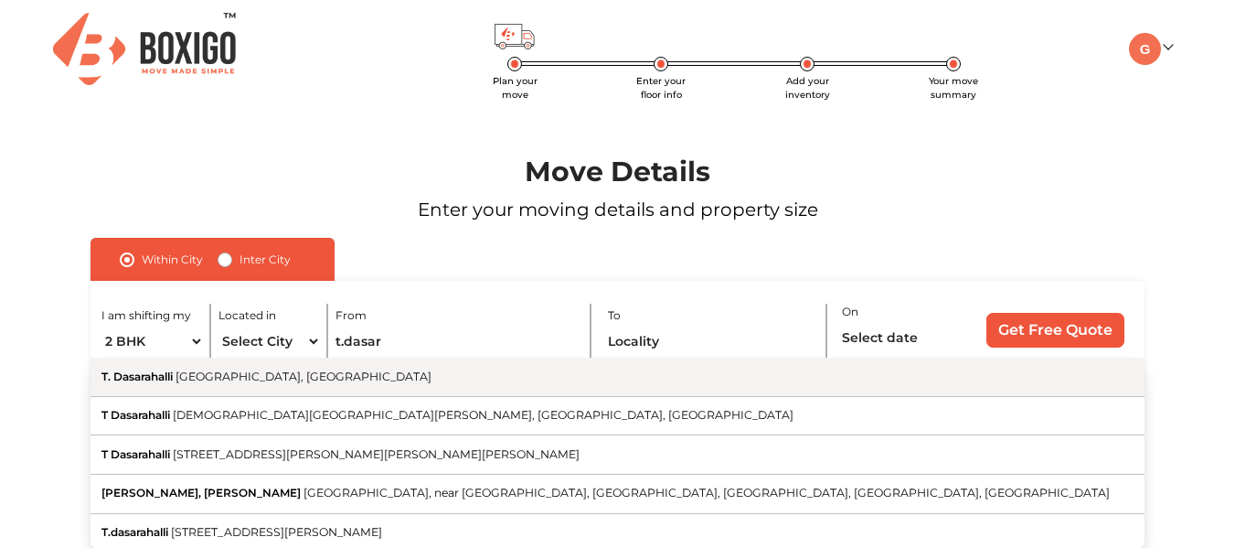
click at [337, 380] on button "T. Dasarahalli [GEOGRAPHIC_DATA], [GEOGRAPHIC_DATA]" at bounding box center [616, 376] width 1053 height 39
type input "T. Dasarahalli, [GEOGRAPHIC_DATA], [GEOGRAPHIC_DATA]"
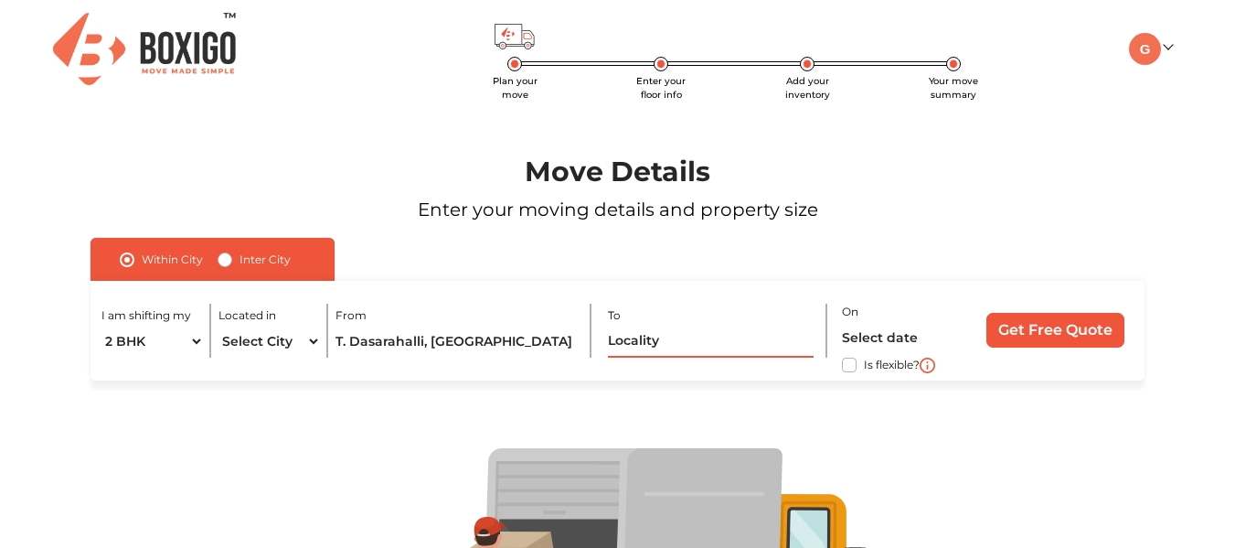
click at [618, 333] on input "text" at bounding box center [711, 341] width 207 height 32
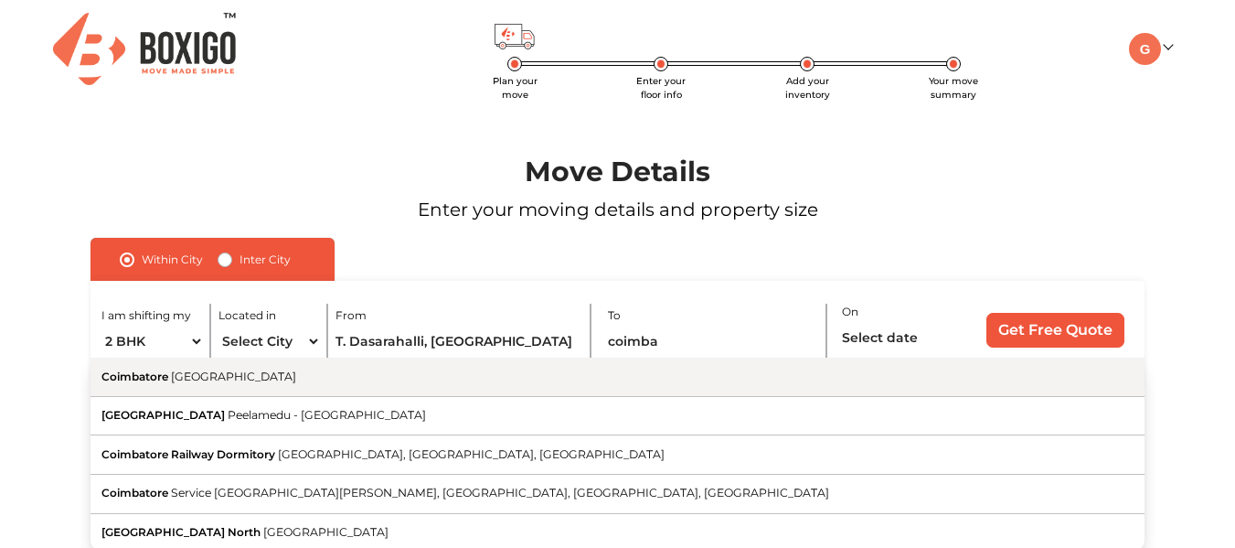
click at [644, 381] on button "Coimbatore [GEOGRAPHIC_DATA]" at bounding box center [616, 376] width 1053 height 39
type input "[GEOGRAPHIC_DATA], [GEOGRAPHIC_DATA]"
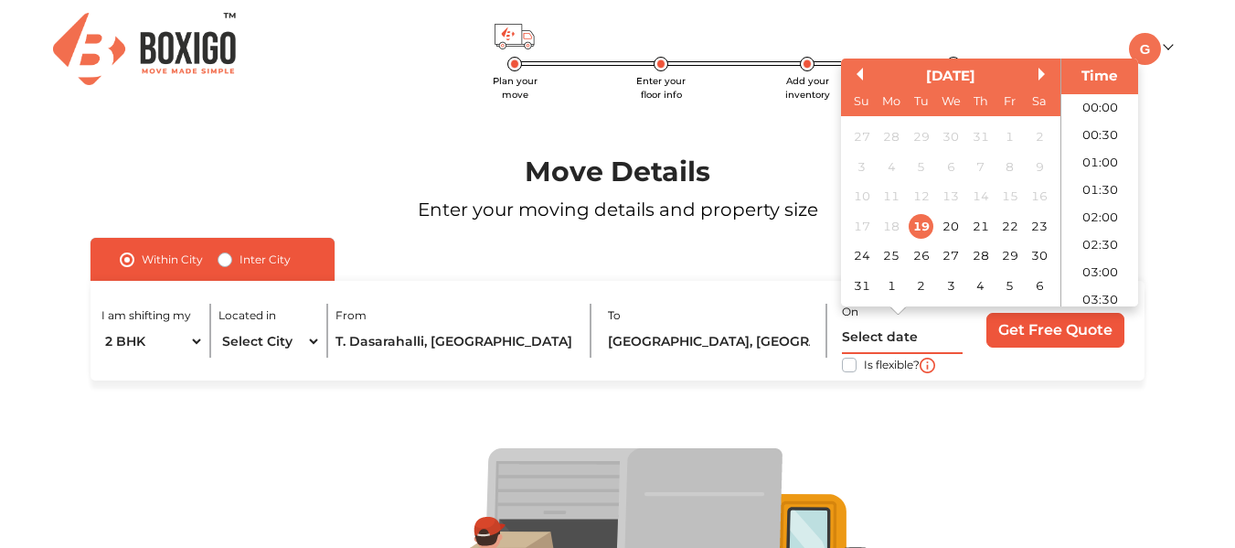
click at [865, 339] on input "text" at bounding box center [903, 338] width 122 height 32
click at [895, 288] on div "1" at bounding box center [891, 285] width 25 height 25
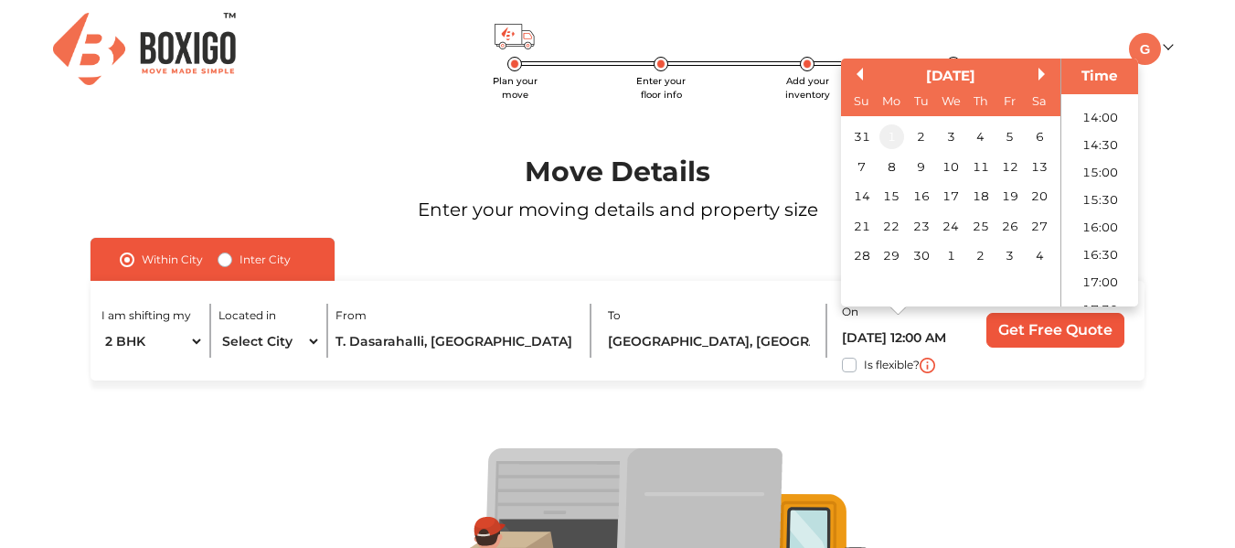
click at [896, 130] on div "1" at bounding box center [891, 136] width 25 height 25
click at [893, 128] on div "1" at bounding box center [891, 136] width 25 height 25
click at [888, 135] on div "1" at bounding box center [891, 136] width 25 height 25
click at [724, 282] on div "I am shifting my 1 BHK 2 BHK 3 BHK 3 + BHK FEW ITEMS Located in Select City [GE…" at bounding box center [616, 331] width 1053 height 100
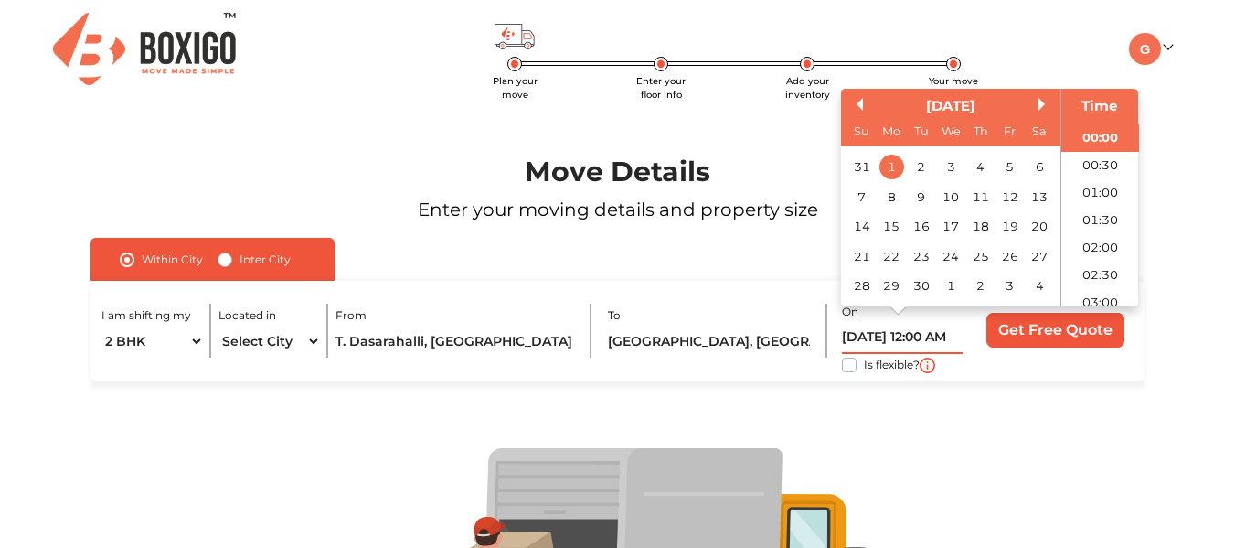
click at [955, 337] on input "[DATE] 12:00 AM" at bounding box center [903, 338] width 122 height 32
click at [1105, 207] on li "10:30" at bounding box center [1100, 215] width 78 height 27
type input "[DATE] 10:30 AM"
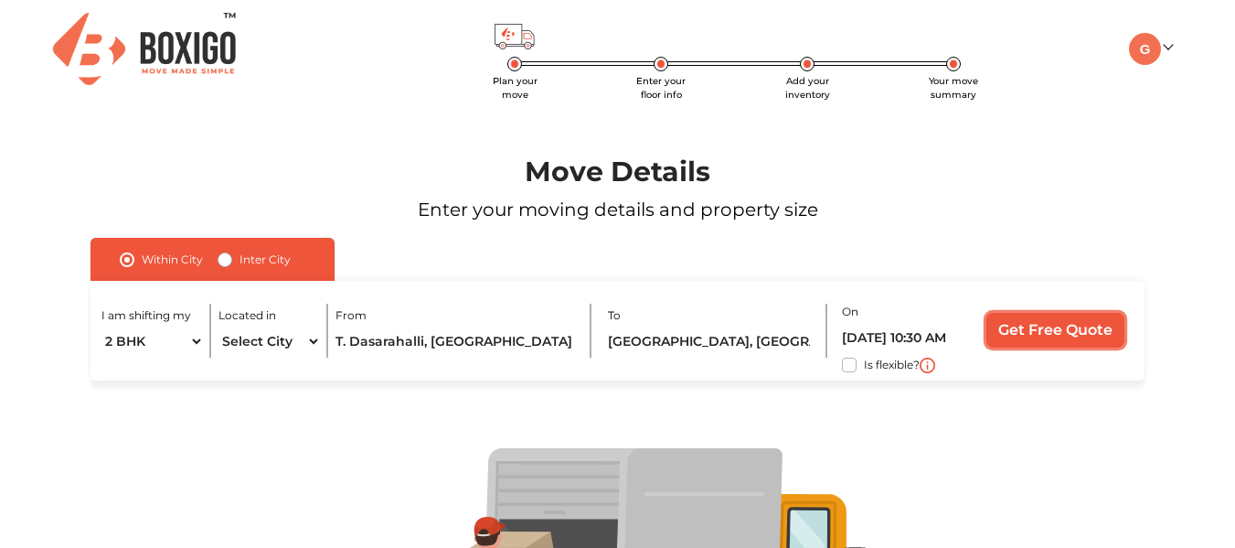
click at [1017, 337] on input "Get Free Quote" at bounding box center [1055, 330] width 138 height 35
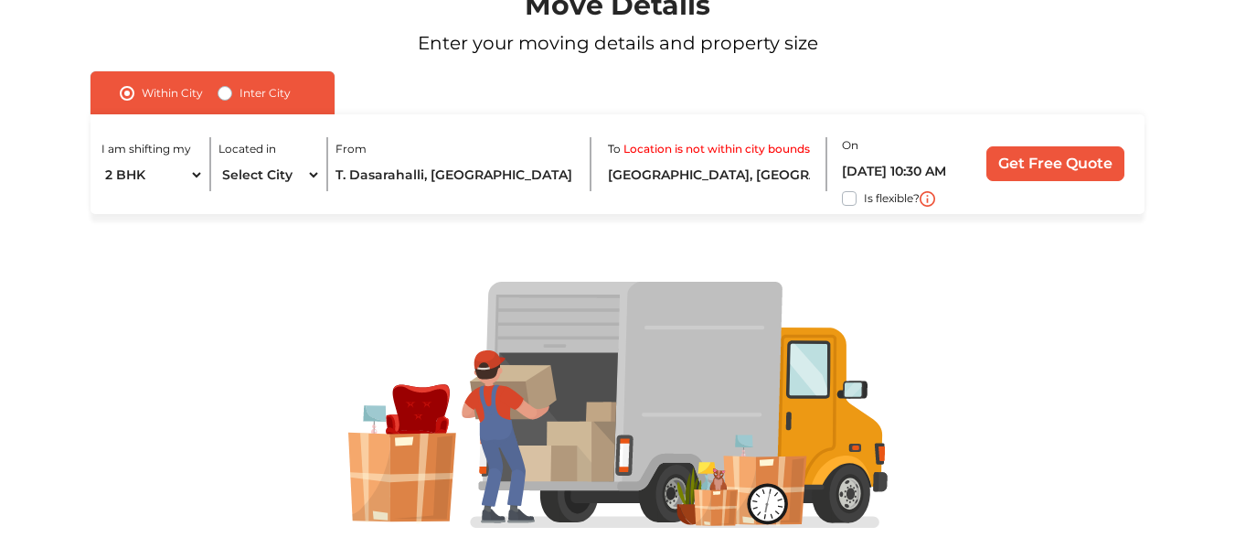
scroll to position [216, 0]
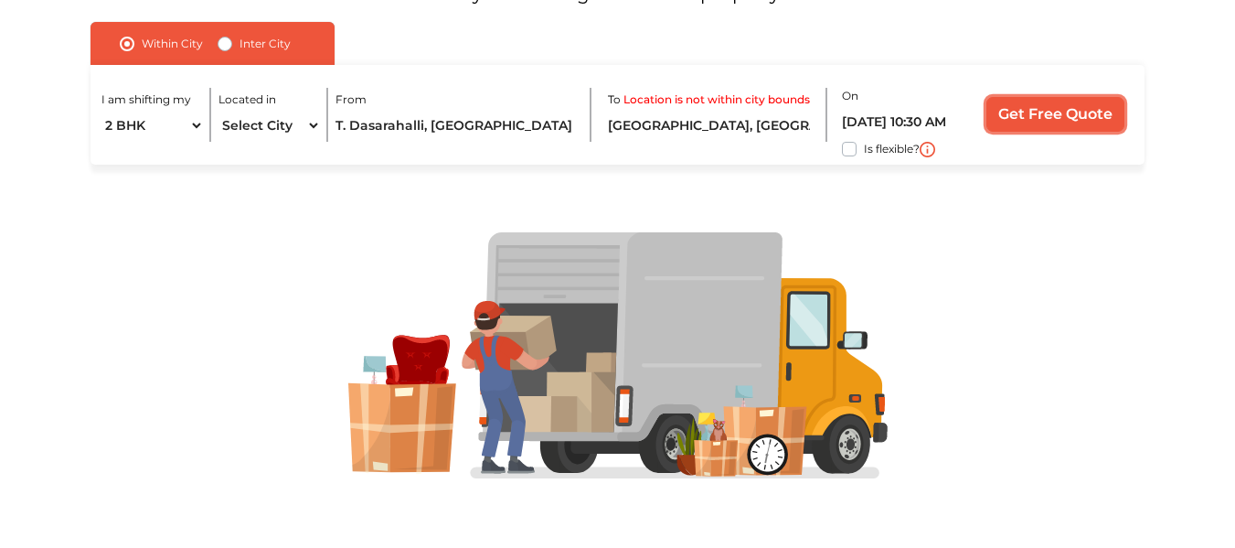
click at [1093, 112] on input "Get Free Quote" at bounding box center [1055, 114] width 138 height 35
click at [787, 122] on input "[GEOGRAPHIC_DATA], [GEOGRAPHIC_DATA]" at bounding box center [711, 126] width 207 height 32
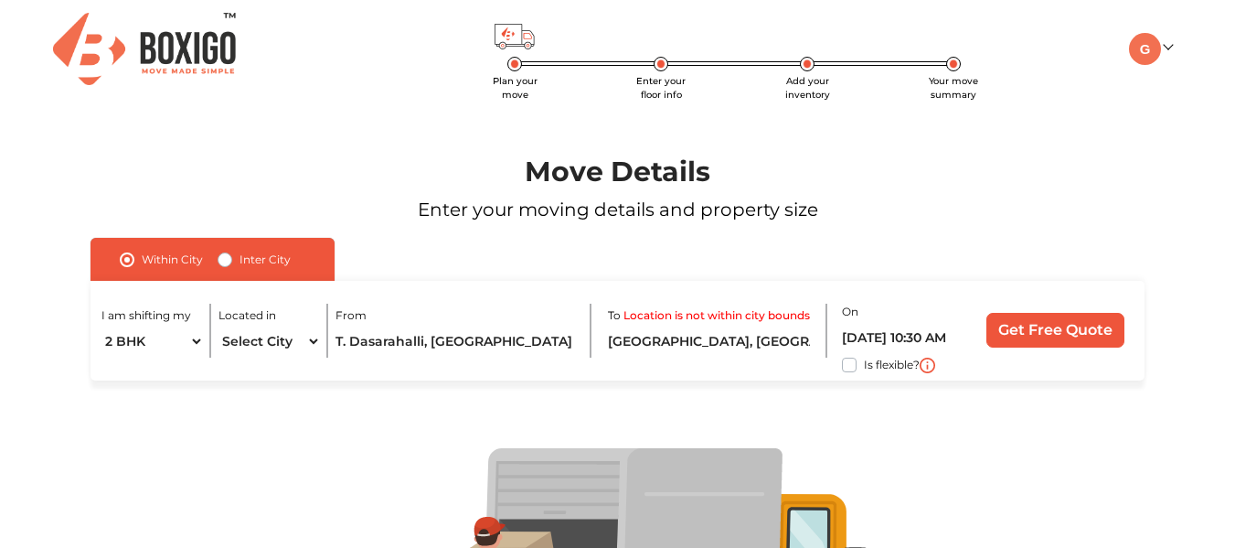
click at [239, 261] on label "Inter City" at bounding box center [264, 260] width 51 height 22
click at [222, 261] on input "Inter City" at bounding box center [225, 258] width 15 height 18
radio input "true"
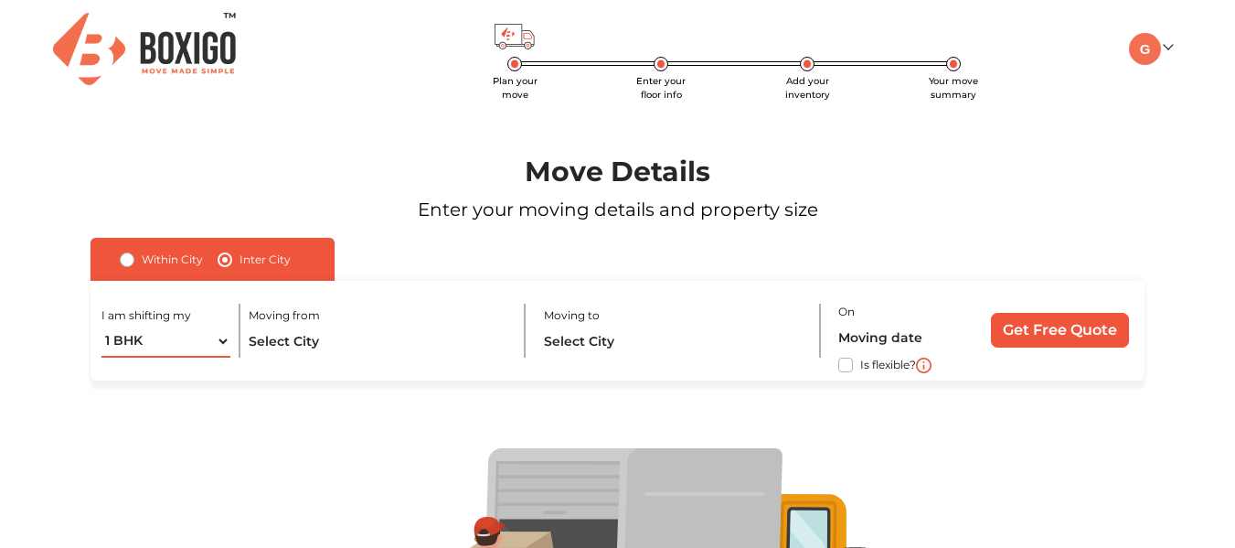
click at [195, 343] on select "1 BHK 2 BHK 3 BHK 3 + BHK FEW ITEMS" at bounding box center [166, 341] width 130 height 32
select select "2 BHK"
click at [101, 325] on select "1 BHK 2 BHK 3 BHK 3 + BHK FEW ITEMS" at bounding box center [166, 341] width 130 height 32
click at [350, 344] on input "text" at bounding box center [379, 341] width 261 height 32
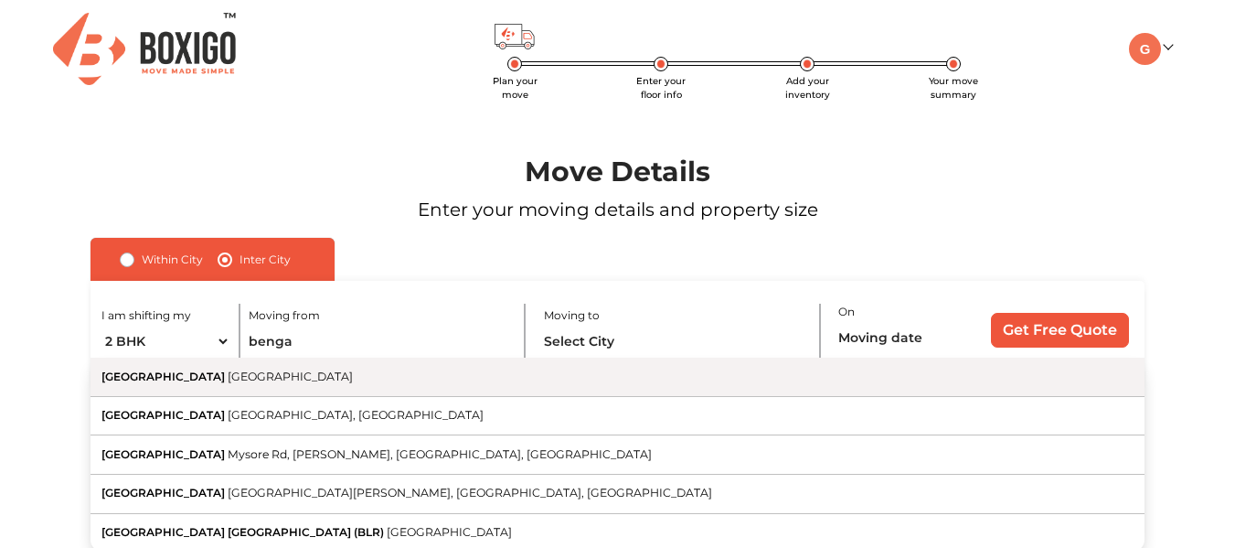
click at [335, 378] on button "[GEOGRAPHIC_DATA] [GEOGRAPHIC_DATA]" at bounding box center [616, 376] width 1053 height 39
type input "[GEOGRAPHIC_DATA], [GEOGRAPHIC_DATA]"
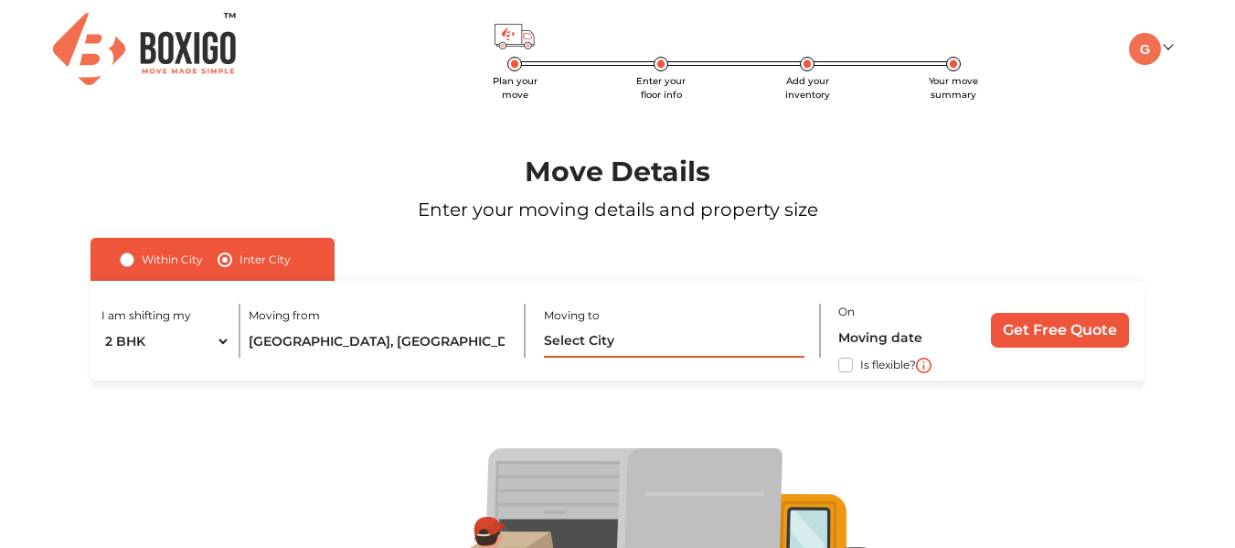
click at [612, 339] on input "text" at bounding box center [674, 341] width 261 height 32
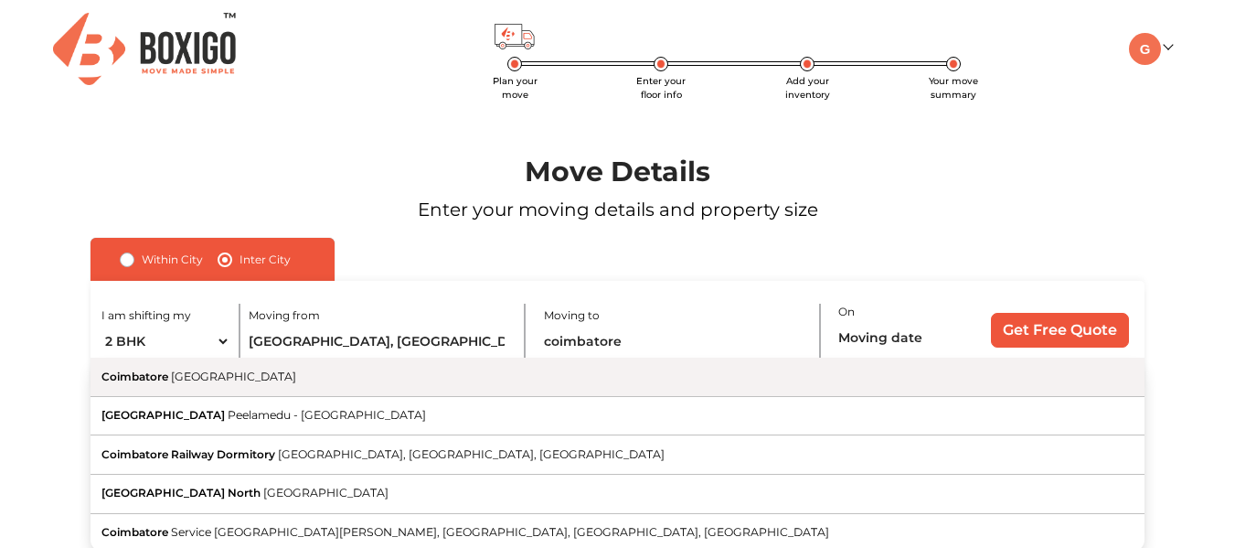
click at [546, 378] on button "Coimbatore [GEOGRAPHIC_DATA]" at bounding box center [616, 376] width 1053 height 39
type input "[GEOGRAPHIC_DATA], [GEOGRAPHIC_DATA]"
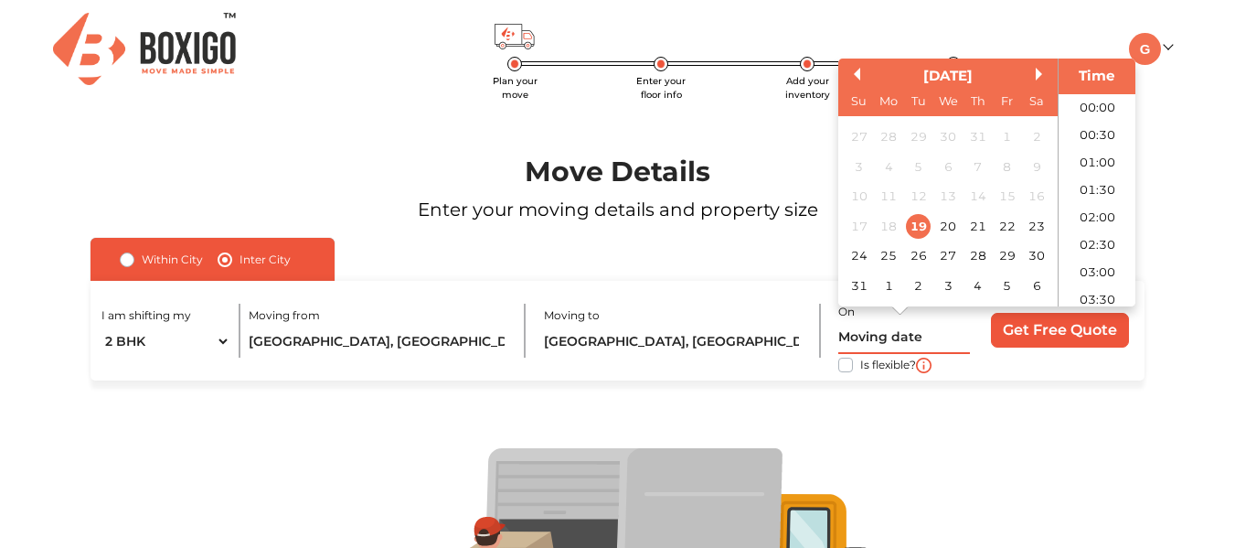
scroll to position [758, 0]
click at [878, 328] on input "text" at bounding box center [904, 338] width 132 height 32
click at [891, 282] on div "1" at bounding box center [889, 285] width 25 height 25
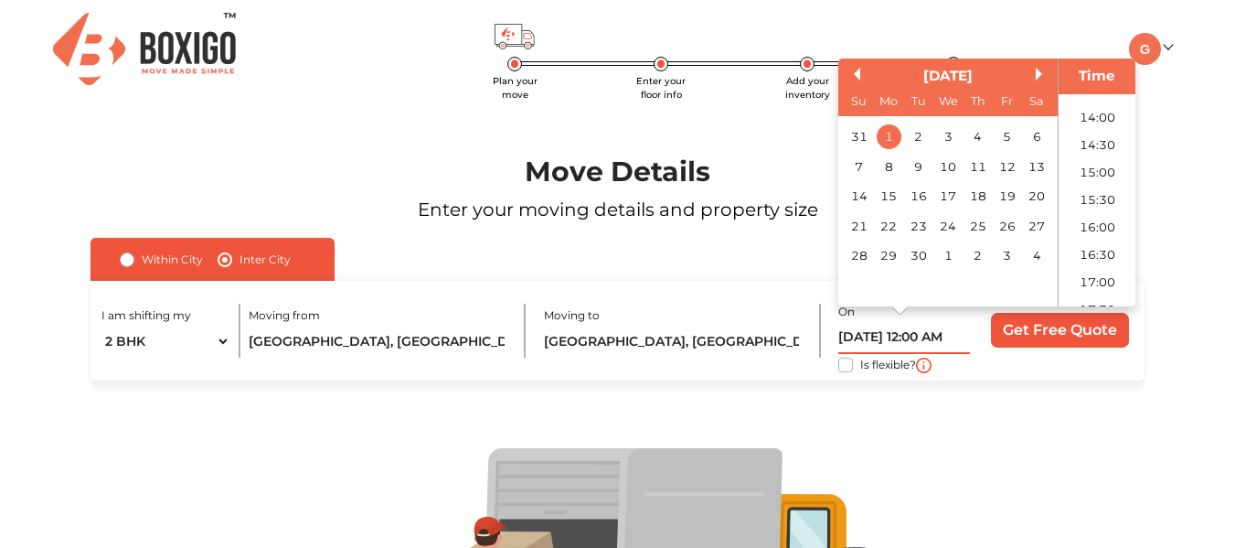
click at [952, 327] on input "[DATE] 12:00 AM" at bounding box center [904, 338] width 132 height 32
type input "[DATE] 12:00 PM"
click at [1059, 325] on input "Get Free Quote" at bounding box center [1060, 330] width 138 height 35
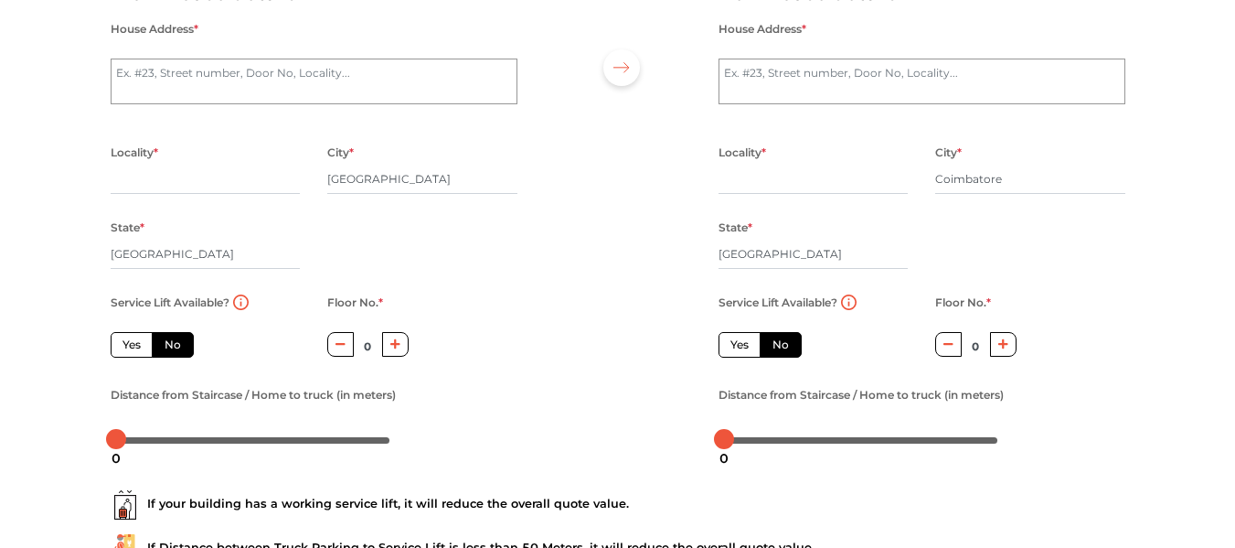
scroll to position [165, 0]
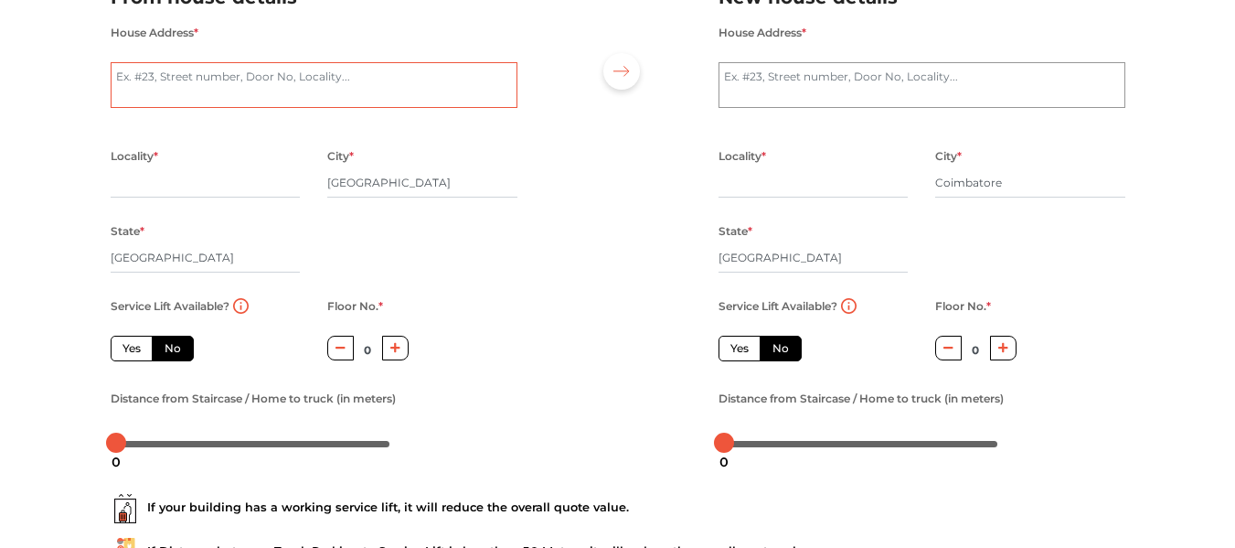
click at [267, 85] on textarea "House Address *" at bounding box center [314, 85] width 407 height 46
type textarea "P"
radio input "true"
type textarea "PIP"
radio input "true"
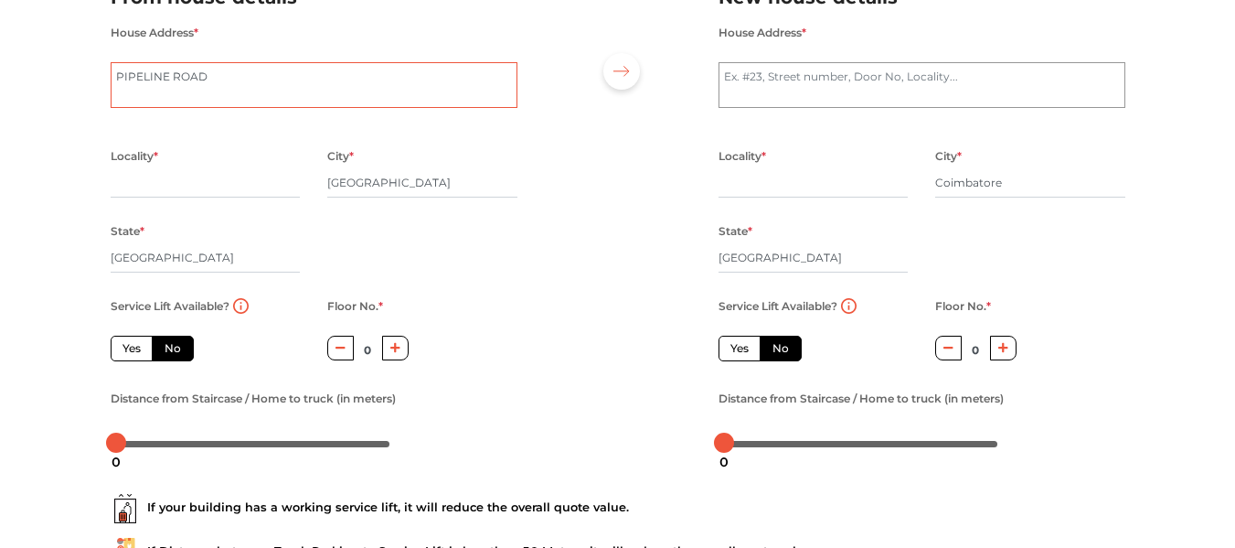
type textarea "PIPELINE ROAD"
click at [797, 79] on textarea "House Address *" at bounding box center [921, 85] width 407 height 46
radio input "true"
type textarea "RA"
radio input "true"
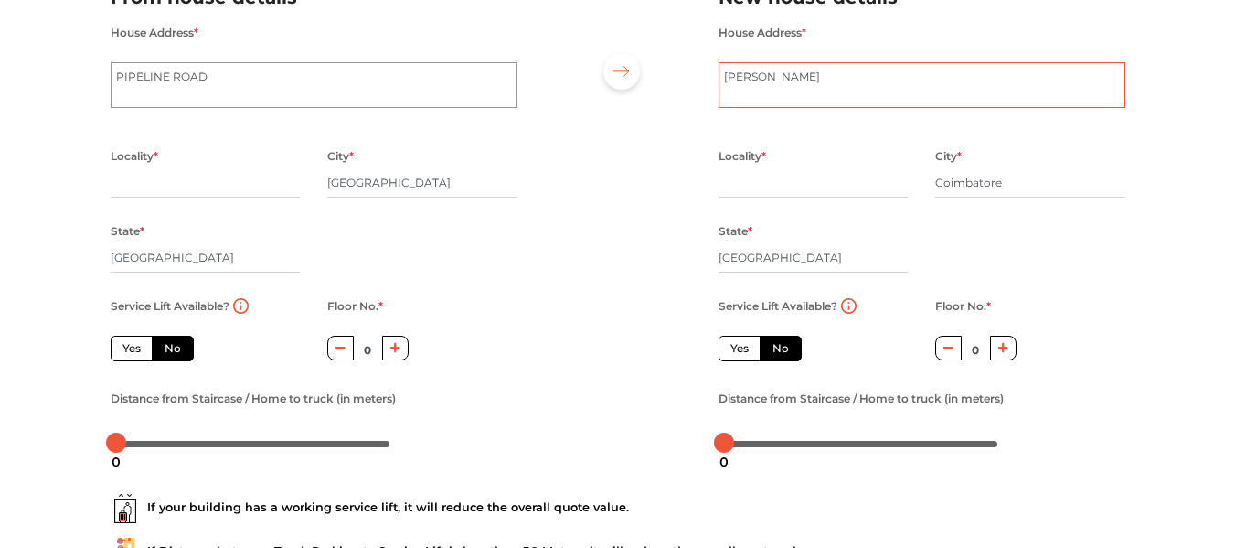
type textarea "RAM"
radio input "true"
type textarea "R"
radio input "true"
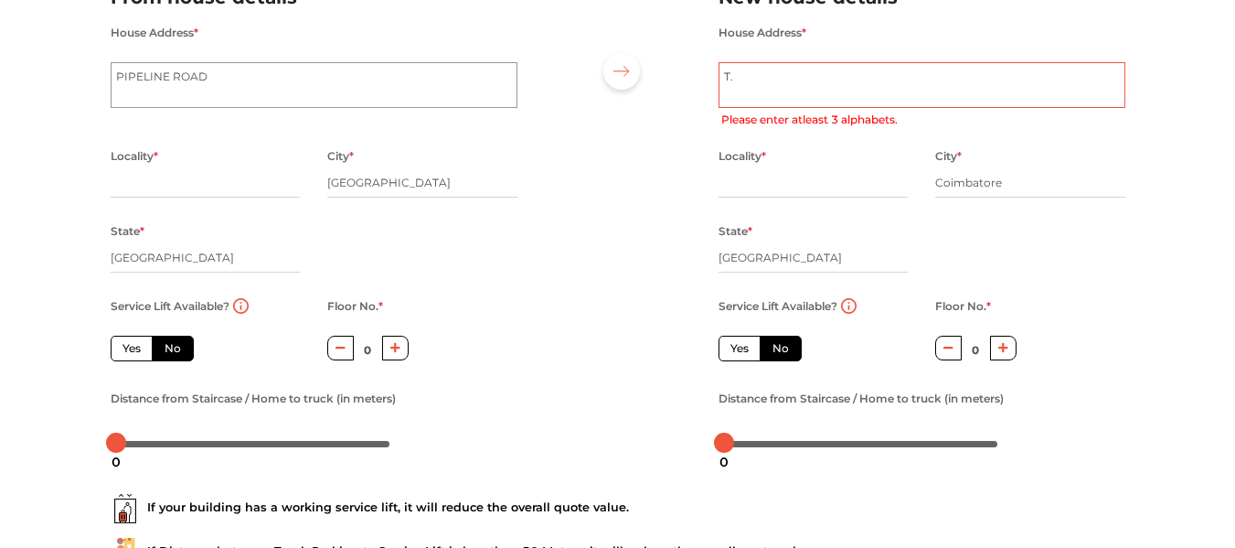
type textarea "T.n"
radio input "true"
type textarea "[DOMAIN_NAME]"
radio input "true"
type textarea "T.N"
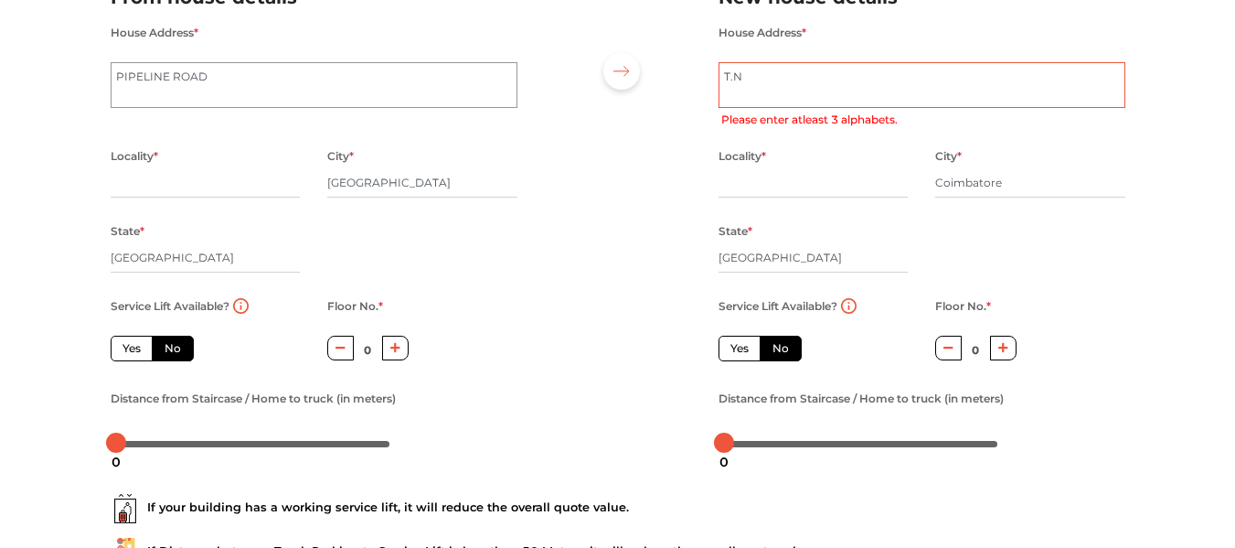
radio input "true"
type textarea "T.NAGAR"
click at [796, 183] on input "text" at bounding box center [813, 182] width 190 height 29
radio input "true"
type input "Ra"
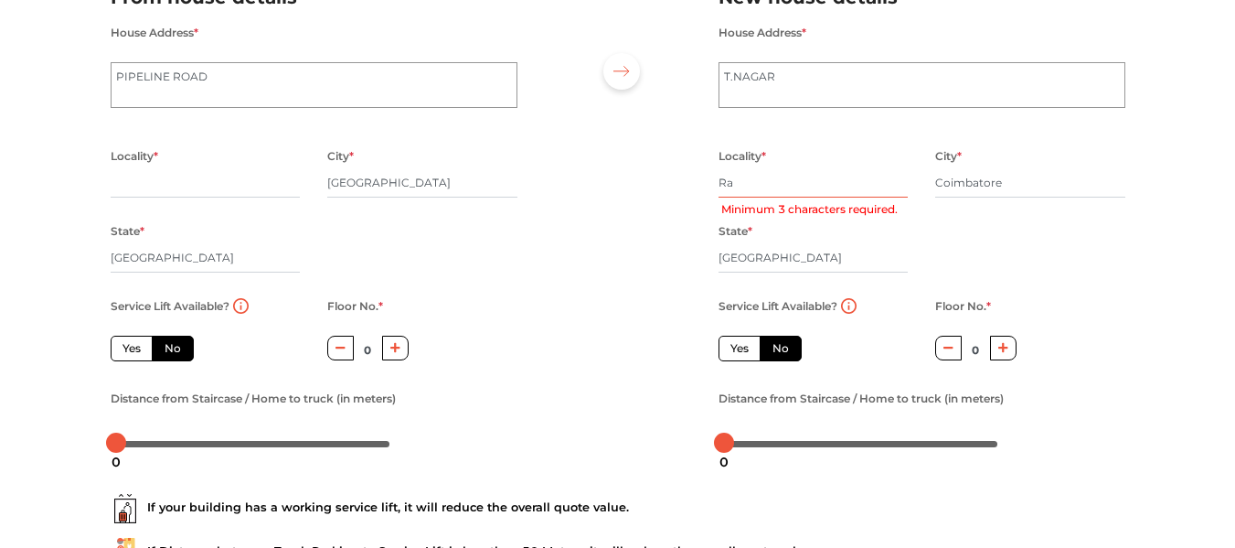
radio input "true"
type input "[GEOGRAPHIC_DATA]"
click at [170, 184] on input "text" at bounding box center [206, 182] width 190 height 29
type input "r"
radio input "true"
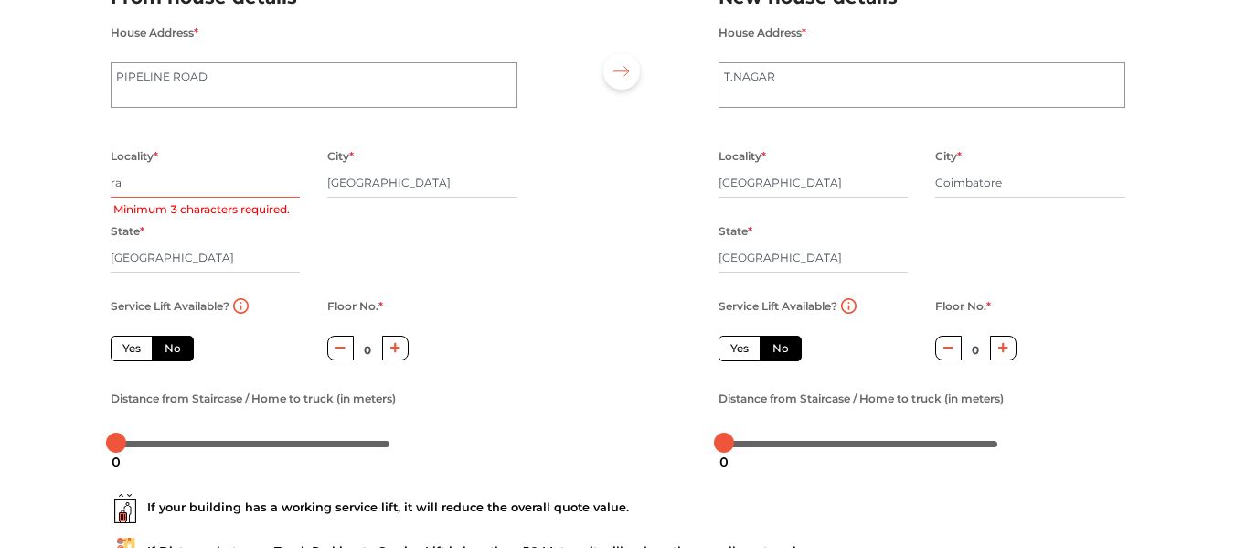
type input "ram"
radio input "true"
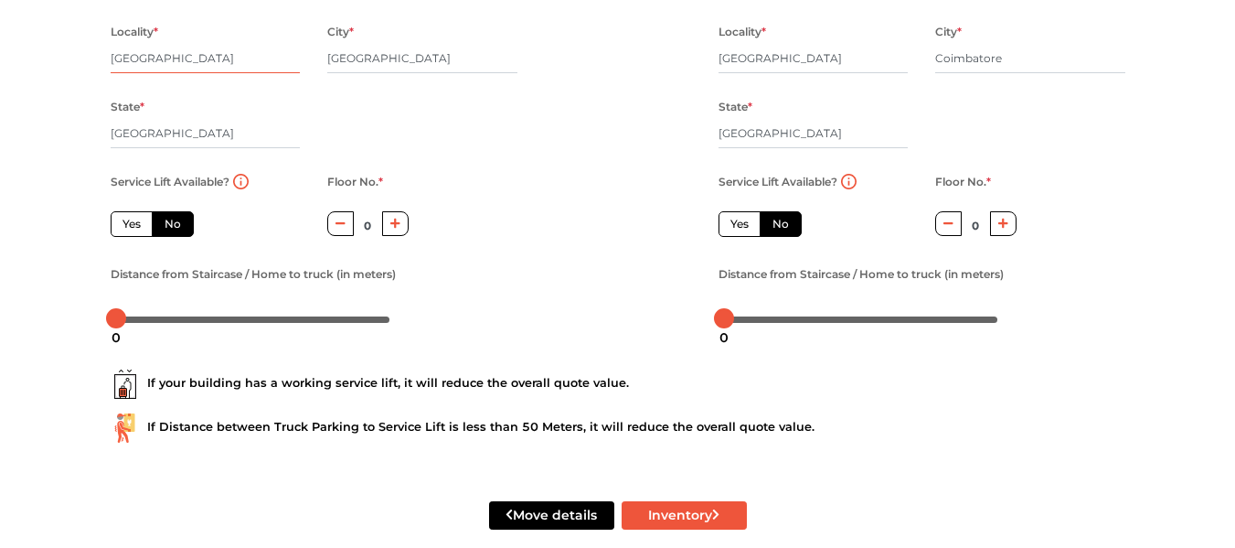
scroll to position [315, 0]
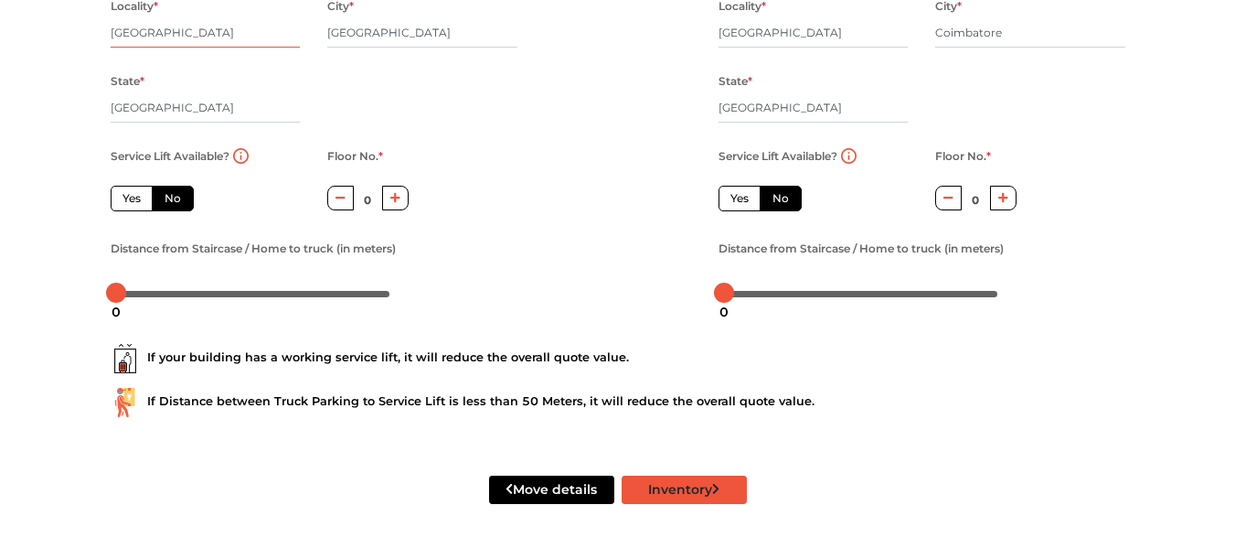
type input "[GEOGRAPHIC_DATA]"
click at [705, 483] on button "Inventory" at bounding box center [684, 489] width 125 height 28
radio input "true"
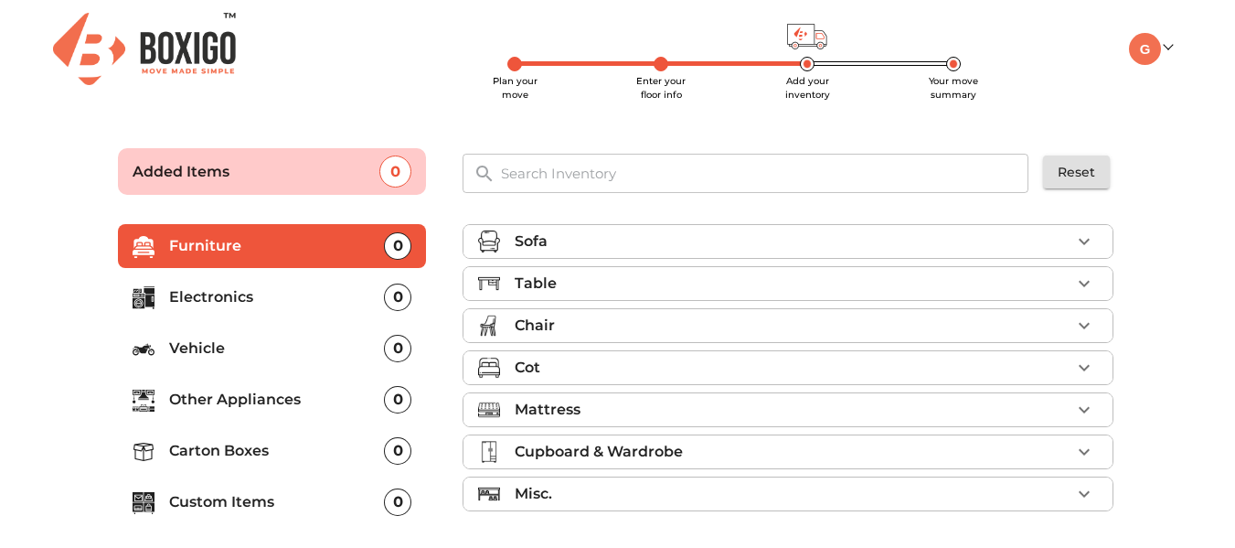
click at [725, 231] on div "Sofa" at bounding box center [793, 241] width 556 height 22
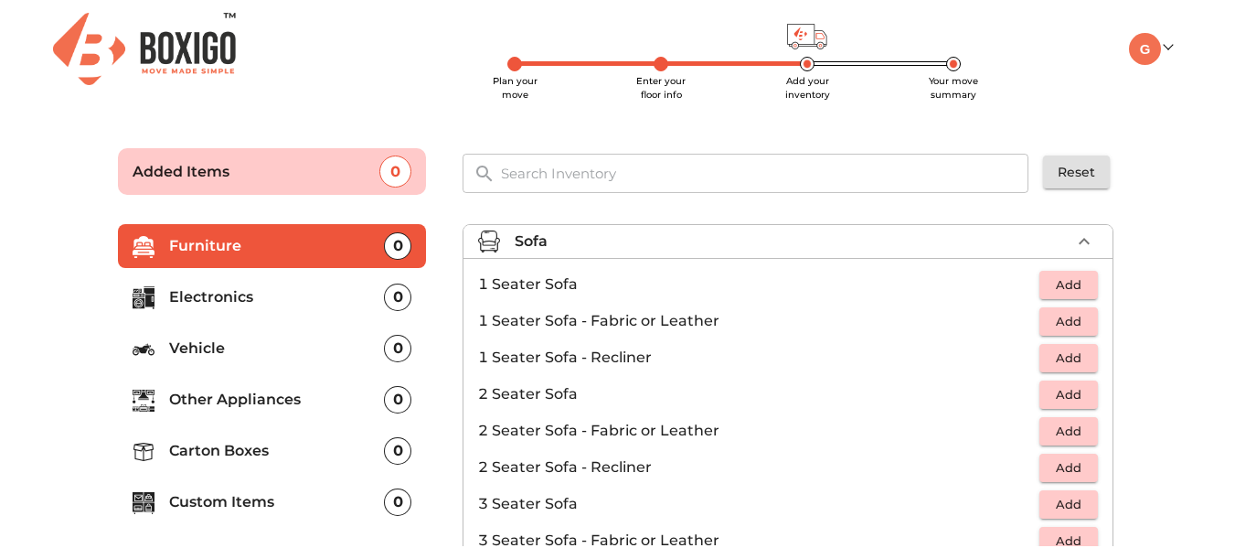
click at [1080, 276] on span "Add" at bounding box center [1068, 284] width 40 height 21
click at [1080, 276] on icon "button" at bounding box center [1084, 284] width 22 height 22
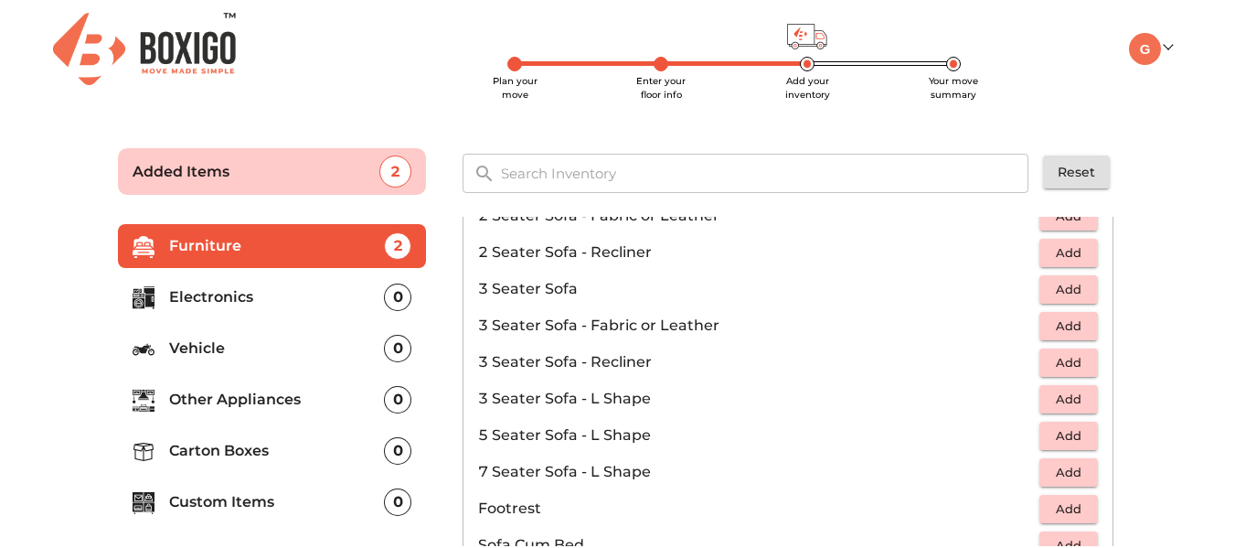
scroll to position [183, 0]
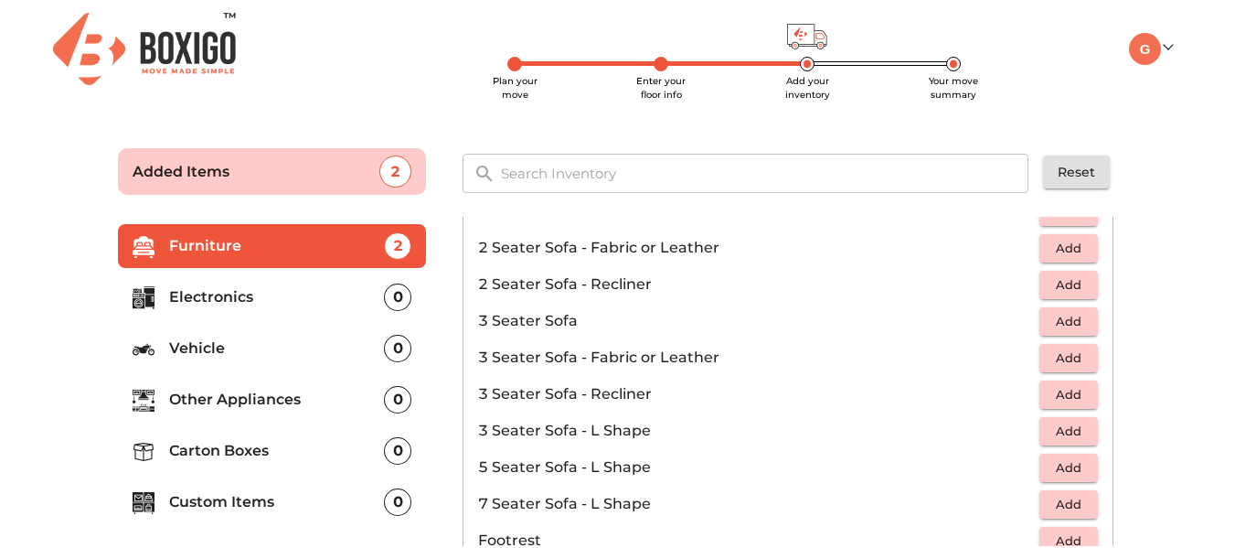
click at [1057, 322] on span "Add" at bounding box center [1068, 321] width 40 height 21
click at [306, 301] on p "Electronics" at bounding box center [277, 297] width 216 height 22
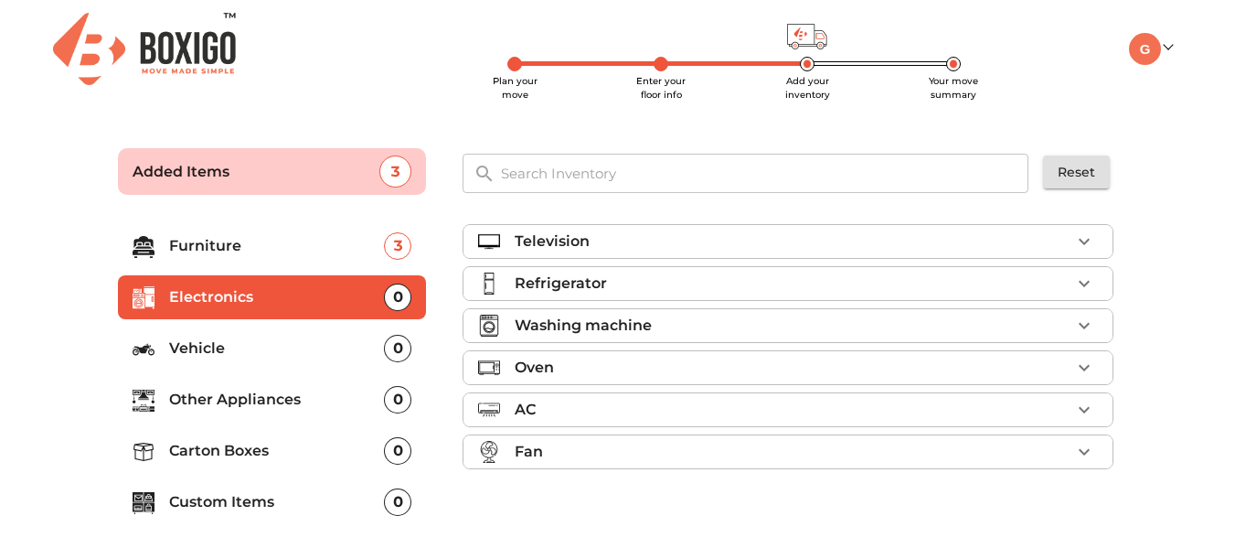
click at [759, 244] on div "Television" at bounding box center [793, 241] width 556 height 22
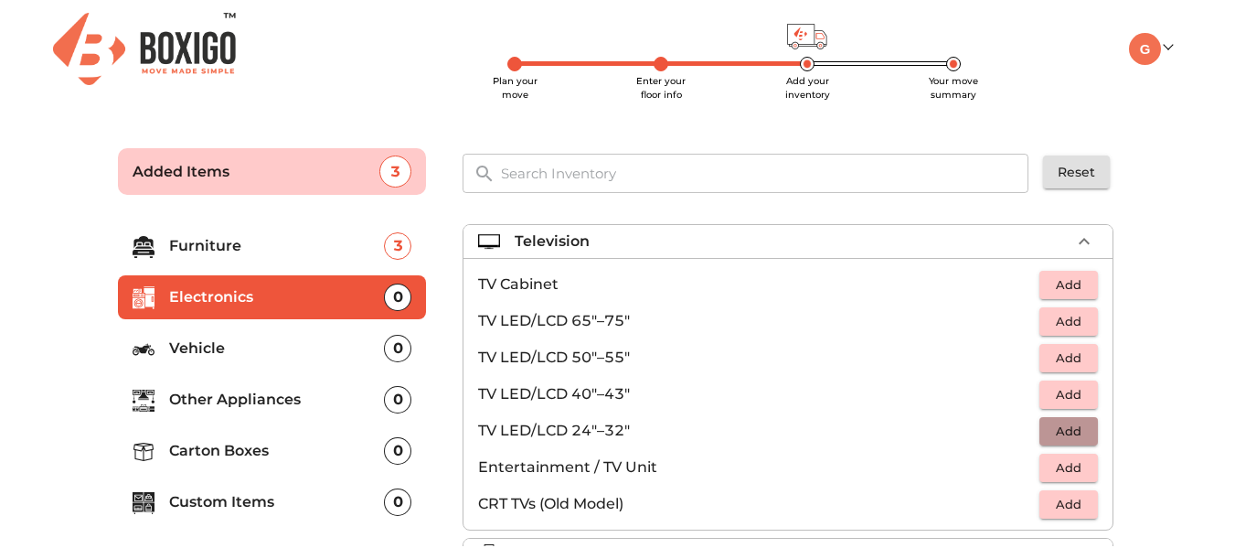
click at [1052, 426] on span "Add" at bounding box center [1068, 430] width 40 height 21
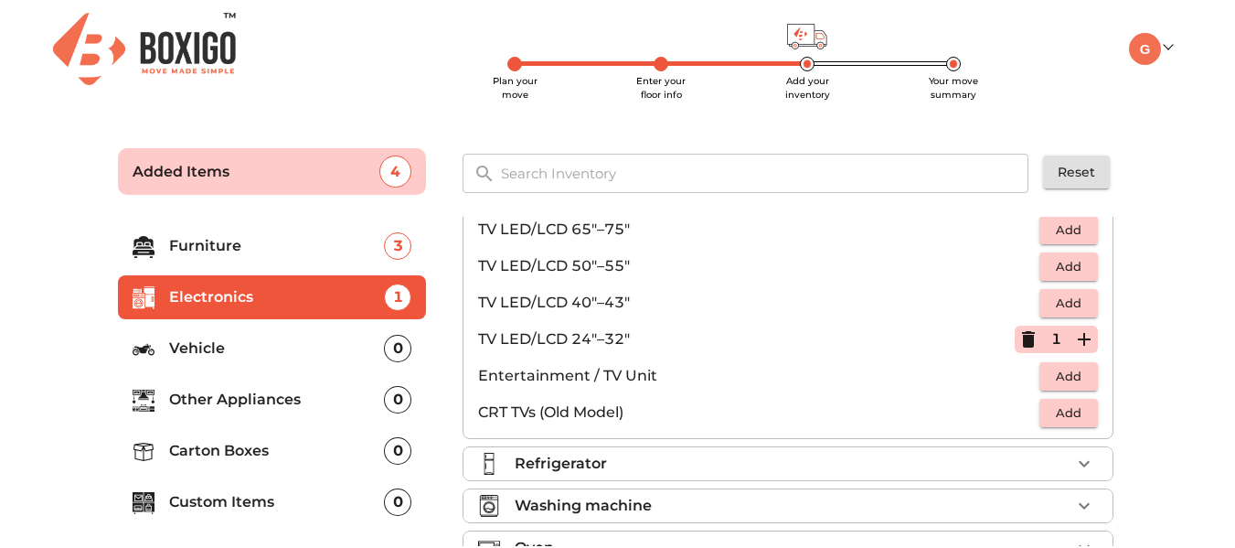
click at [216, 343] on p "Vehicle" at bounding box center [277, 348] width 216 height 22
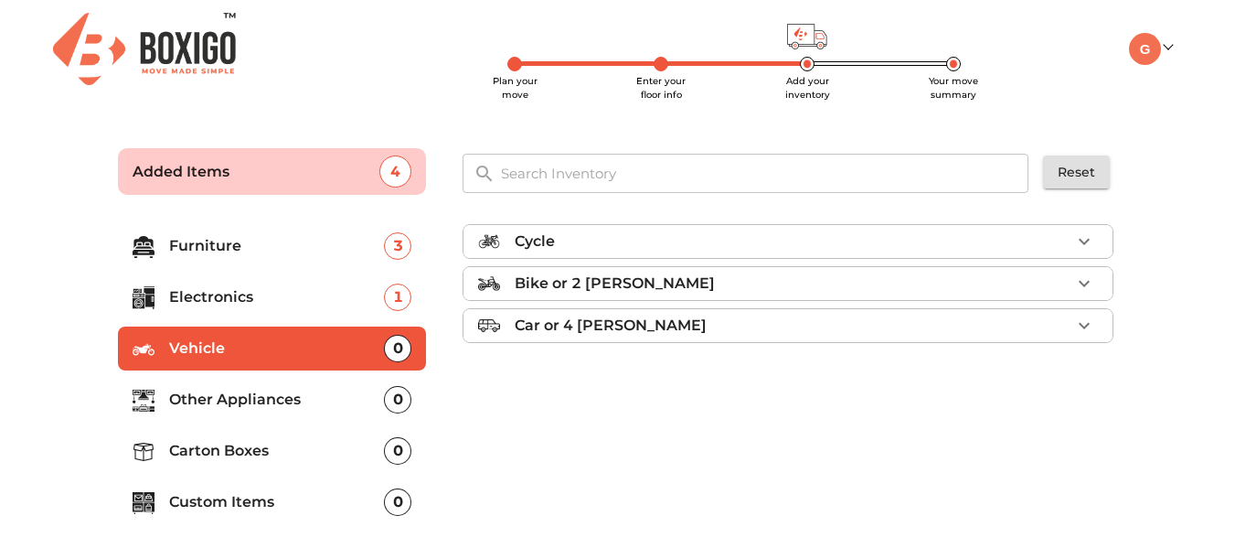
scroll to position [0, 0]
click at [776, 242] on div "Cycle" at bounding box center [793, 241] width 556 height 22
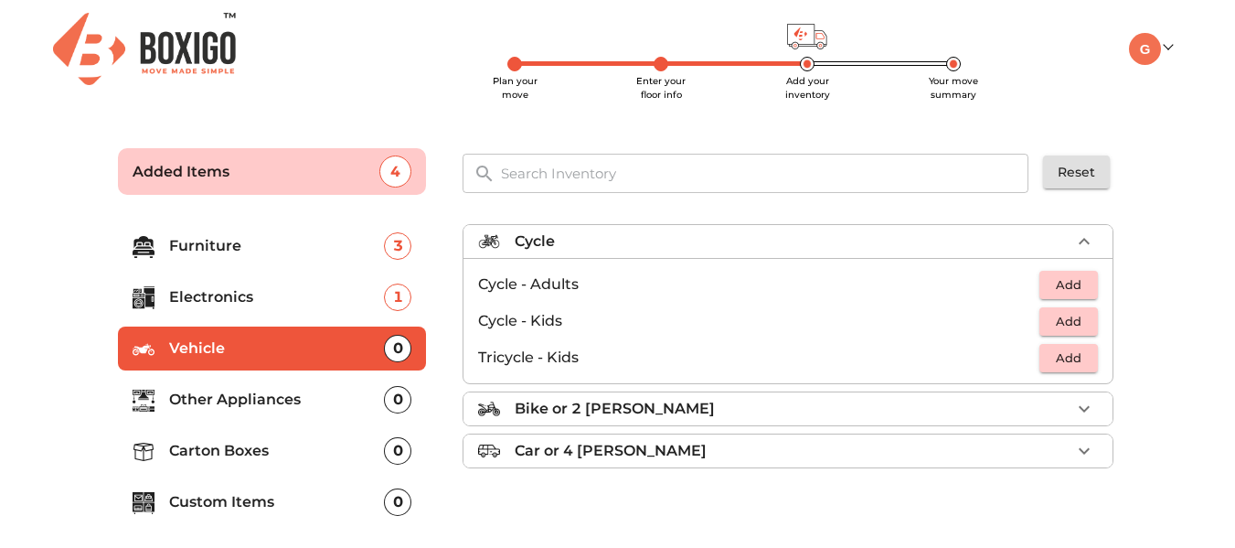
click at [665, 414] on div "Bike or 2 [PERSON_NAME]" at bounding box center [793, 409] width 556 height 22
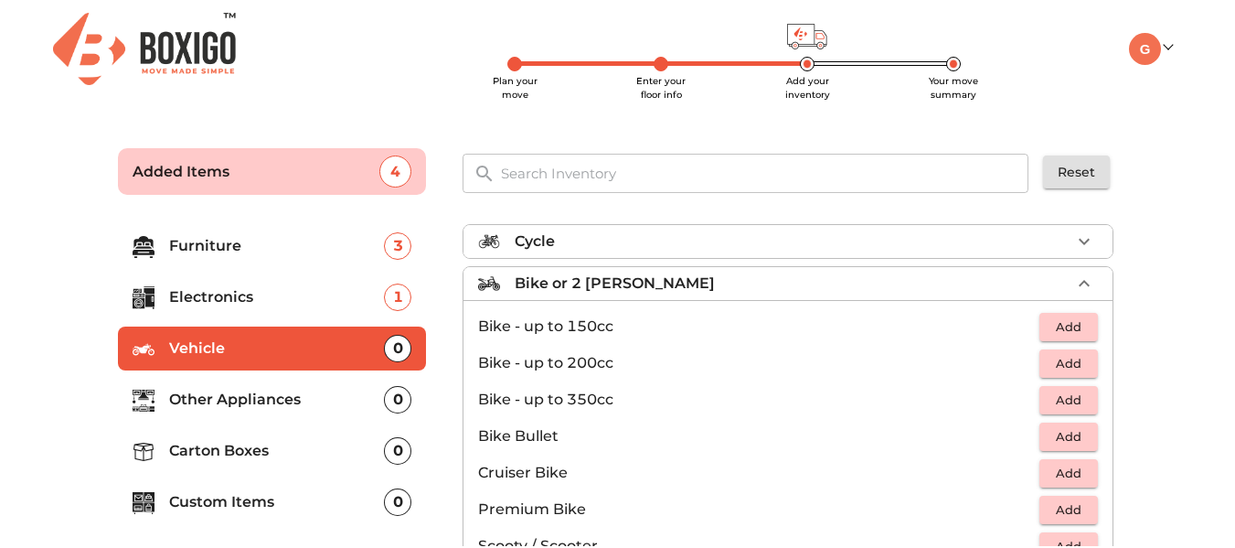
click at [1056, 364] on span "Add" at bounding box center [1068, 363] width 40 height 21
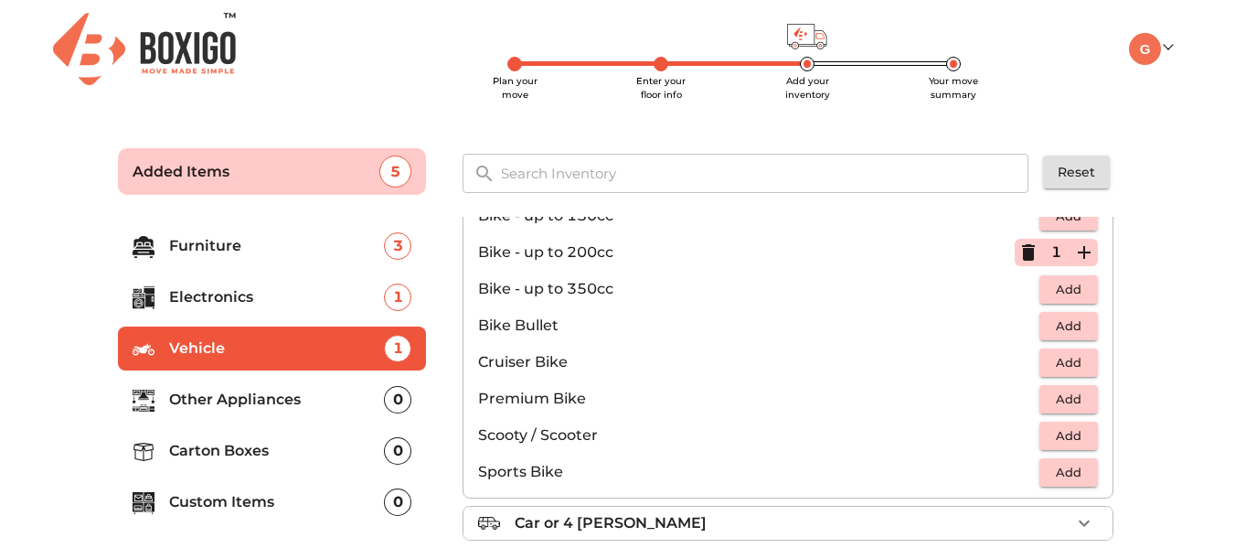
scroll to position [120, 0]
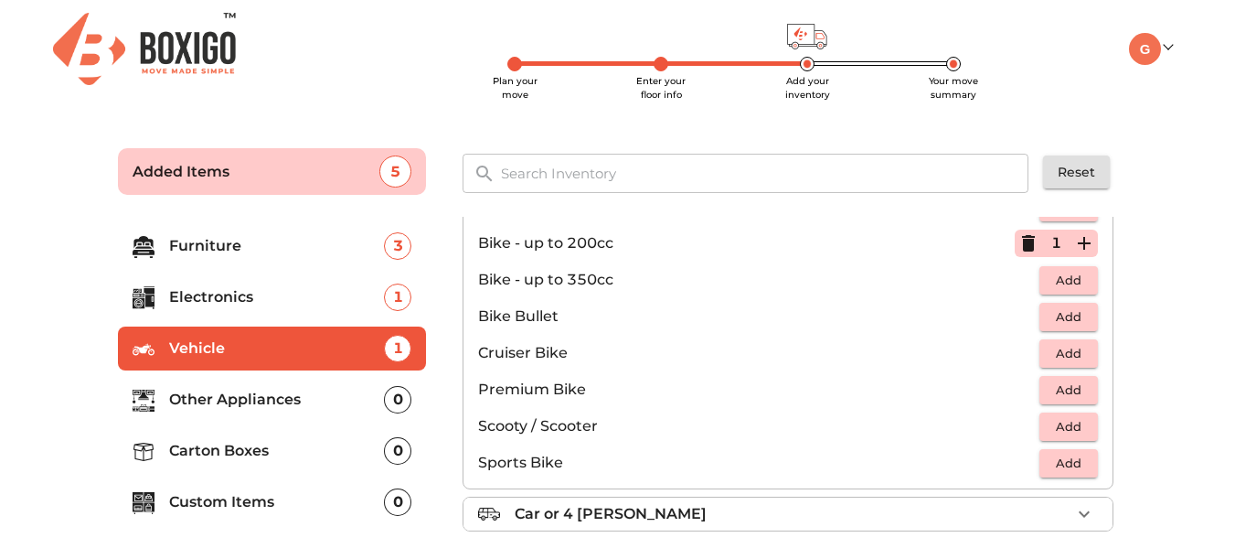
click at [1076, 421] on span "Add" at bounding box center [1068, 426] width 40 height 21
click at [224, 374] on ul "Furniture 3 Electronics 1 Vehicle 2 Other Appliances 0 Carton Boxes 0 Custom It…" at bounding box center [272, 378] width 309 height 322
click at [224, 389] on p "Other Appliances" at bounding box center [277, 399] width 216 height 22
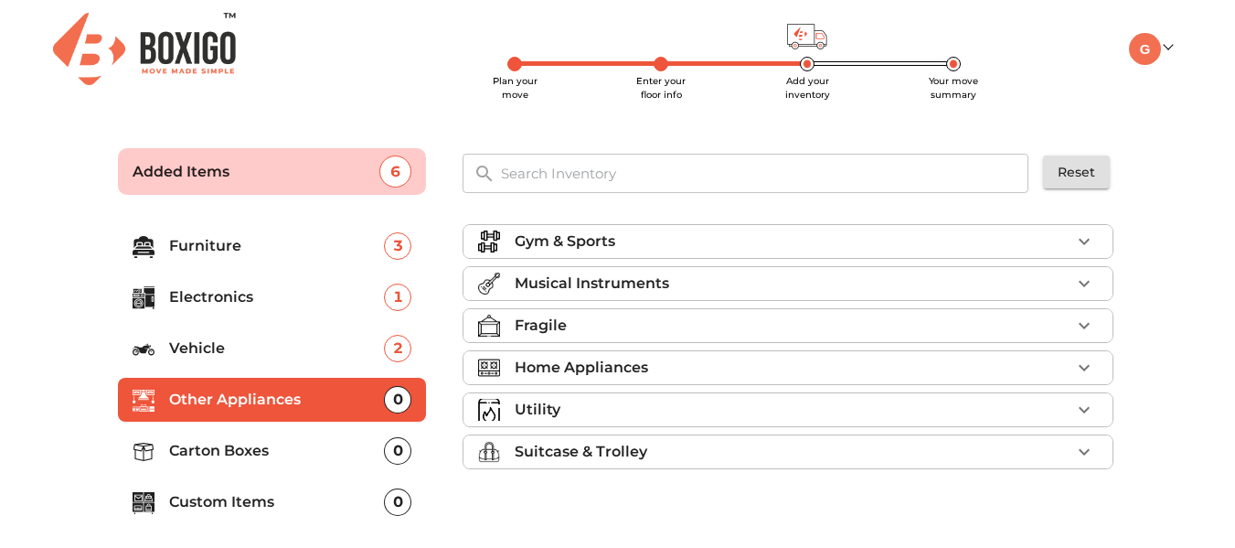
click at [609, 332] on div "Fragile" at bounding box center [793, 325] width 556 height 22
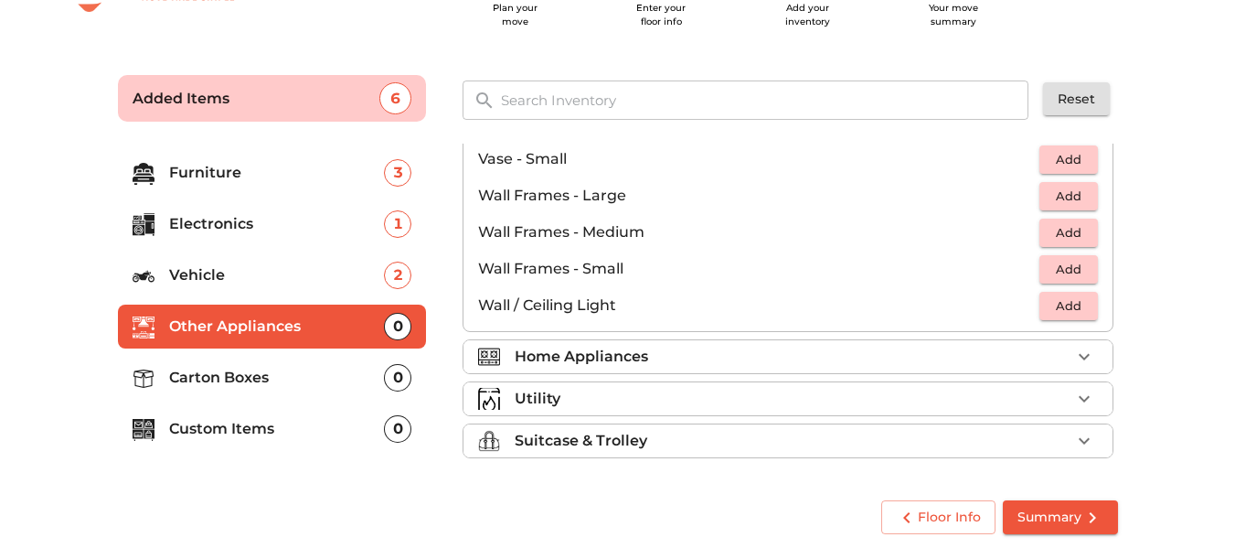
scroll to position [78, 0]
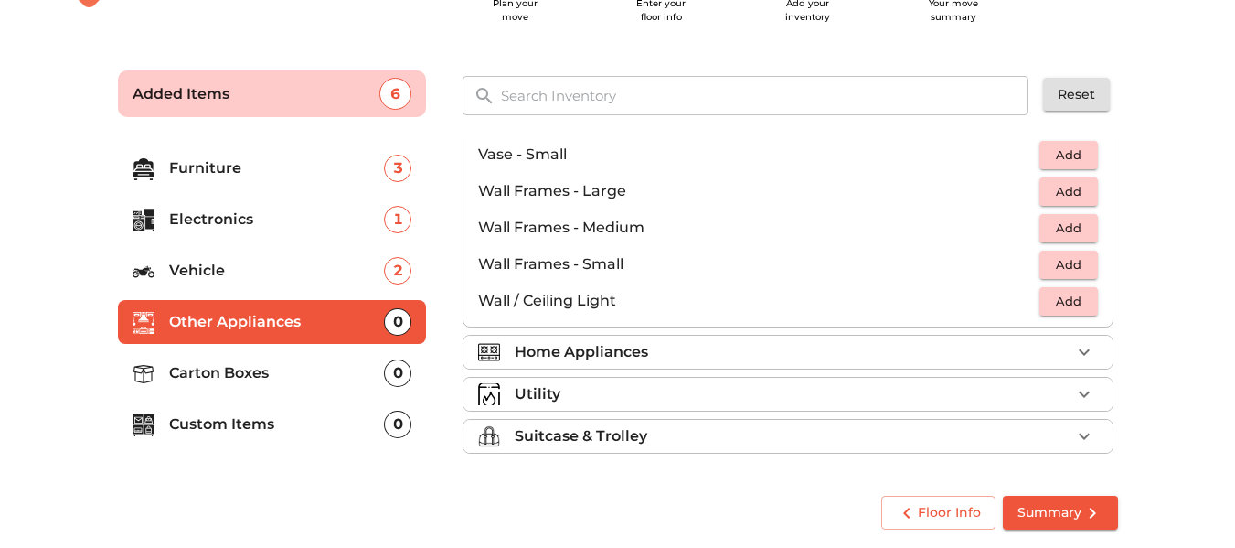
click at [584, 349] on p "Home Appliances" at bounding box center [581, 352] width 133 height 22
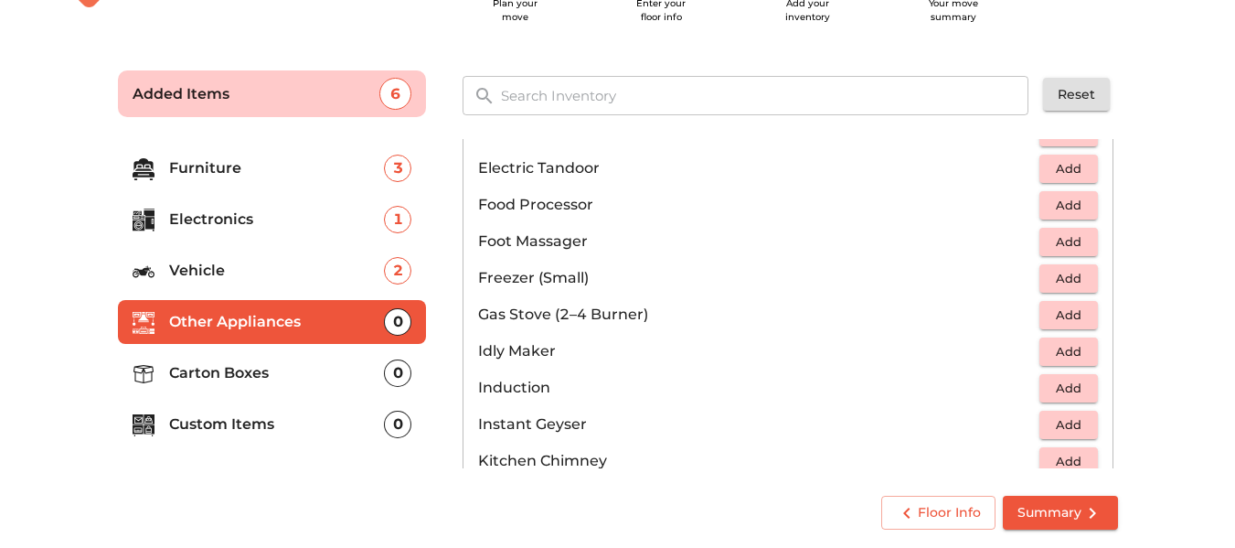
scroll to position [1005, 0]
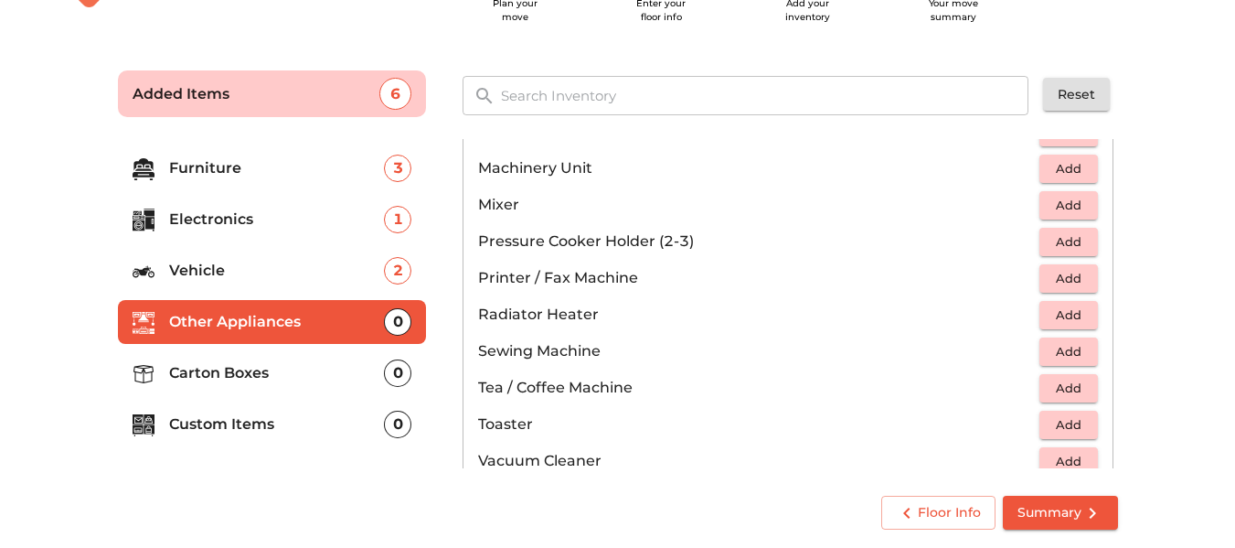
click at [1066, 207] on span "Add" at bounding box center [1068, 205] width 40 height 21
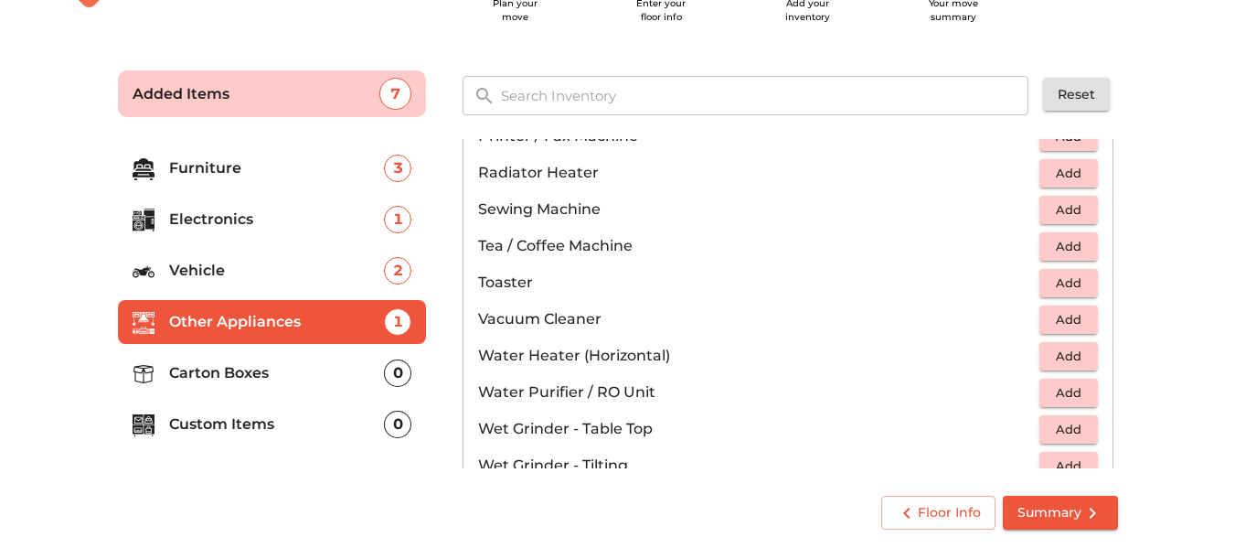
scroll to position [1188, 0]
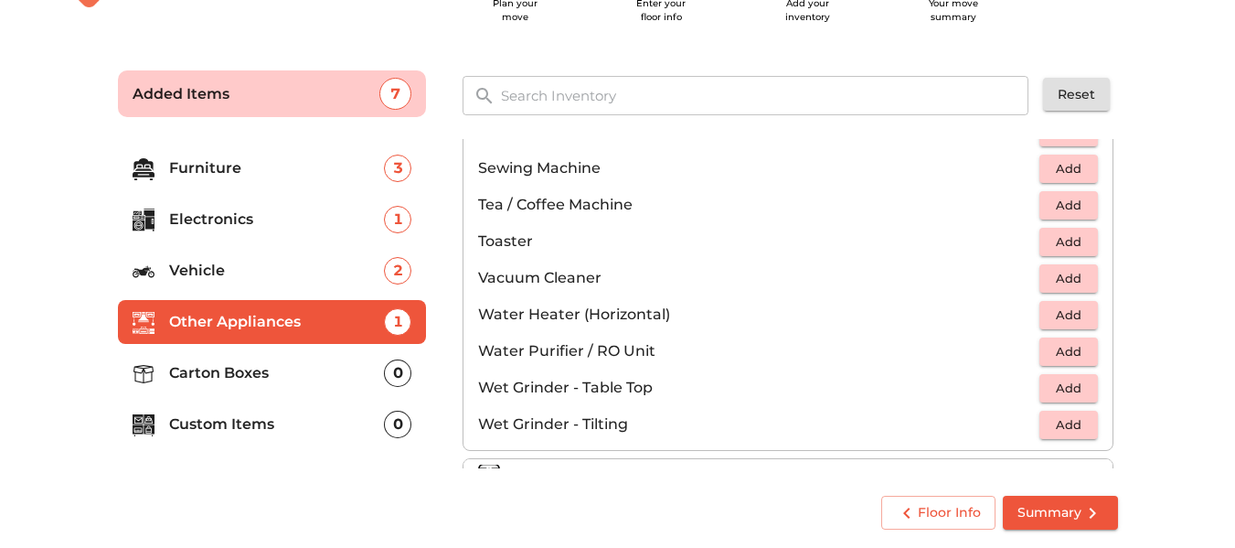
click at [1056, 388] on span "Add" at bounding box center [1068, 388] width 40 height 21
click at [221, 378] on p "Carton Boxes" at bounding box center [277, 373] width 216 height 22
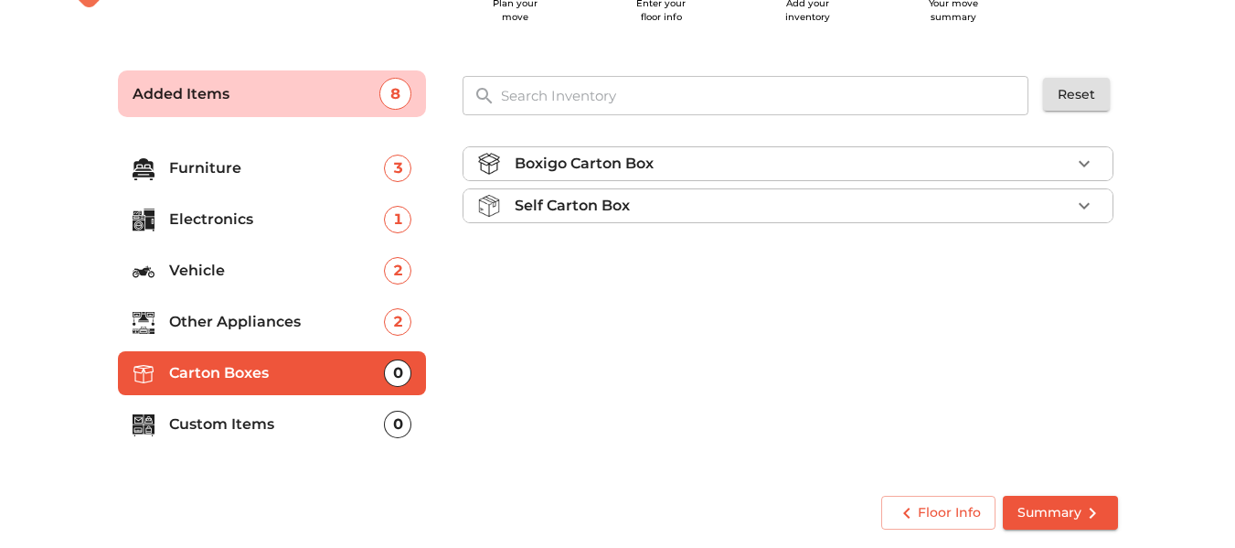
click at [233, 165] on p "Furniture" at bounding box center [277, 168] width 216 height 22
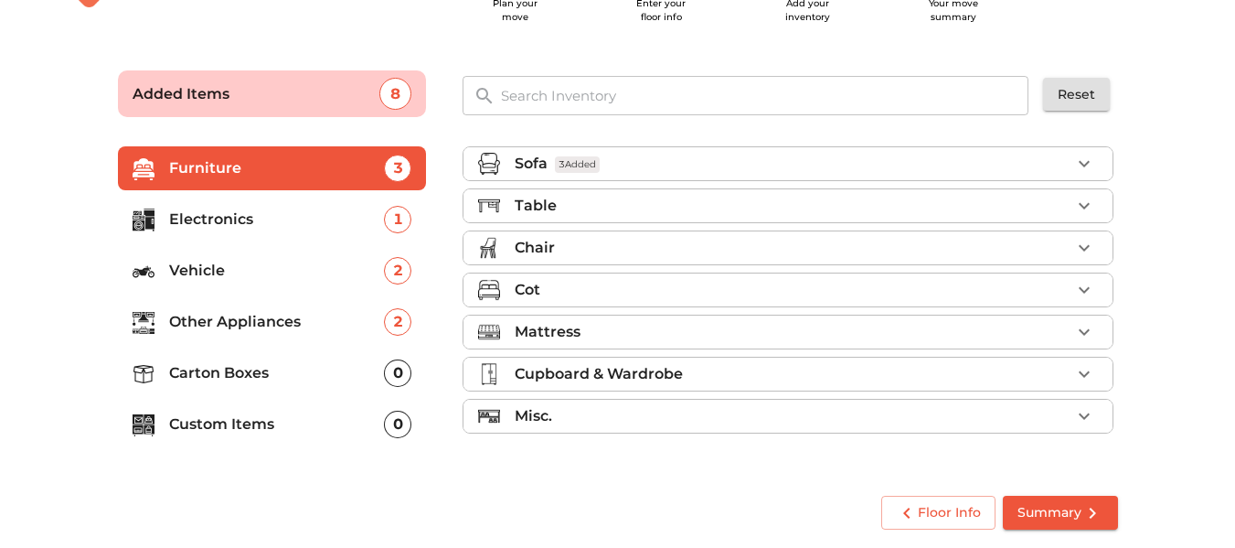
click at [546, 248] on p "Chair" at bounding box center [535, 248] width 40 height 22
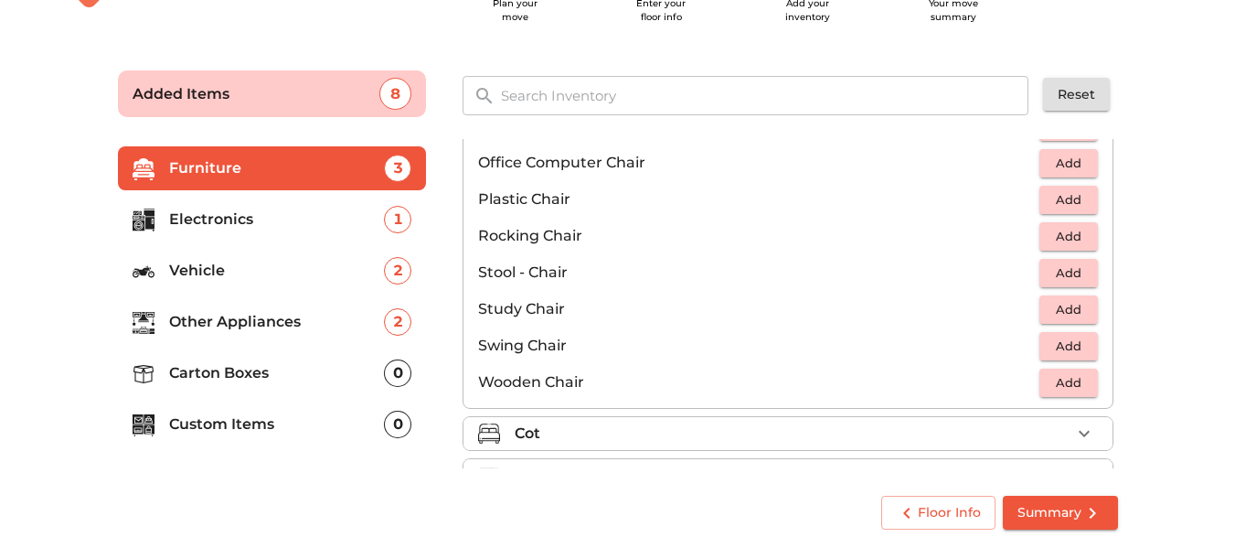
scroll to position [457, 0]
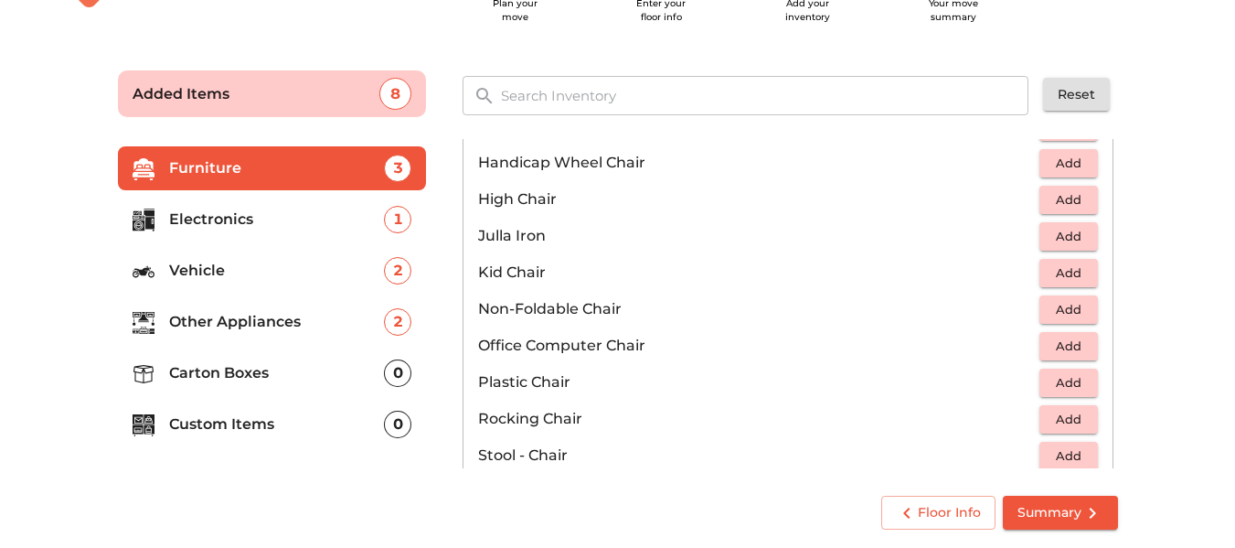
click at [1083, 388] on button "Add" at bounding box center [1068, 382] width 58 height 28
click at [1083, 388] on icon "button" at bounding box center [1084, 382] width 22 height 22
click at [1051, 350] on span "Add" at bounding box center [1068, 345] width 40 height 21
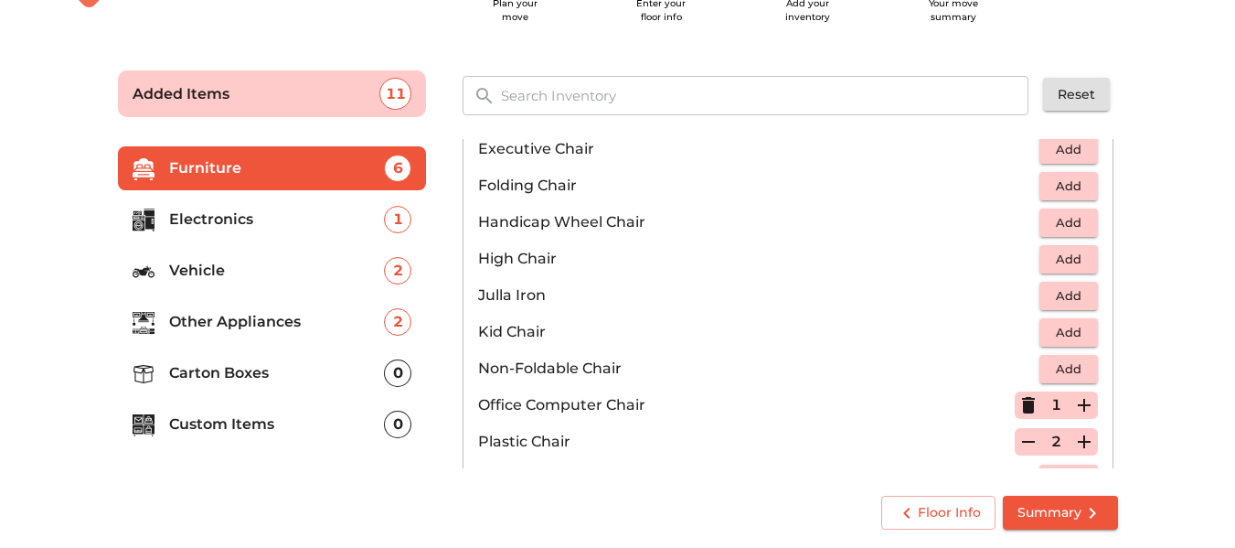
scroll to position [672, 0]
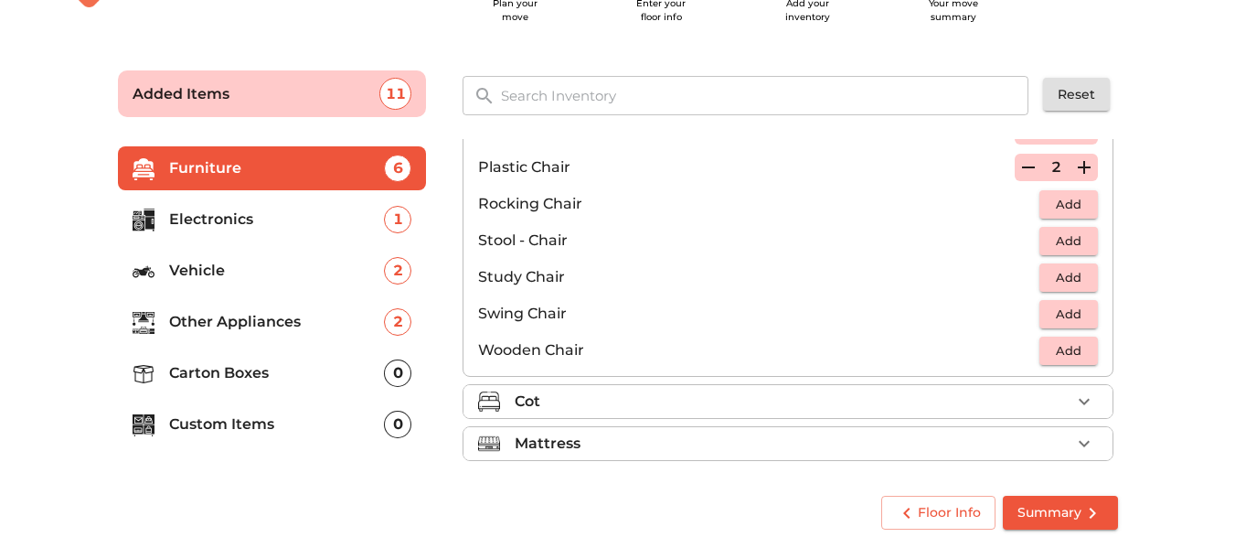
click at [1055, 356] on span "Add" at bounding box center [1068, 350] width 40 height 21
click at [1055, 356] on div "1" at bounding box center [1056, 349] width 83 height 27
click at [1089, 346] on button "button" at bounding box center [1083, 349] width 27 height 27
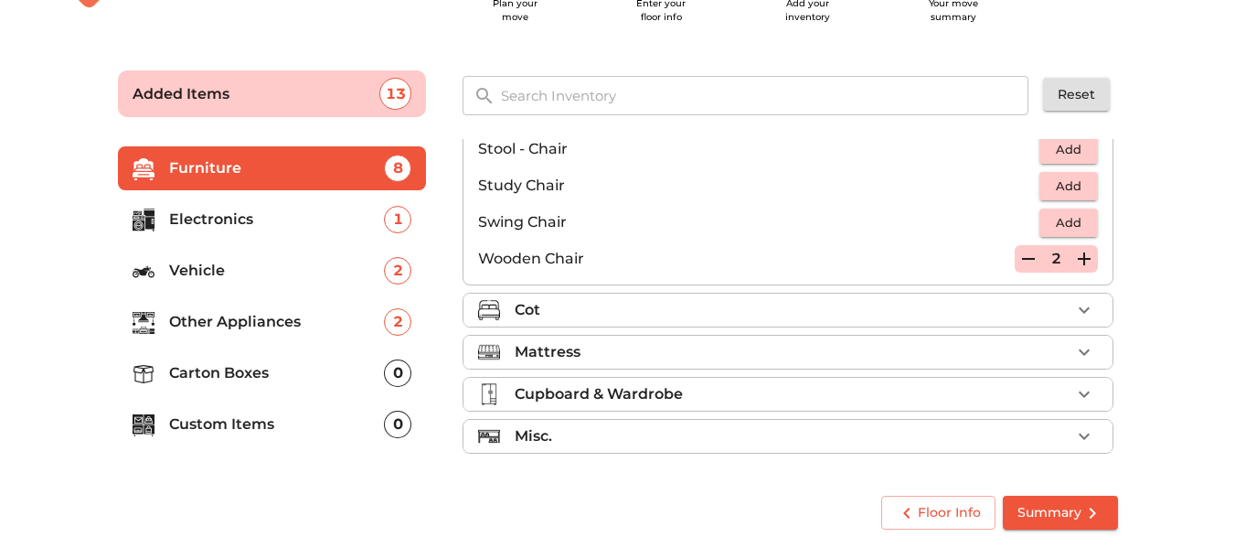
click at [569, 345] on p "Mattress" at bounding box center [548, 352] width 66 height 22
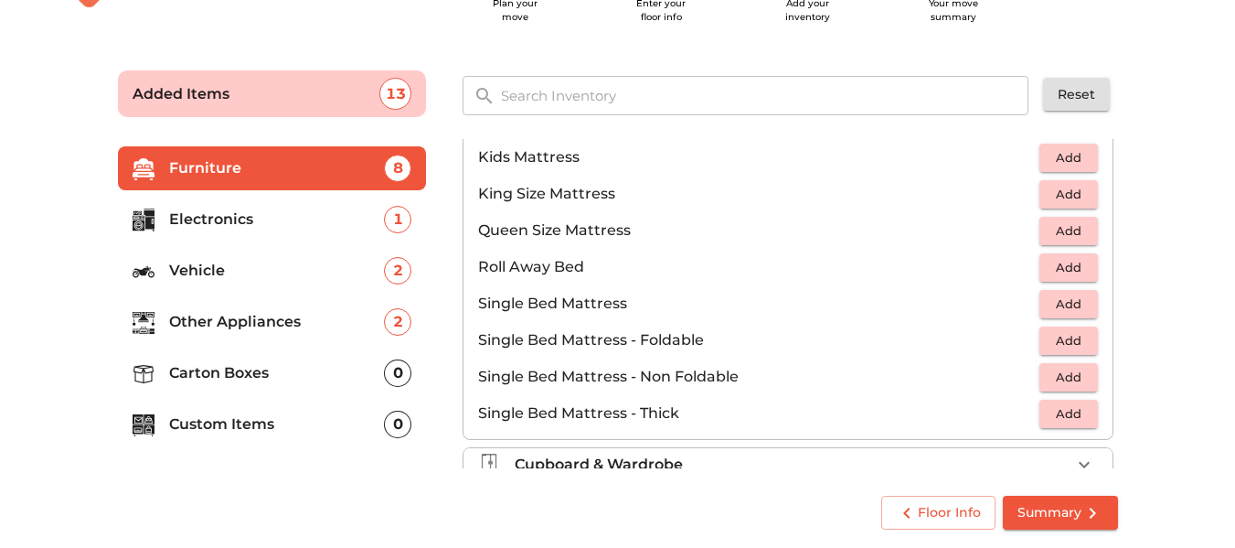
scroll to position [165, 0]
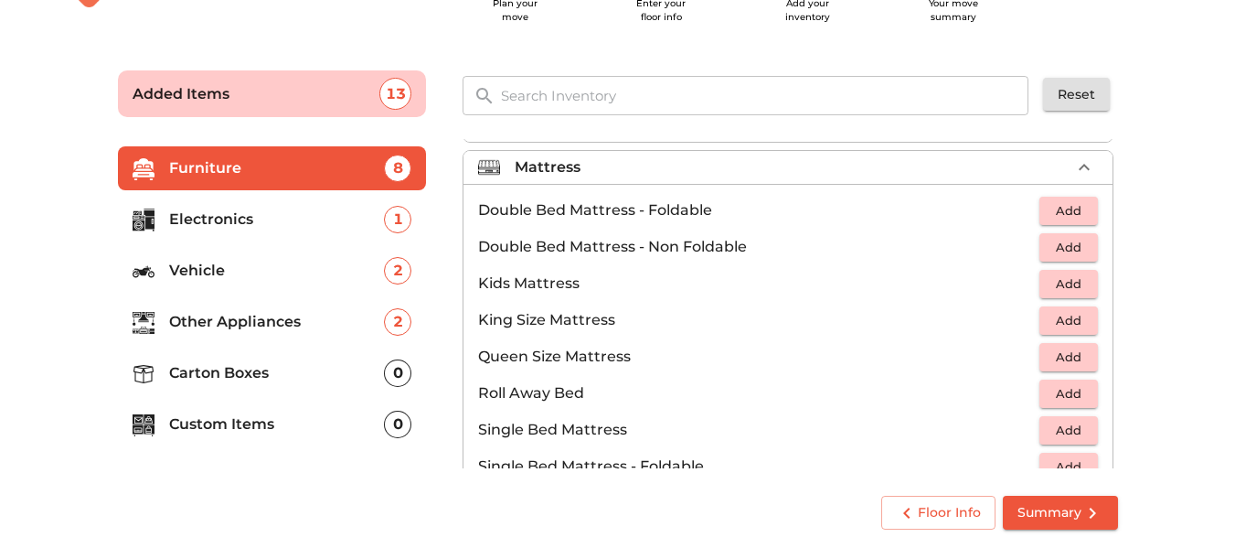
click at [1050, 212] on span "Add" at bounding box center [1068, 210] width 40 height 21
click at [1073, 211] on icon "button" at bounding box center [1084, 210] width 22 height 22
click at [1026, 215] on icon "button" at bounding box center [1028, 210] width 22 height 22
click at [1068, 241] on span "Add" at bounding box center [1068, 247] width 40 height 21
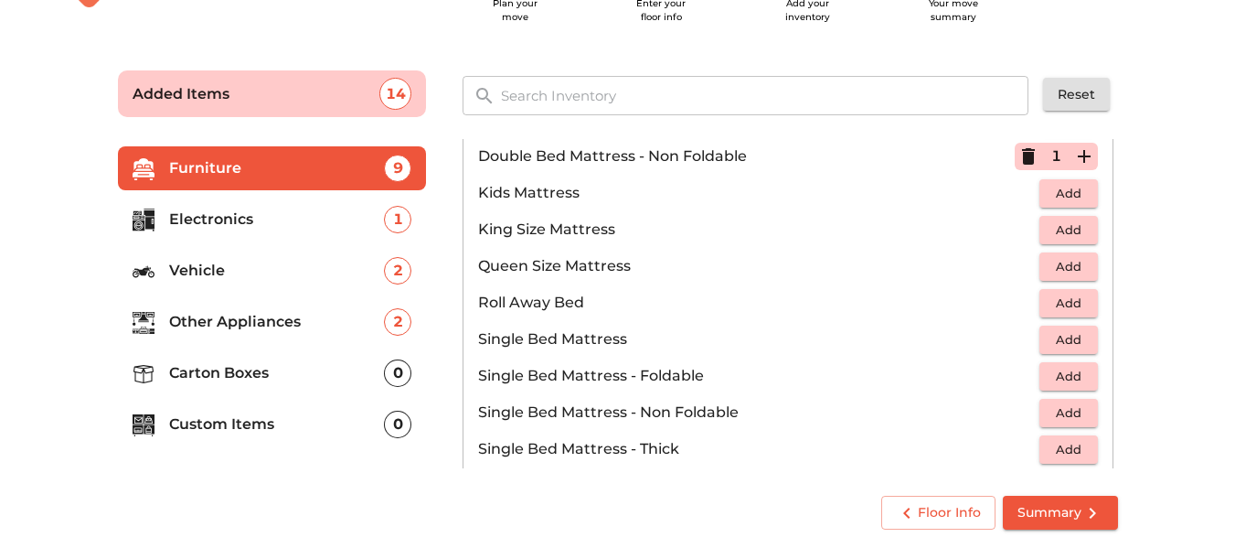
scroll to position [256, 0]
click at [1085, 337] on button "Add" at bounding box center [1068, 338] width 58 height 28
click at [307, 372] on p "Carton Boxes" at bounding box center [277, 373] width 216 height 22
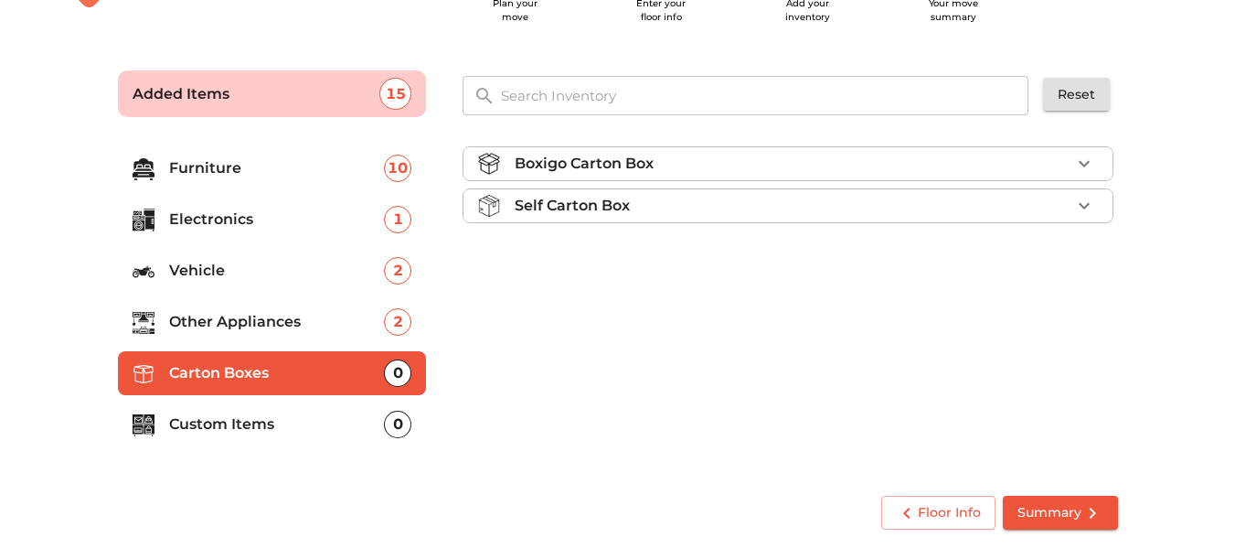
scroll to position [0, 0]
click at [989, 162] on div "Boxigo Carton Box" at bounding box center [793, 164] width 556 height 22
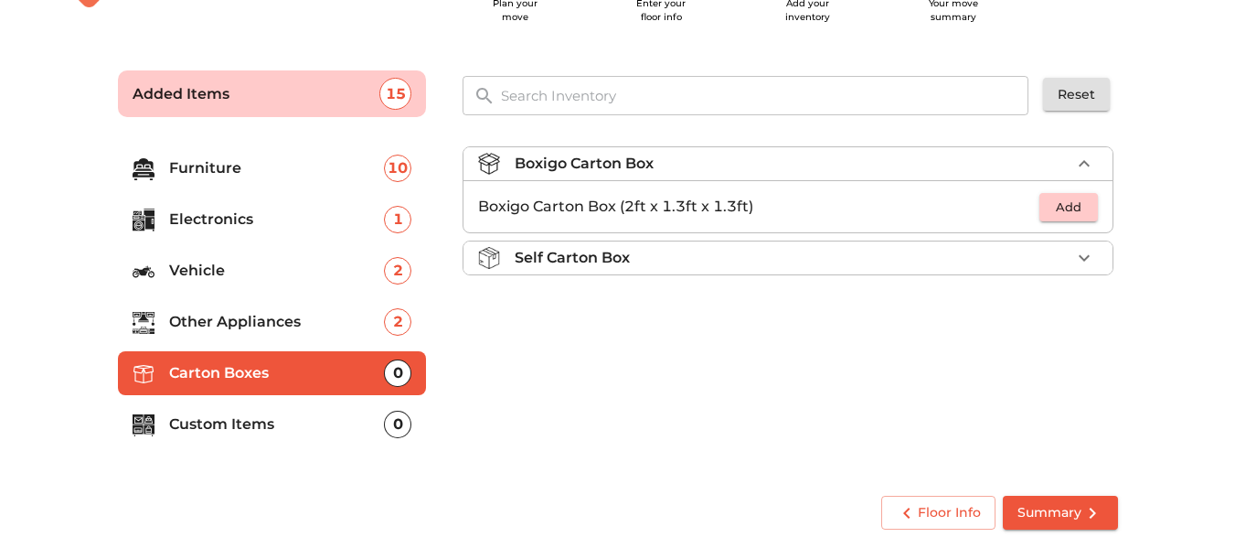
click at [936, 262] on div "Self Carton Box" at bounding box center [793, 258] width 556 height 22
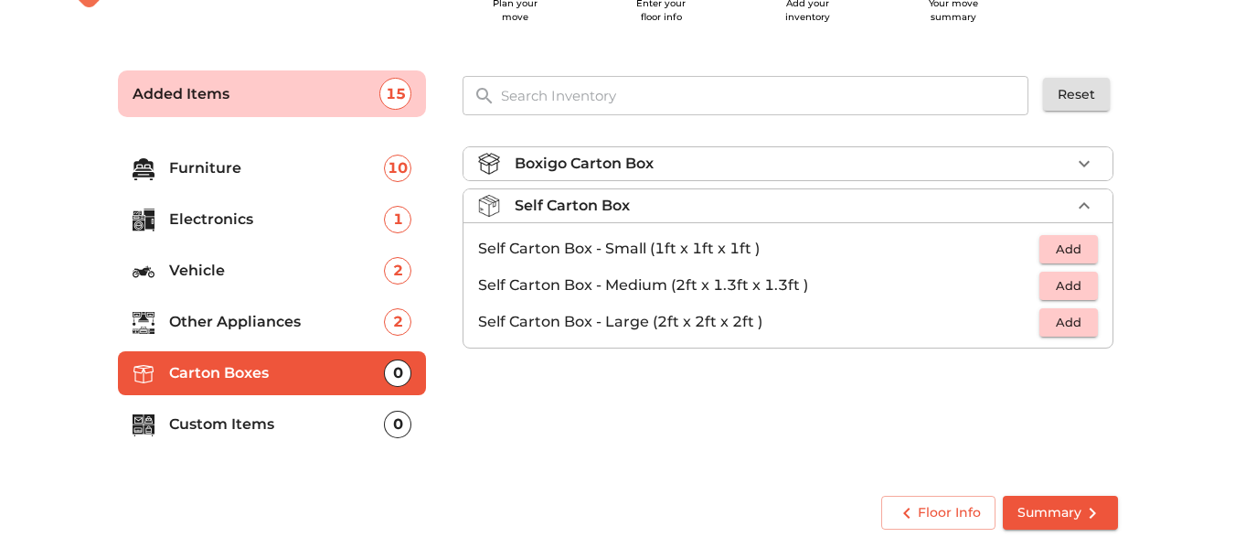
click at [1076, 248] on span "Add" at bounding box center [1068, 249] width 40 height 21
click at [1076, 248] on icon "button" at bounding box center [1084, 249] width 22 height 22
click at [1077, 271] on button "Add" at bounding box center [1068, 285] width 58 height 28
click at [1086, 285] on icon "button" at bounding box center [1084, 285] width 13 height 13
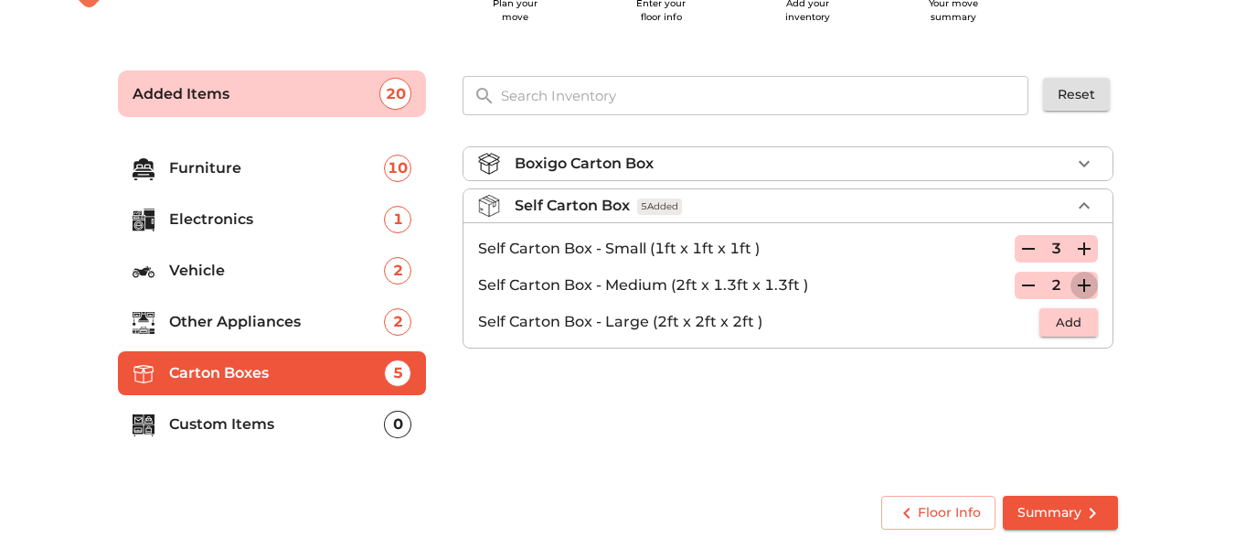
click at [1086, 285] on icon "button" at bounding box center [1084, 285] width 13 height 13
click at [1087, 296] on icon "button" at bounding box center [1084, 285] width 22 height 22
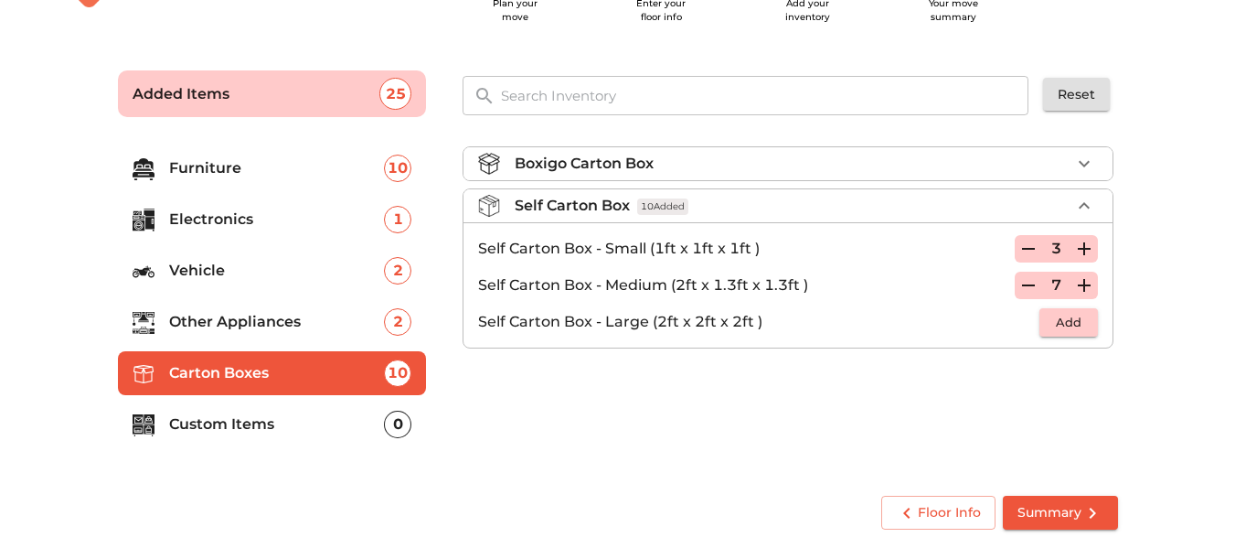
click at [1071, 322] on span "Add" at bounding box center [1068, 322] width 40 height 21
click at [1088, 320] on icon "button" at bounding box center [1084, 322] width 22 height 22
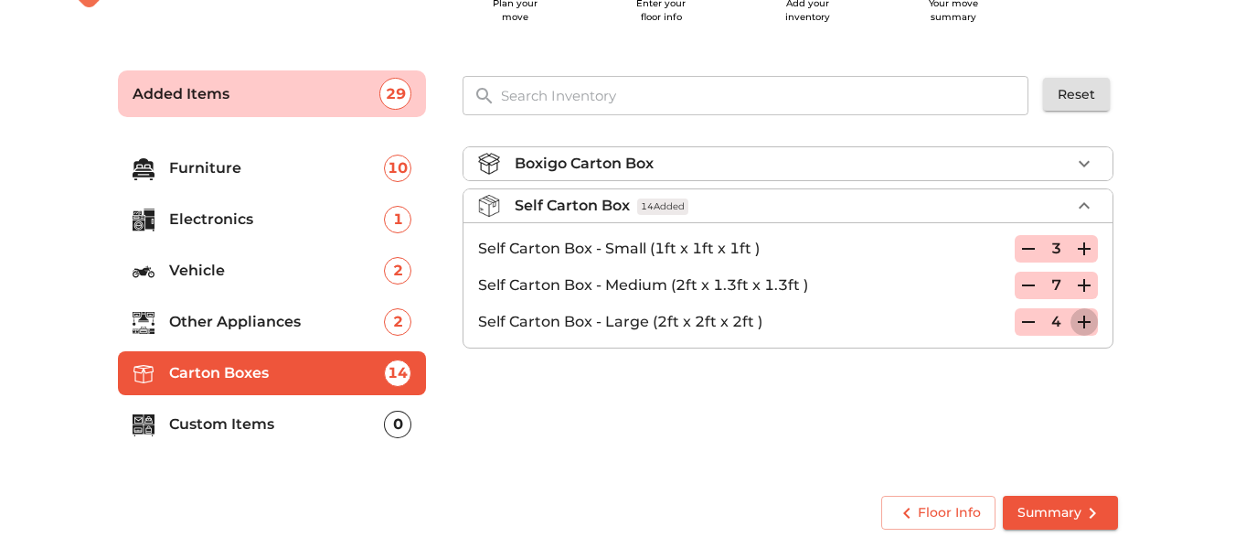
click at [1088, 320] on icon "button" at bounding box center [1084, 322] width 22 height 22
click at [292, 420] on p "Custom Items" at bounding box center [277, 424] width 216 height 22
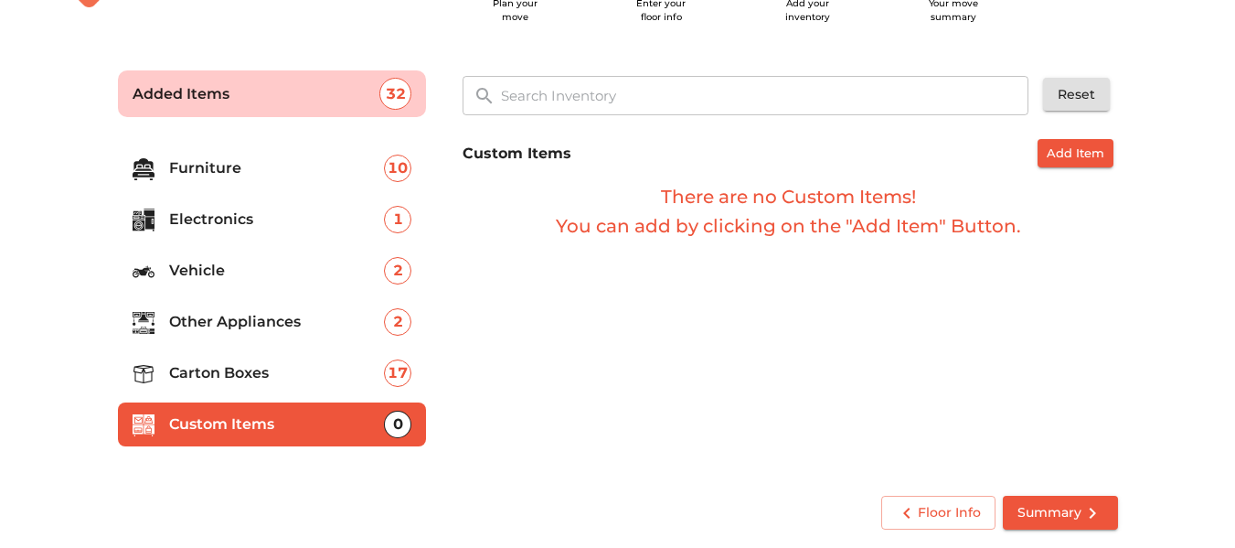
click at [1065, 510] on span "Summary" at bounding box center [1060, 512] width 86 height 23
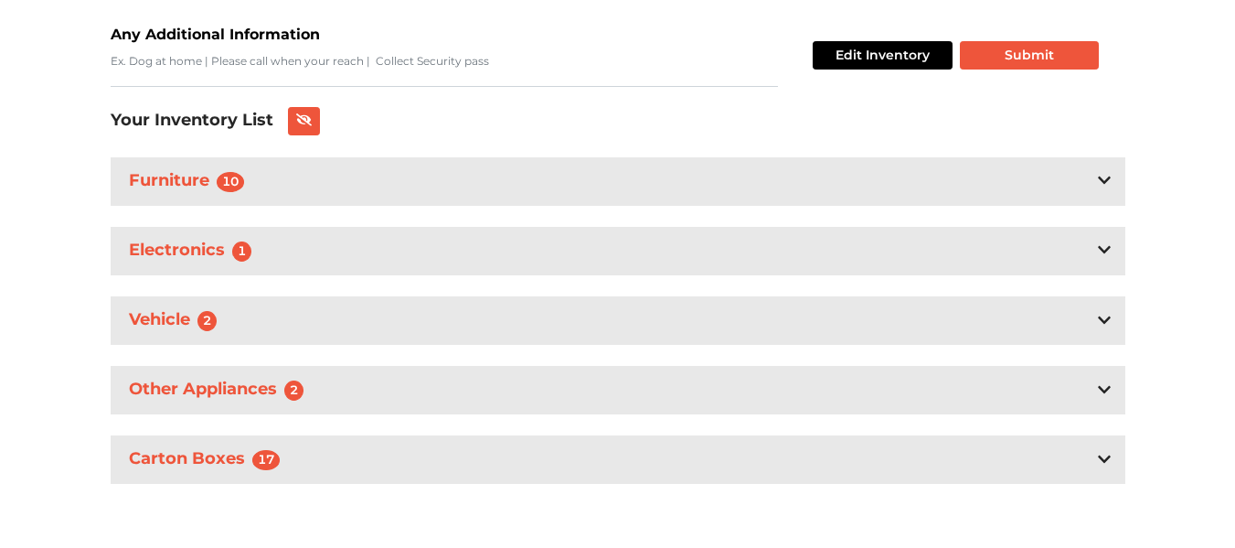
scroll to position [367, 0]
click at [298, 388] on span "2" at bounding box center [294, 389] width 20 height 20
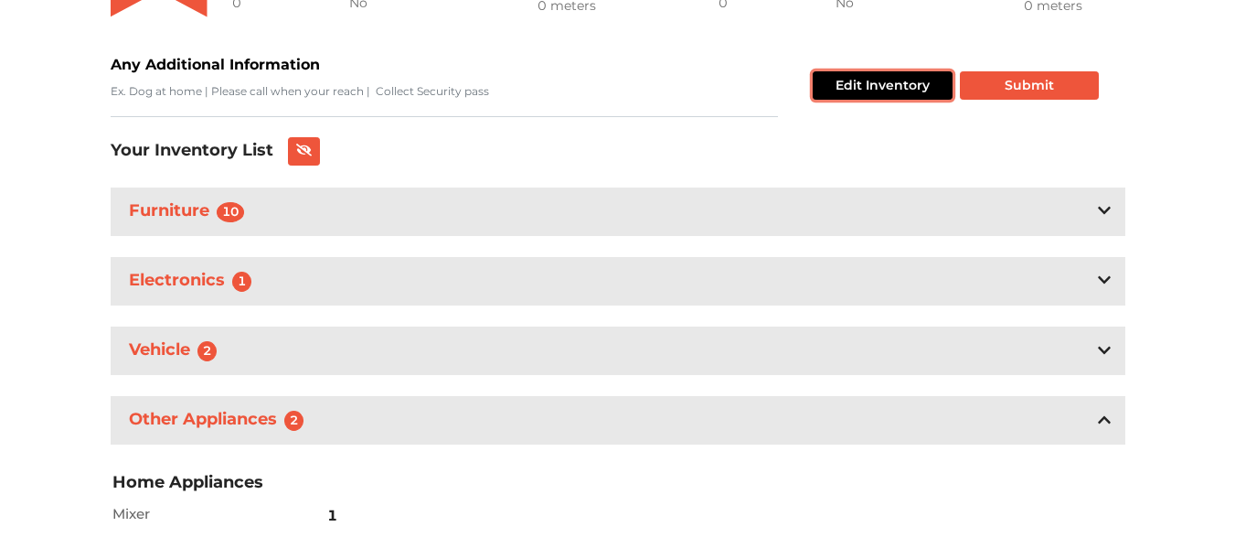
click at [922, 88] on button "Edit Inventory" at bounding box center [883, 85] width 140 height 28
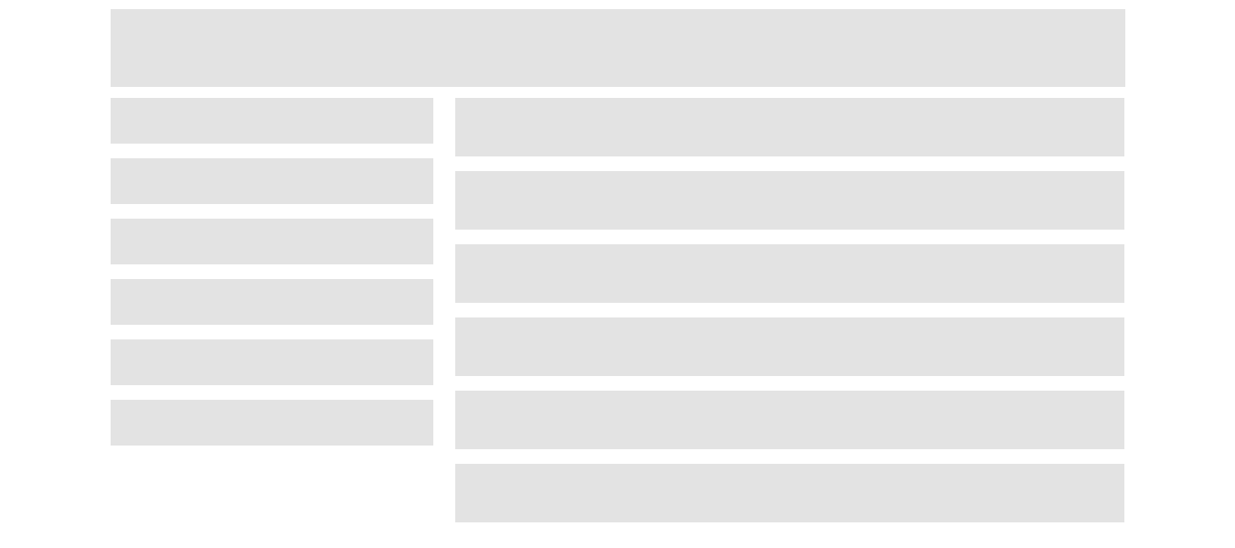
scroll to position [78, 0]
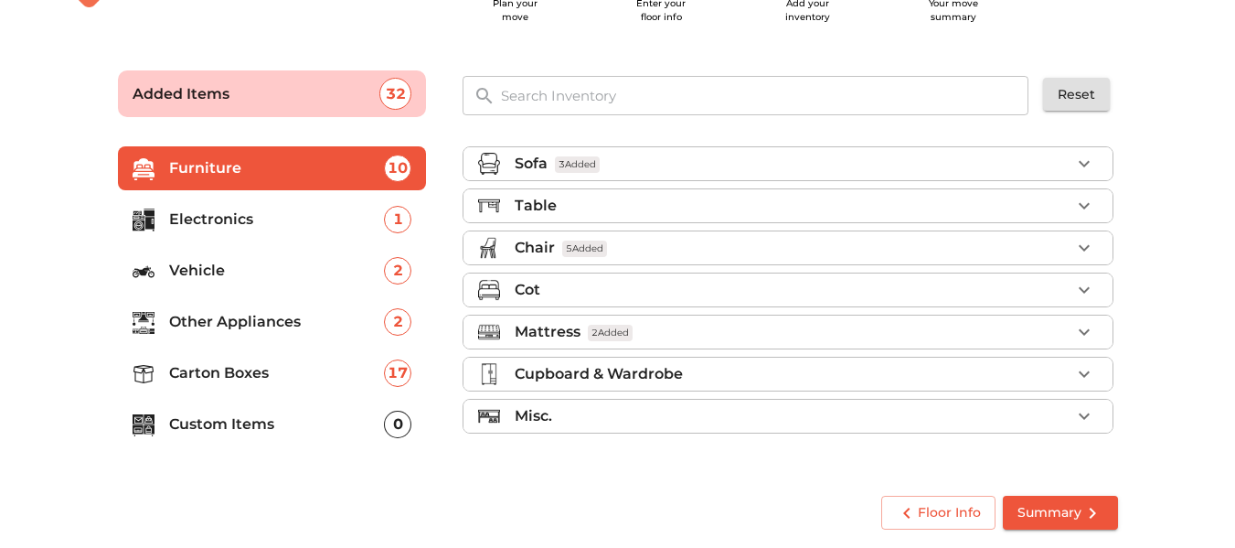
click at [569, 425] on div "Misc." at bounding box center [793, 416] width 556 height 22
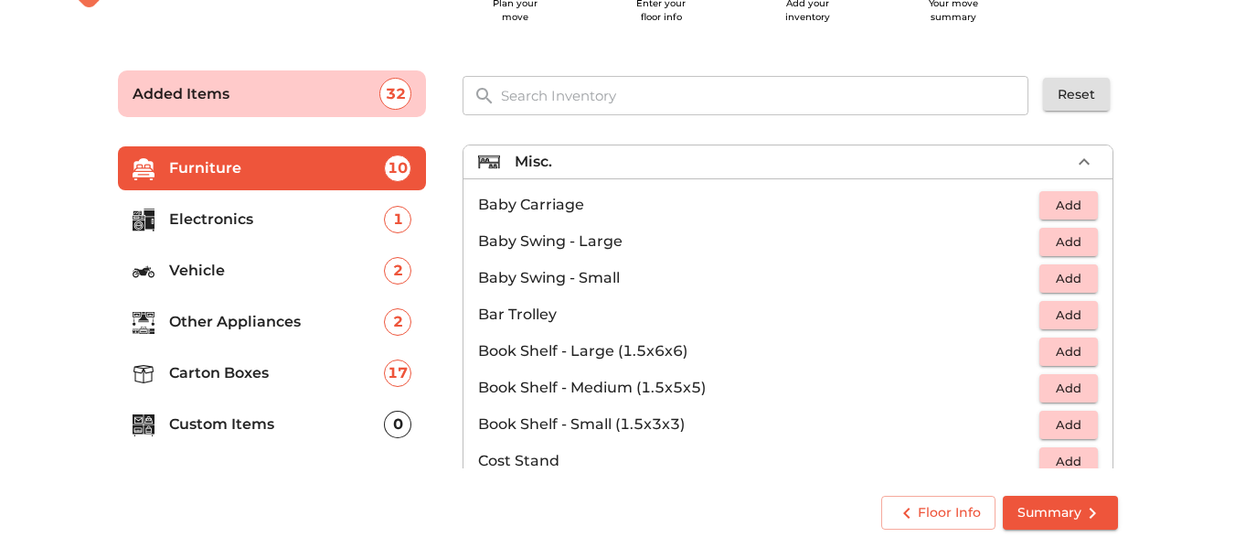
scroll to position [69, 0]
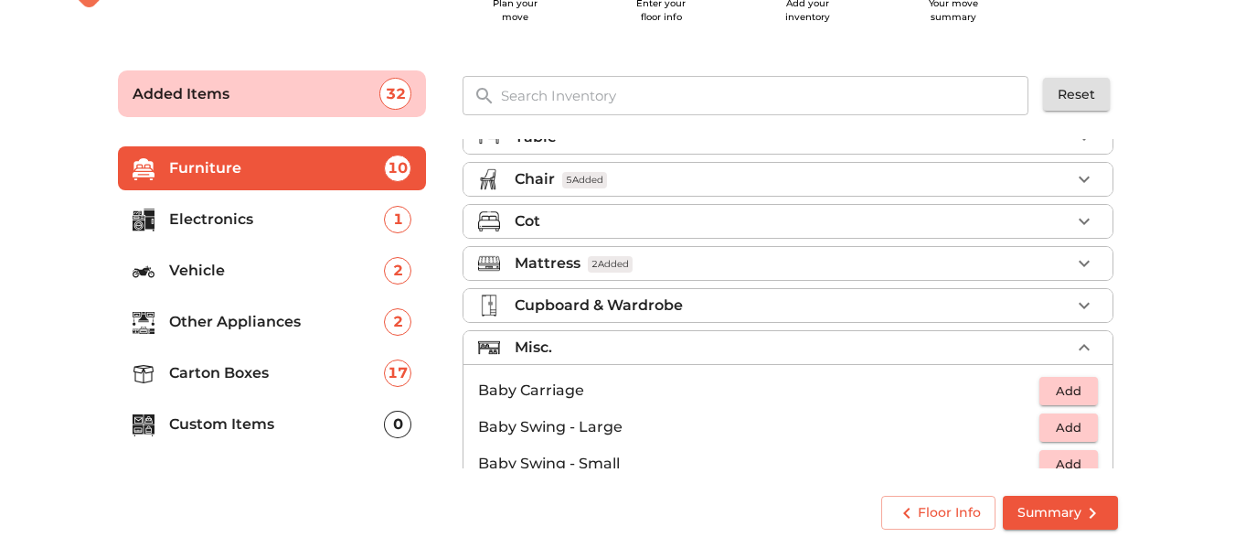
click at [533, 223] on p "Cot" at bounding box center [528, 221] width 26 height 22
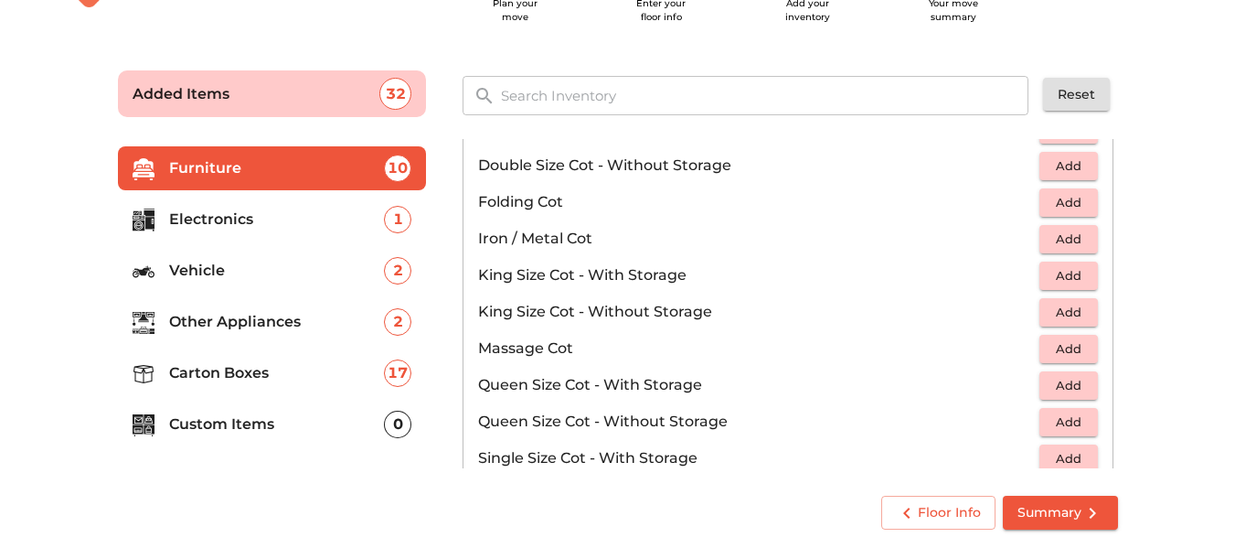
scroll to position [580, 0]
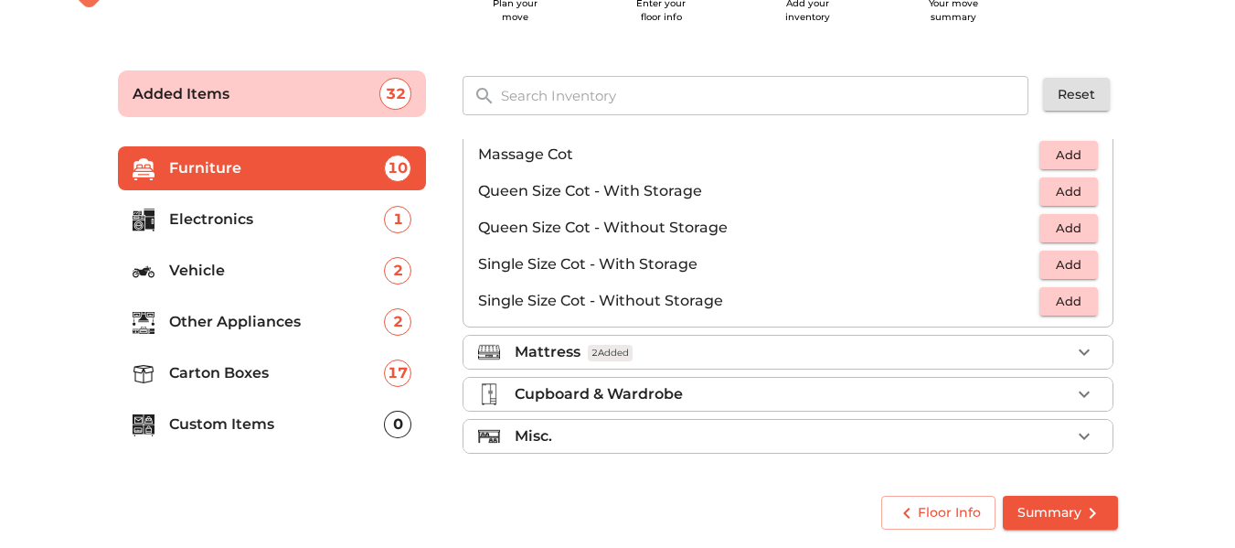
click at [223, 331] on p "Other Appliances" at bounding box center [277, 322] width 216 height 22
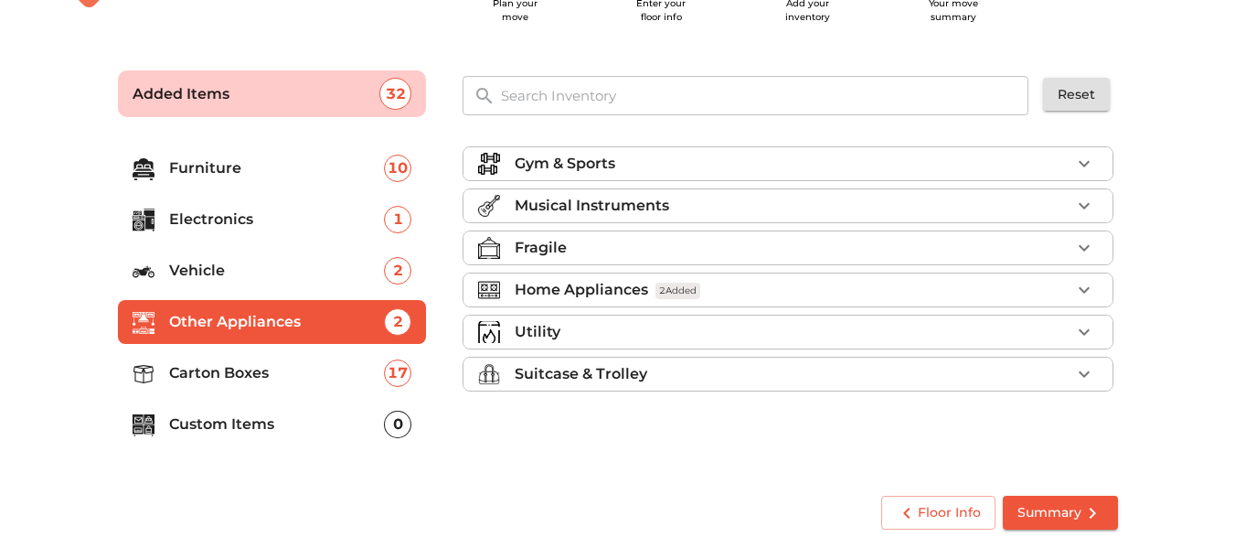
scroll to position [0, 0]
click at [596, 318] on li "Utility" at bounding box center [787, 331] width 649 height 33
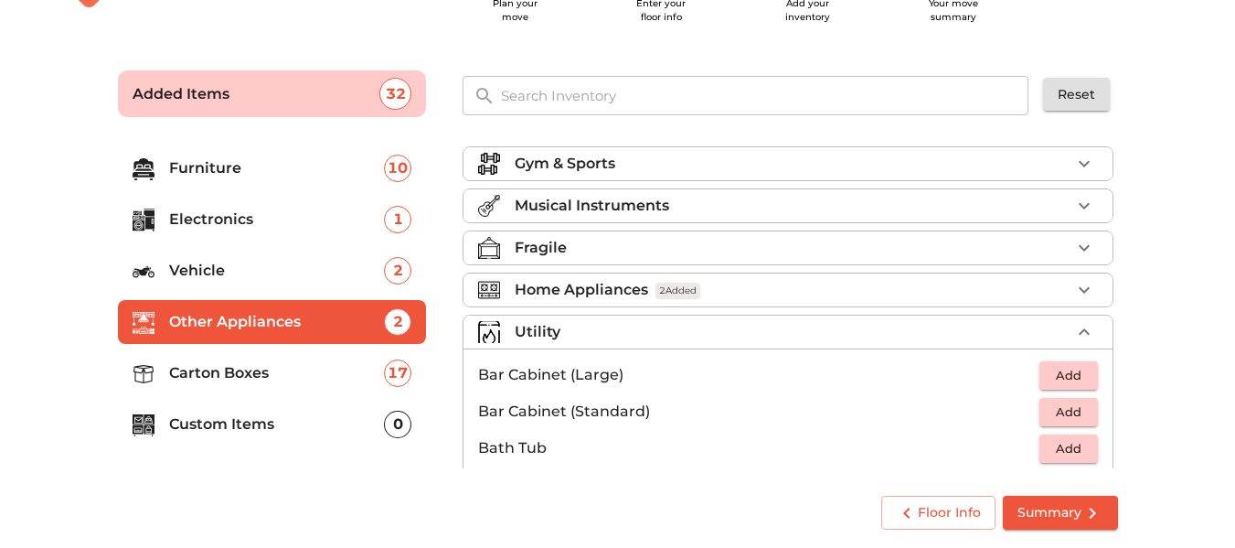
click at [583, 285] on p "Home Appliances" at bounding box center [581, 290] width 133 height 22
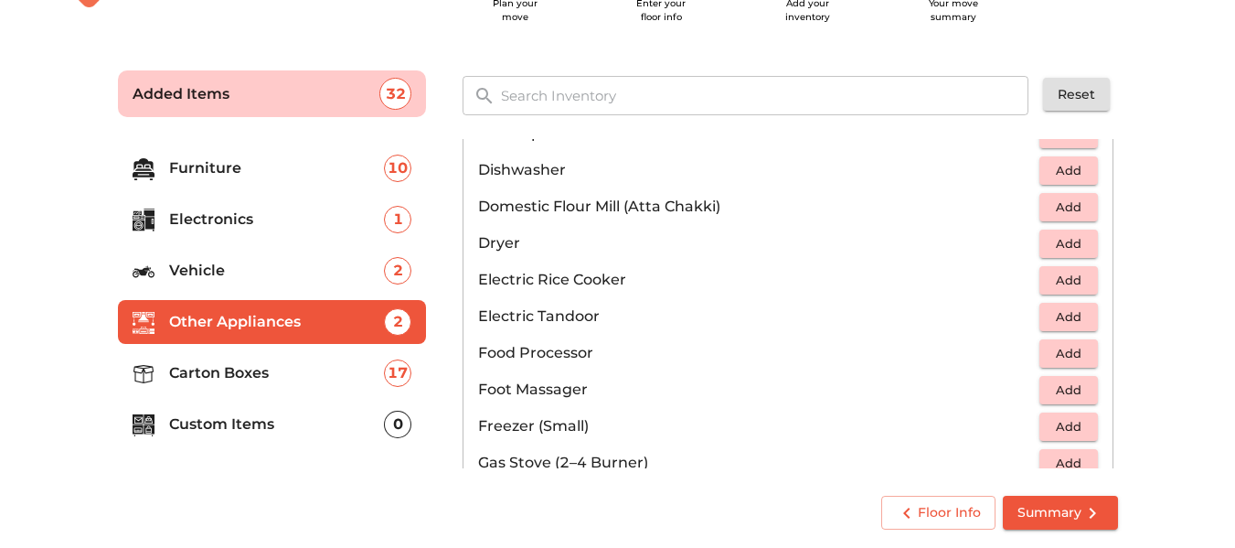
scroll to position [447, 0]
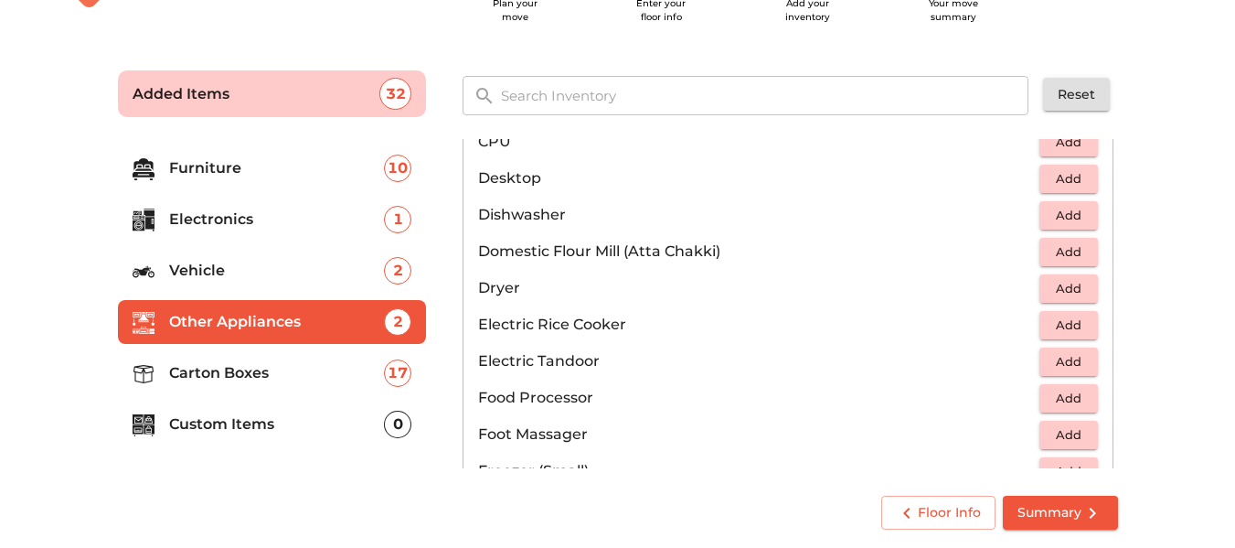
click at [266, 222] on p "Electronics" at bounding box center [277, 219] width 216 height 22
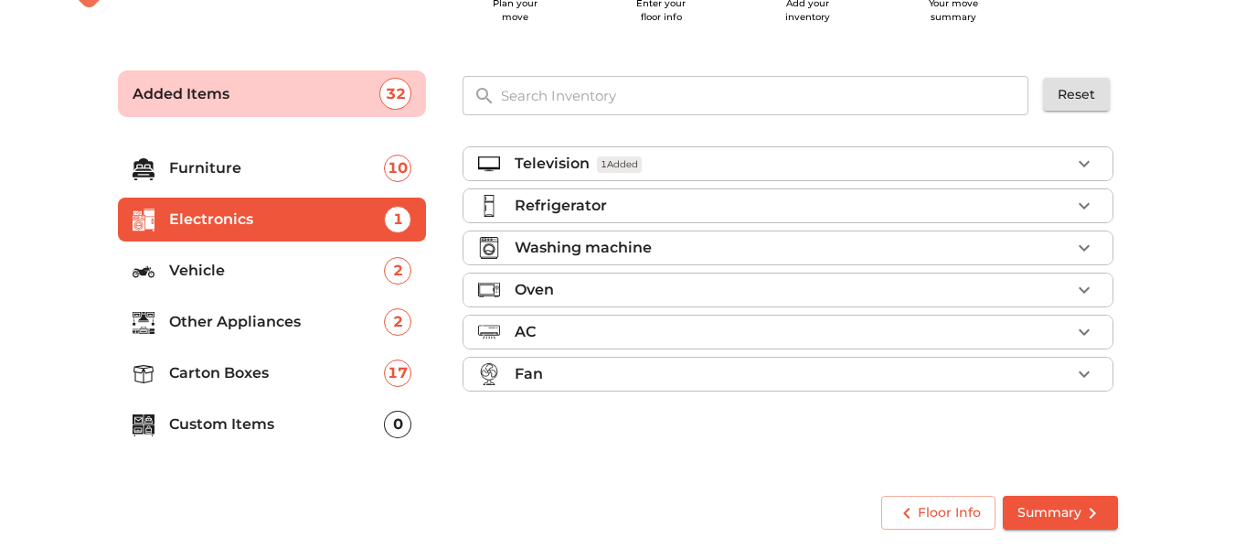
scroll to position [0, 0]
click at [607, 246] on p "Washing machine" at bounding box center [583, 248] width 137 height 22
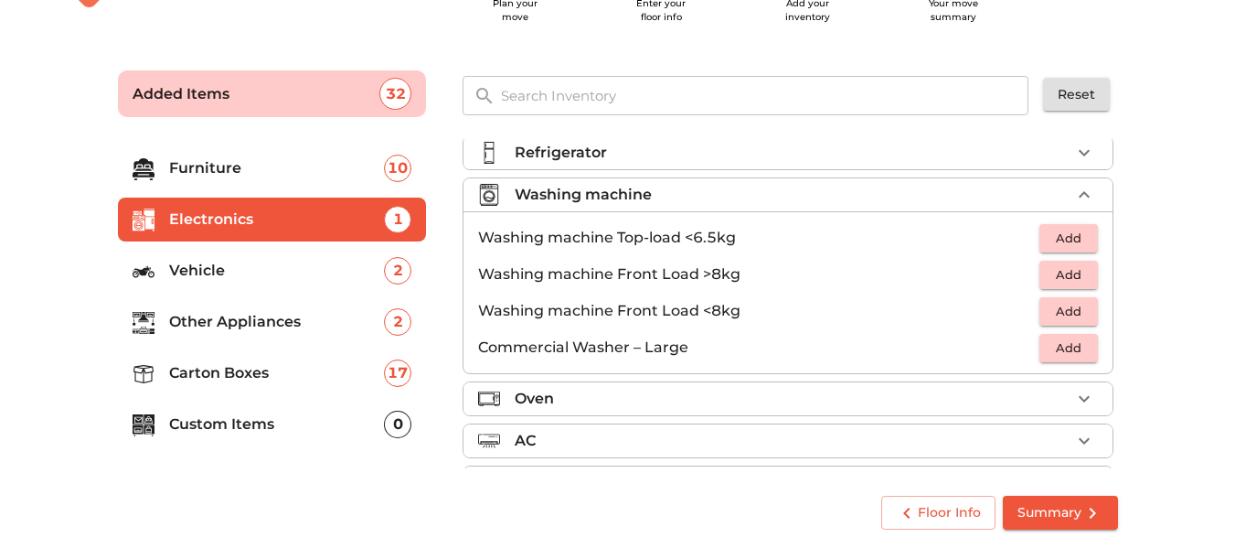
scroll to position [100, 0]
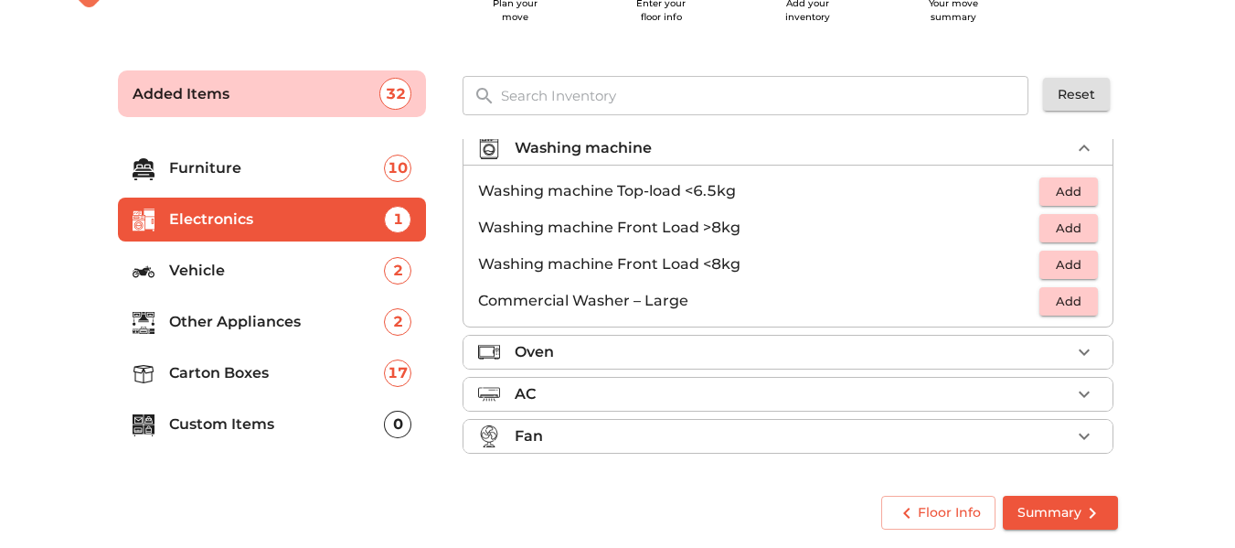
click at [548, 431] on div "Fan" at bounding box center [793, 436] width 556 height 22
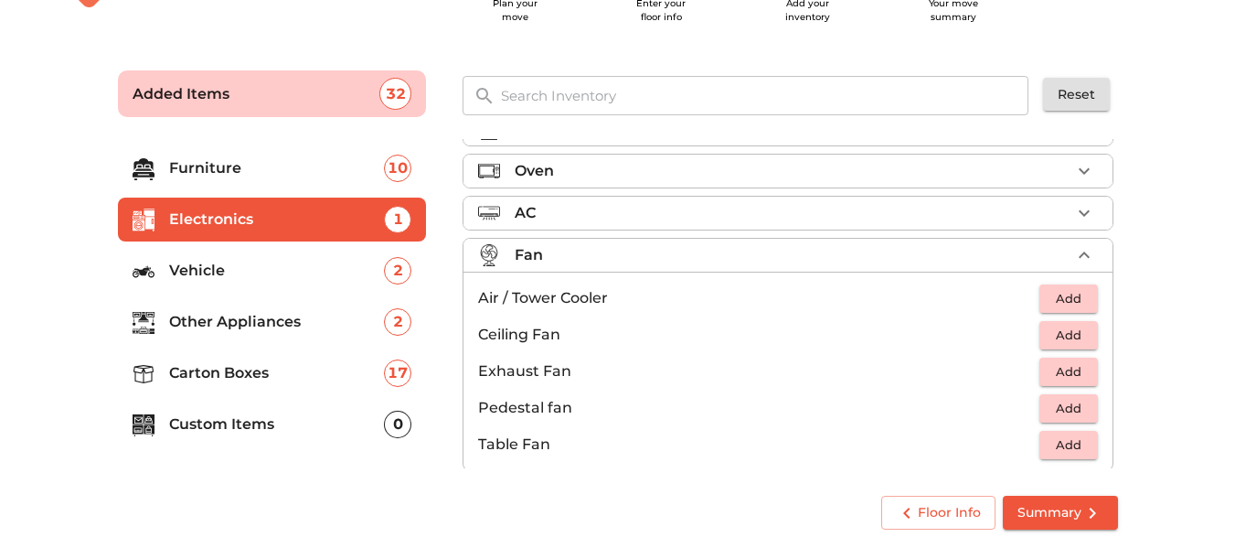
scroll to position [136, 0]
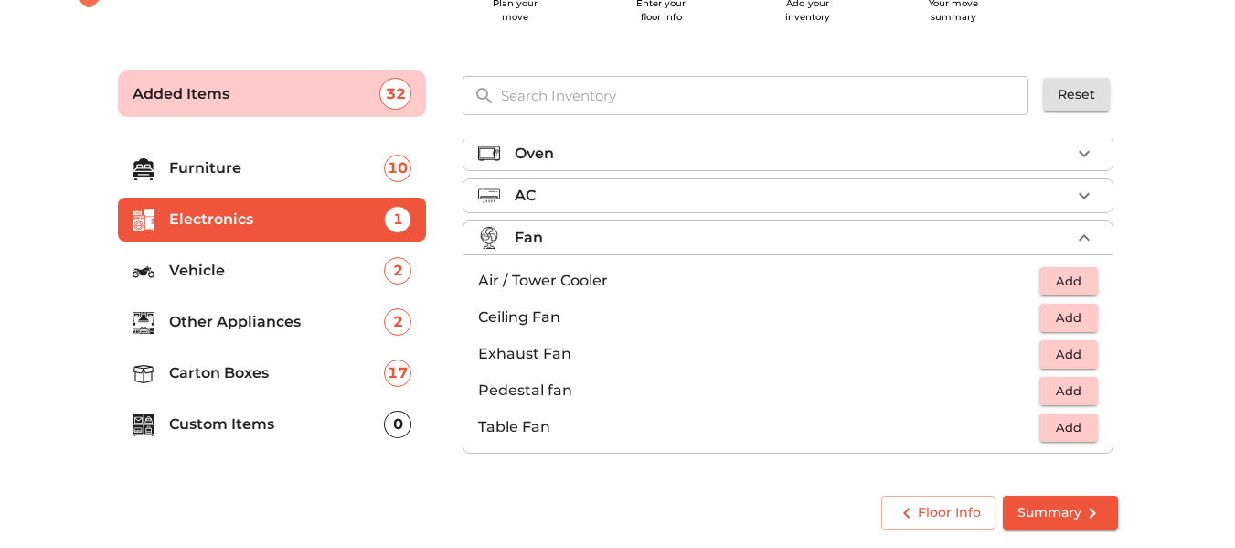
click at [1079, 432] on span "Add" at bounding box center [1068, 427] width 40 height 21
click at [1035, 513] on span "Summary" at bounding box center [1060, 512] width 86 height 23
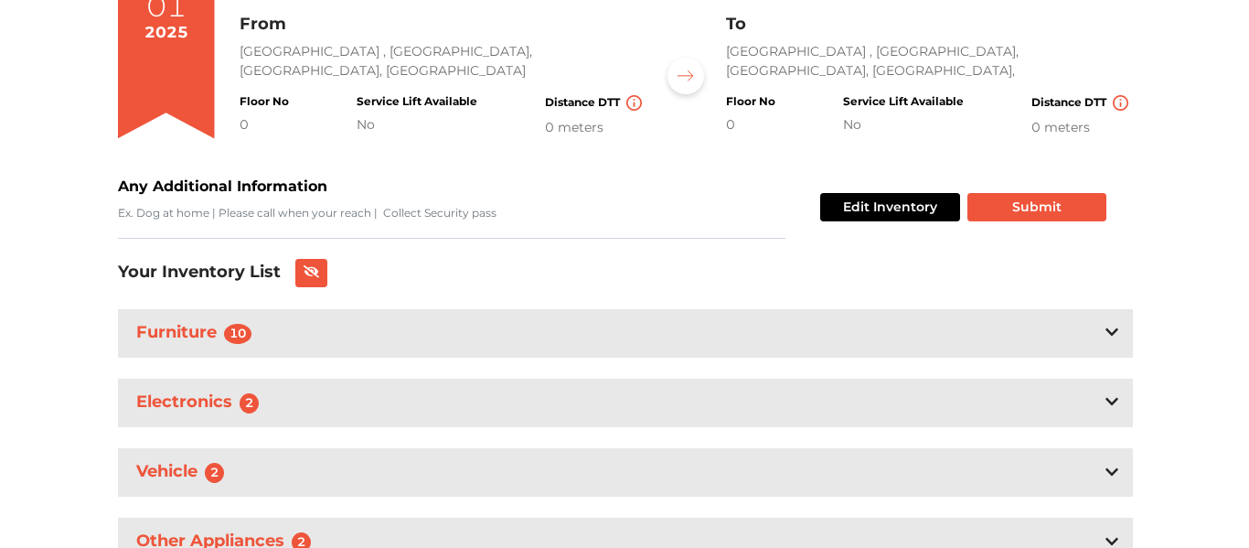
scroll to position [367, 0]
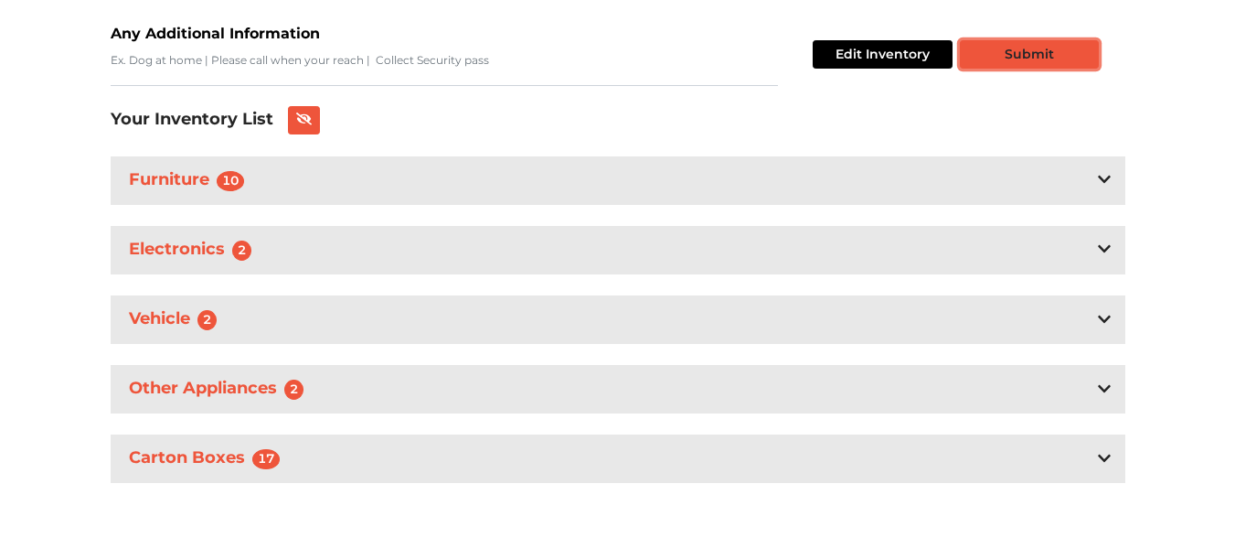
click at [992, 66] on button "Submit" at bounding box center [1029, 54] width 139 height 28
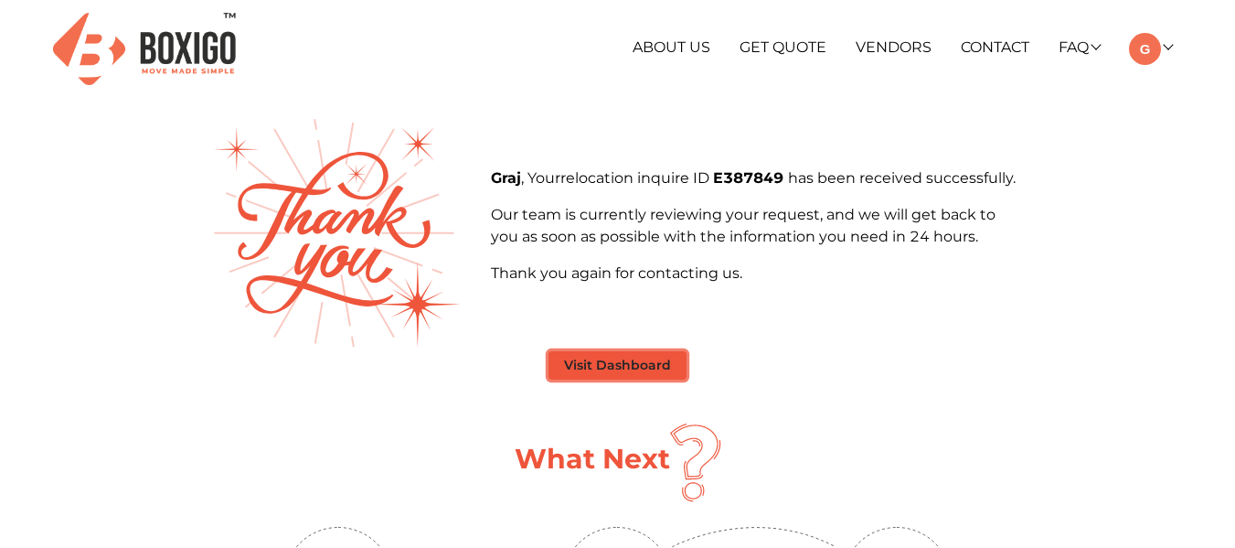
click at [651, 372] on button "Visit Dashboard" at bounding box center [617, 365] width 138 height 28
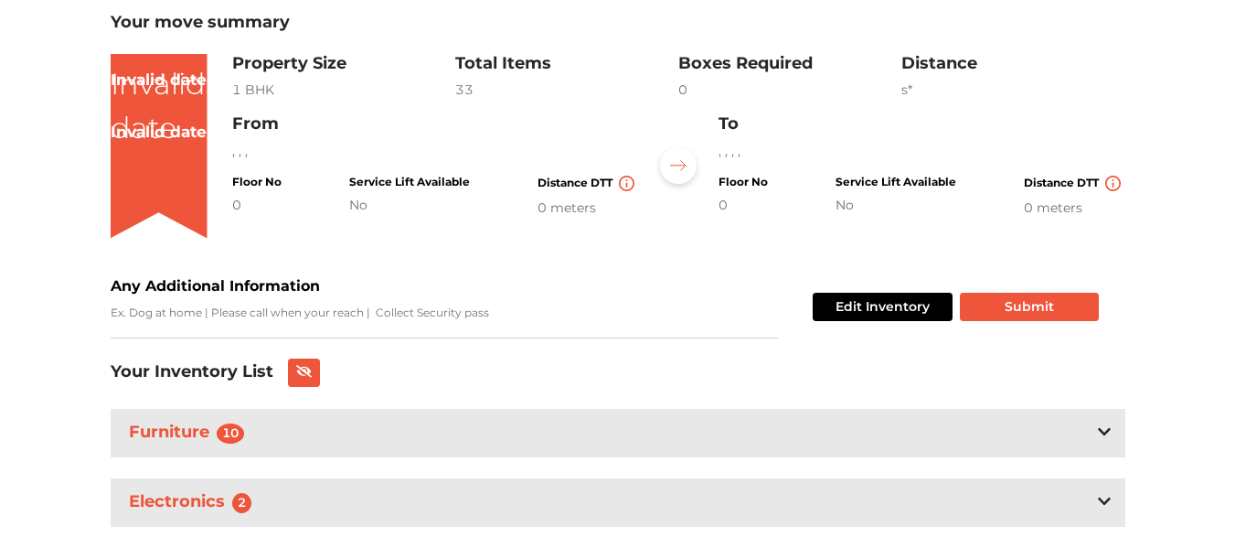
scroll to position [78, 0]
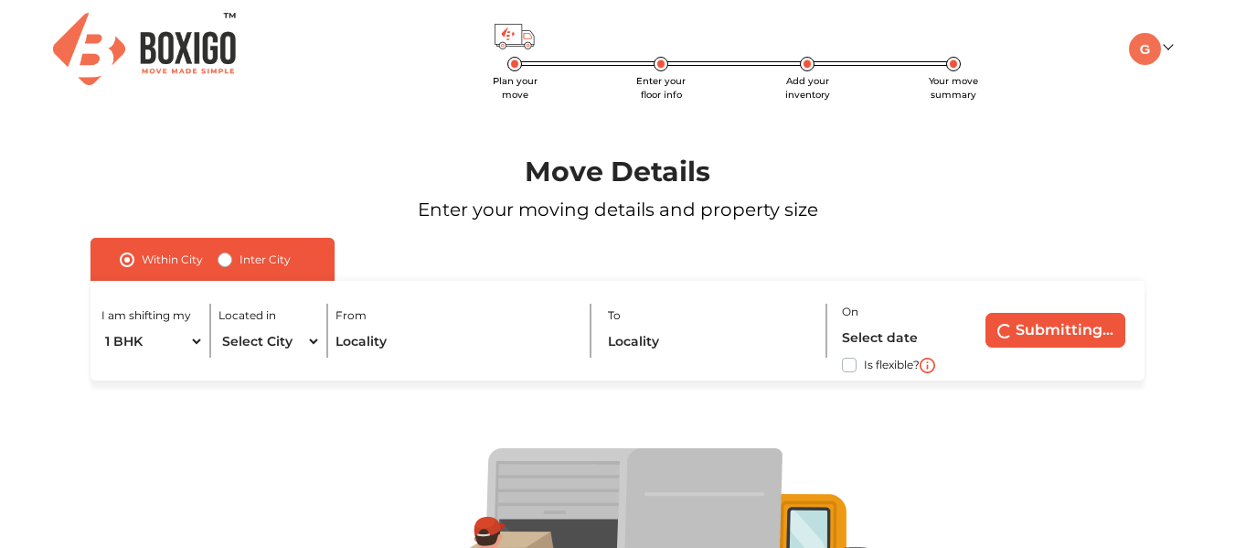
radio input "false"
radio input "true"
